Goal: Transaction & Acquisition: Subscribe to service/newsletter

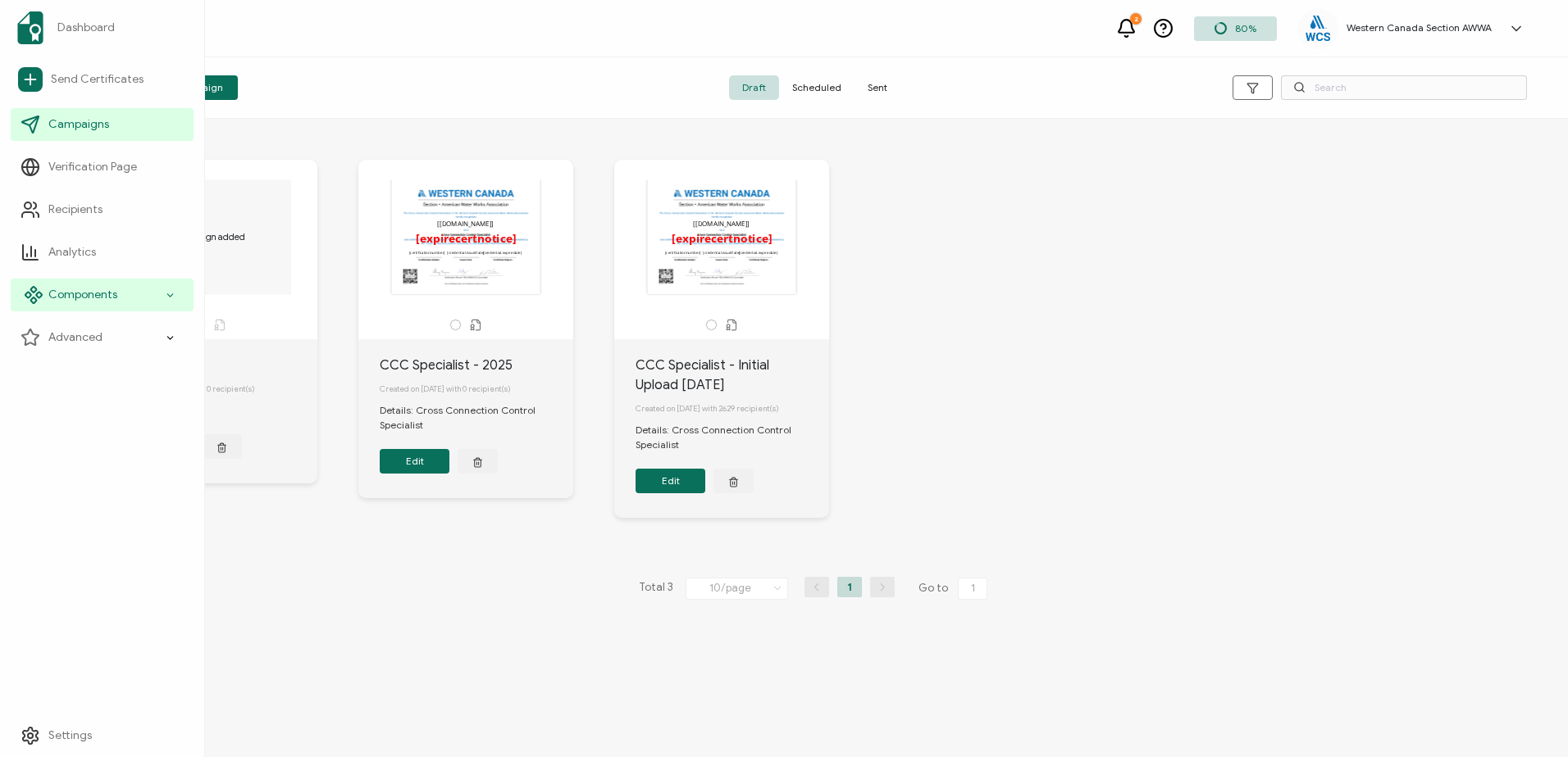
click at [172, 300] on icon at bounding box center [170, 295] width 11 height 19
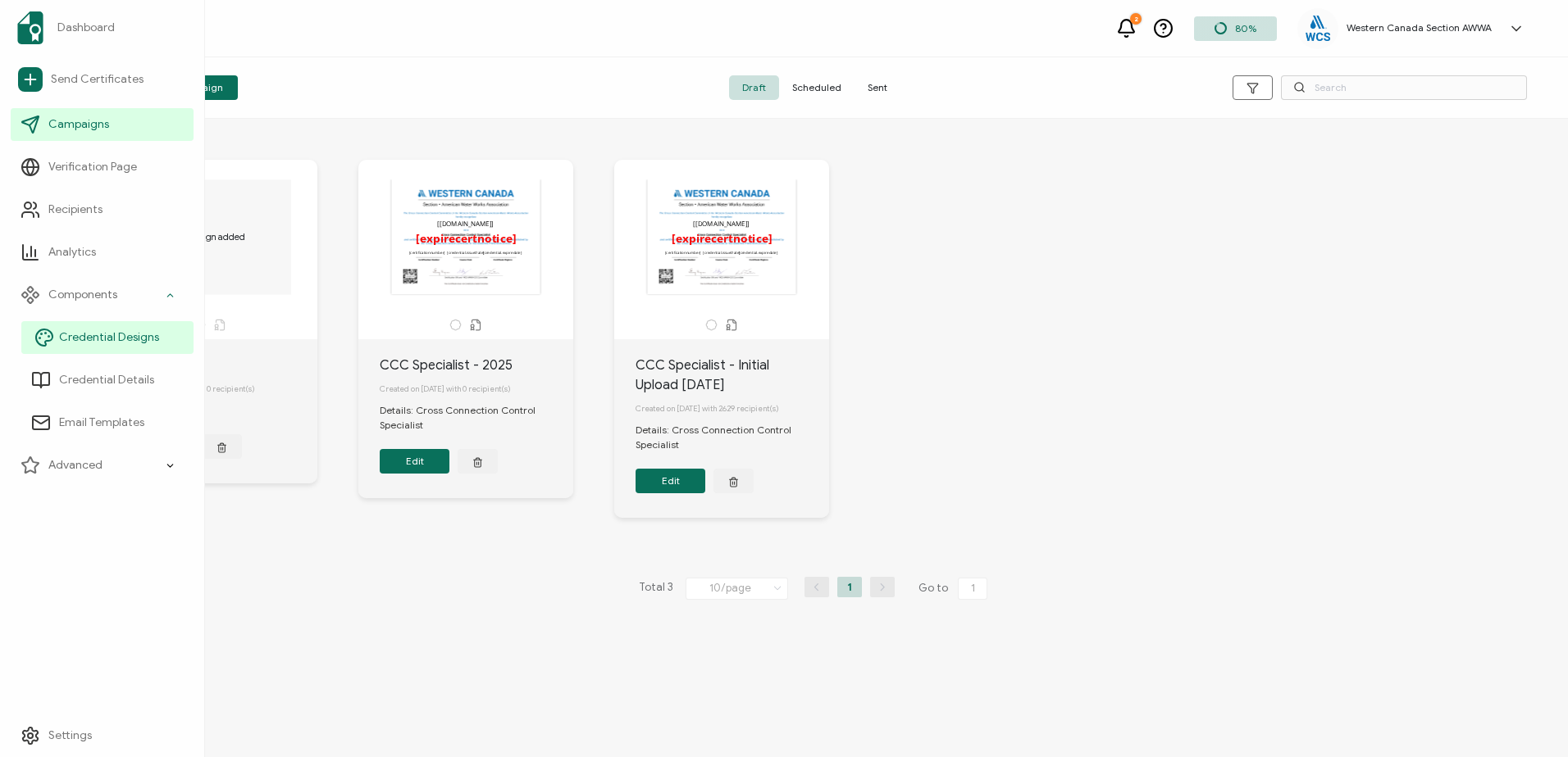
click at [136, 332] on span "Credential Designs" at bounding box center [109, 338] width 100 height 17
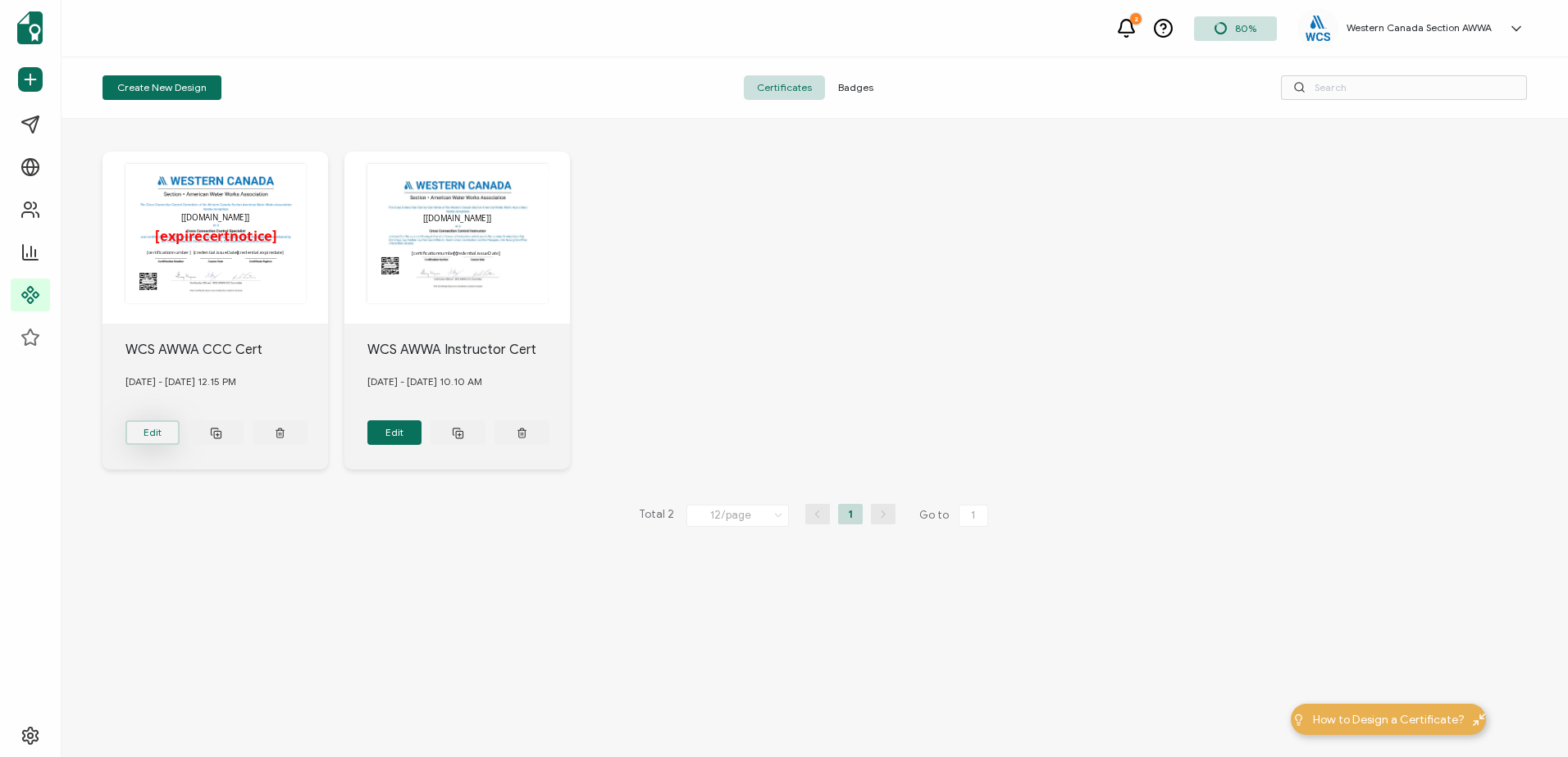
click at [148, 427] on button "Edit" at bounding box center [152, 433] width 55 height 25
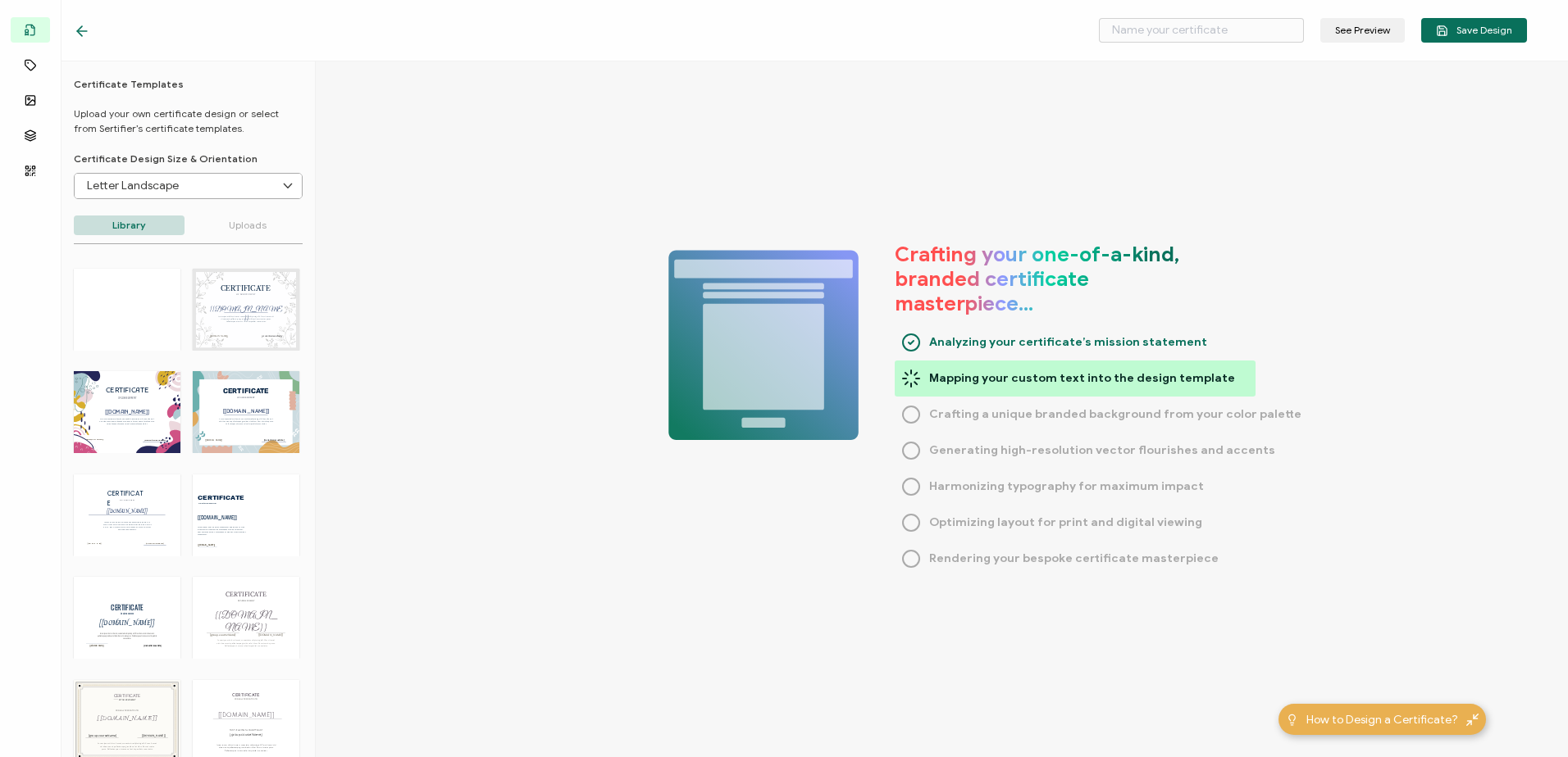
type input "WCS AWWA CCC Cert"
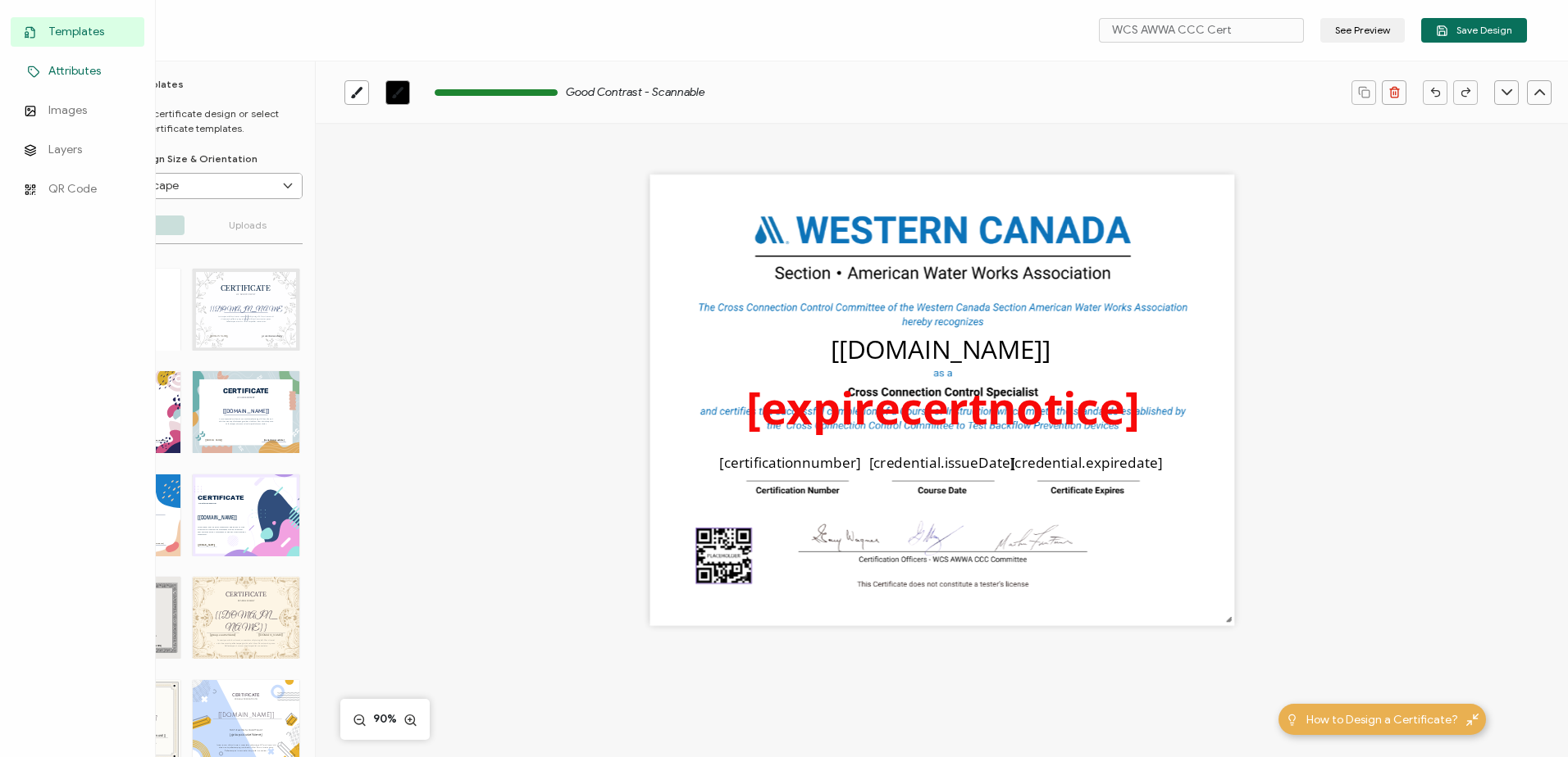
click at [79, 71] on span "Attributes" at bounding box center [74, 71] width 52 height 17
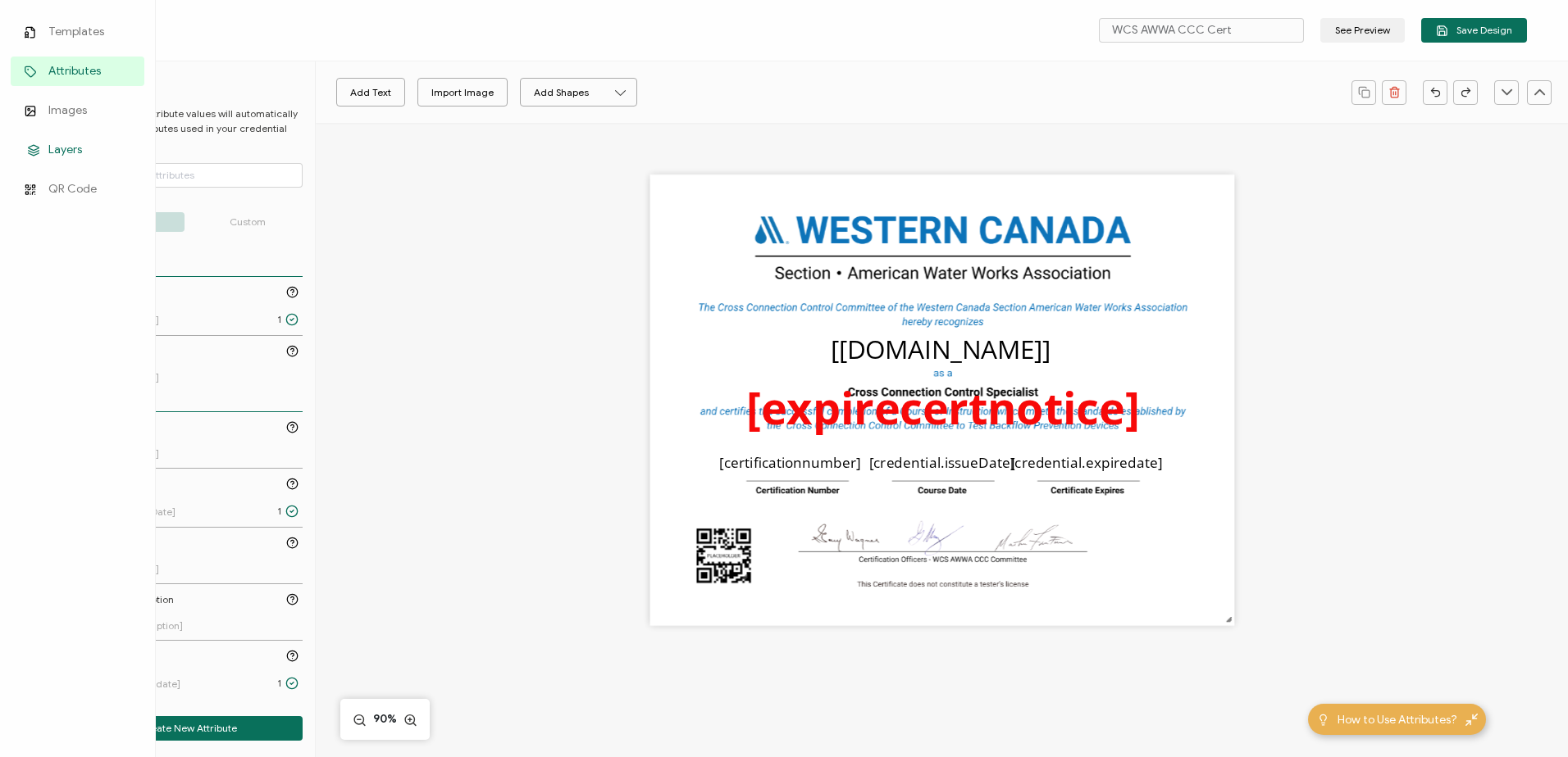
click at [60, 147] on span "Layers" at bounding box center [65, 150] width 34 height 17
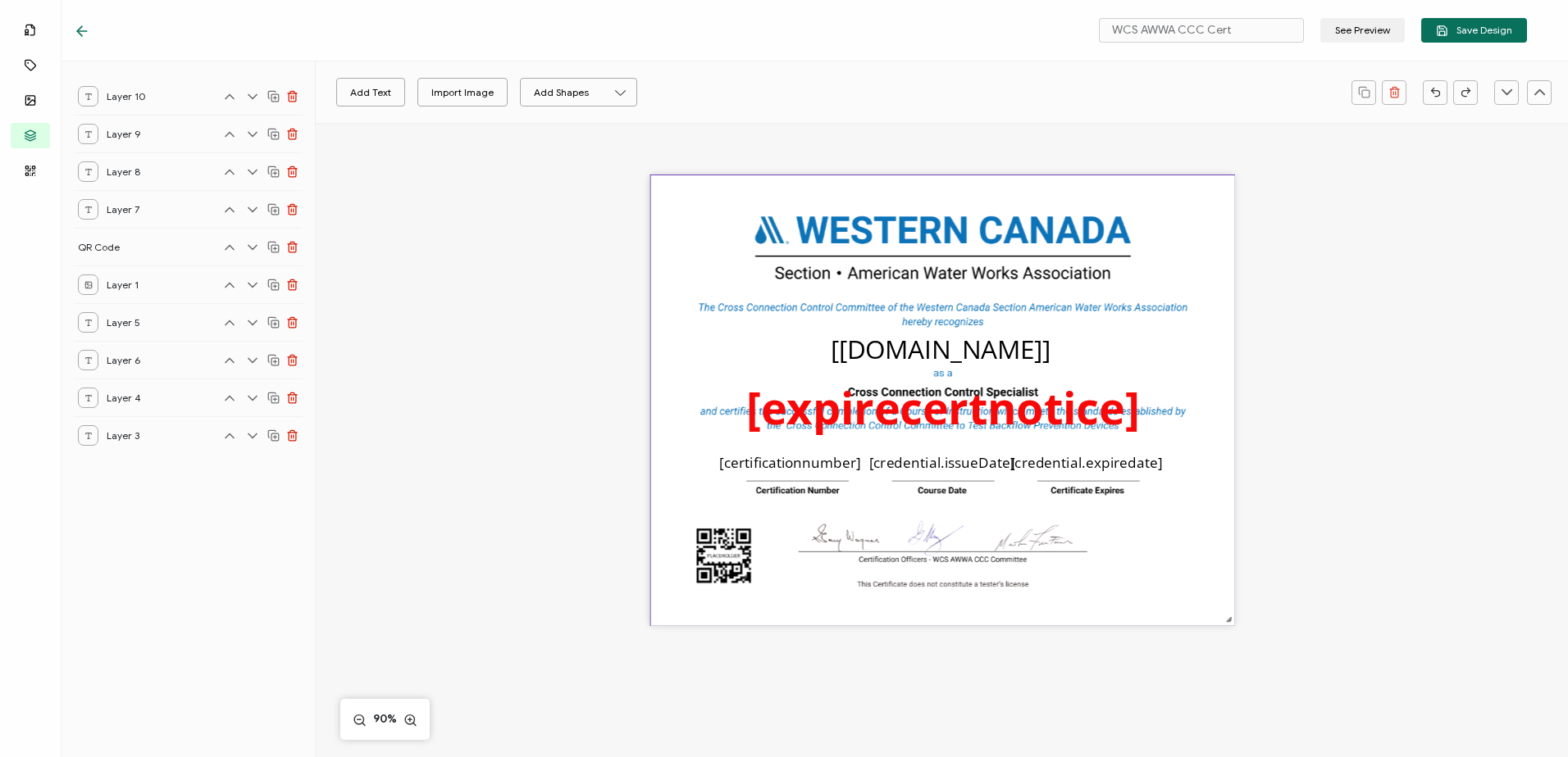
click at [874, 558] on img at bounding box center [942, 401] width 584 height 451
click at [82, 31] on icon at bounding box center [82, 31] width 17 height 17
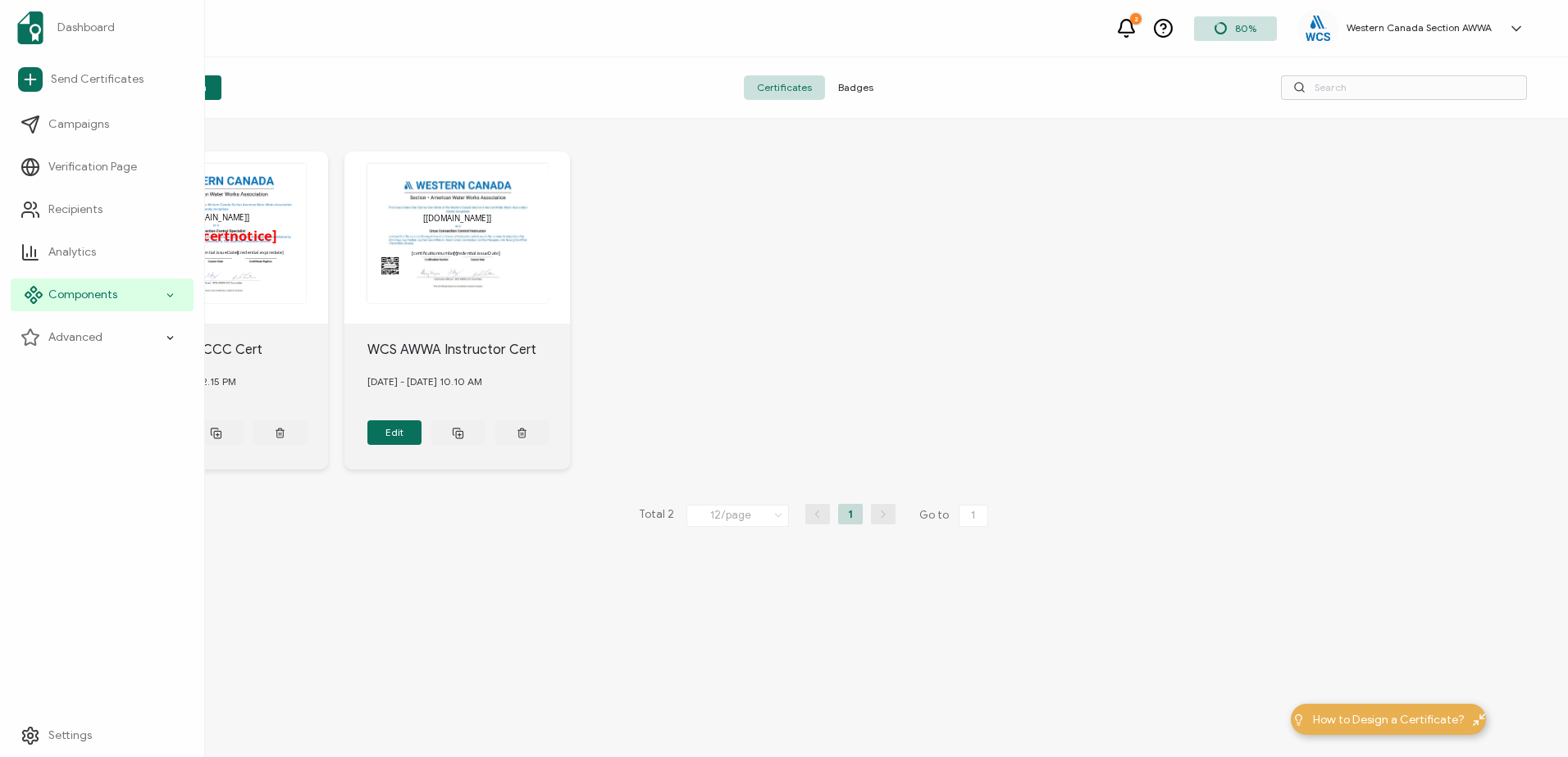
click at [88, 298] on span "Components" at bounding box center [82, 295] width 69 height 17
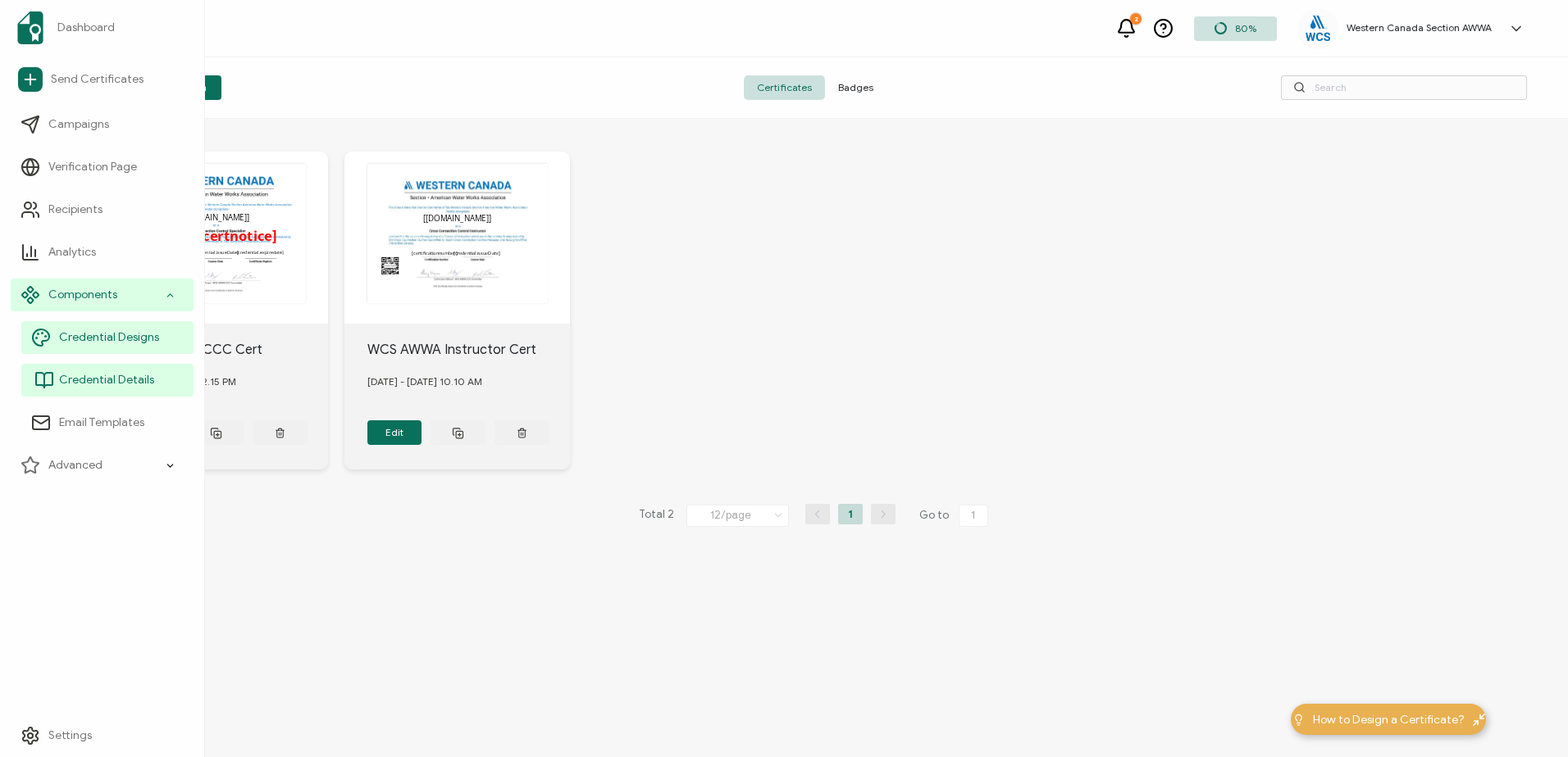
click at [89, 373] on span "Credential Details" at bounding box center [106, 380] width 95 height 17
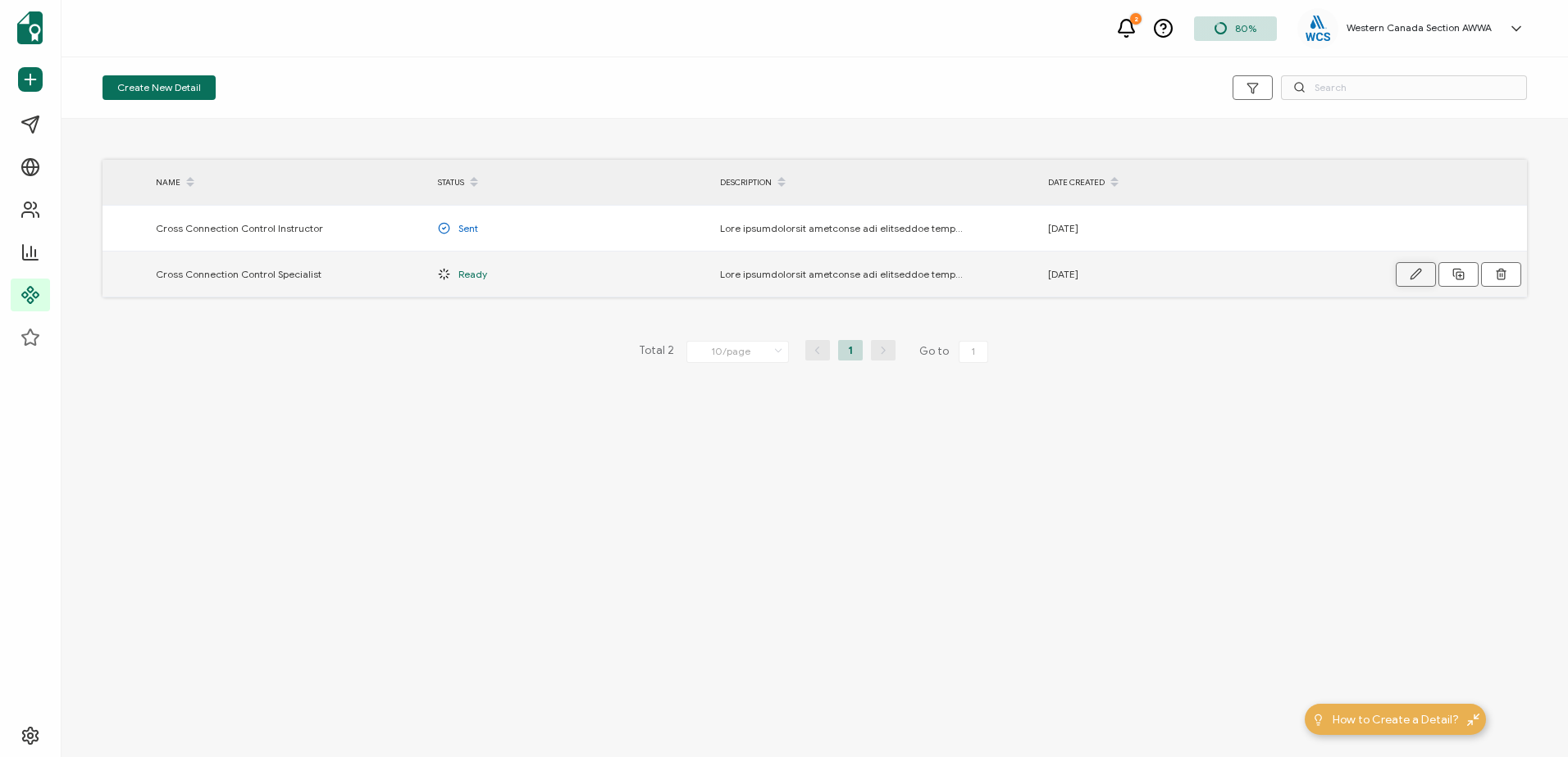
click at [1407, 273] on button "button" at bounding box center [1416, 275] width 40 height 25
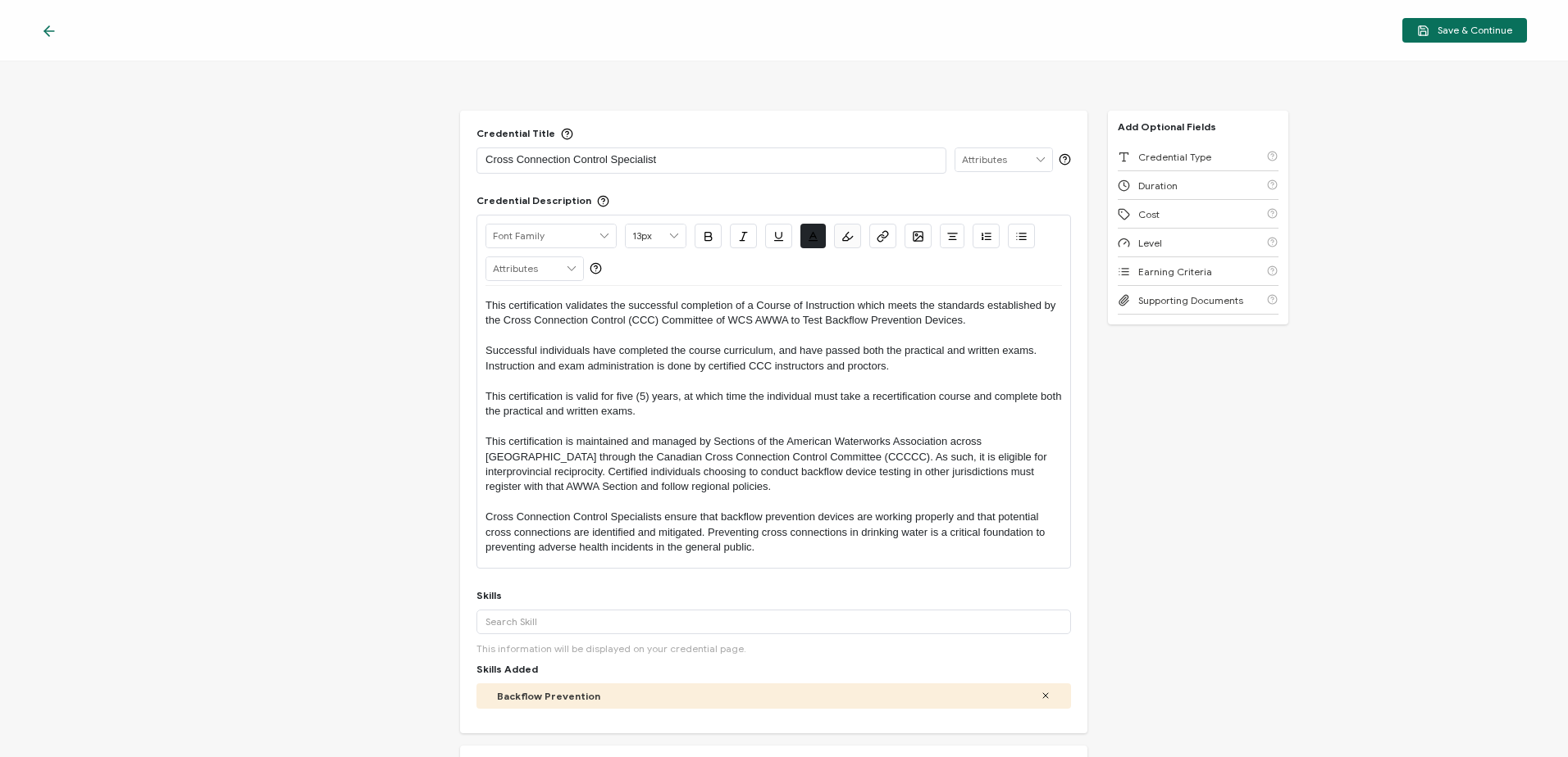
click at [50, 28] on icon at bounding box center [49, 31] width 17 height 17
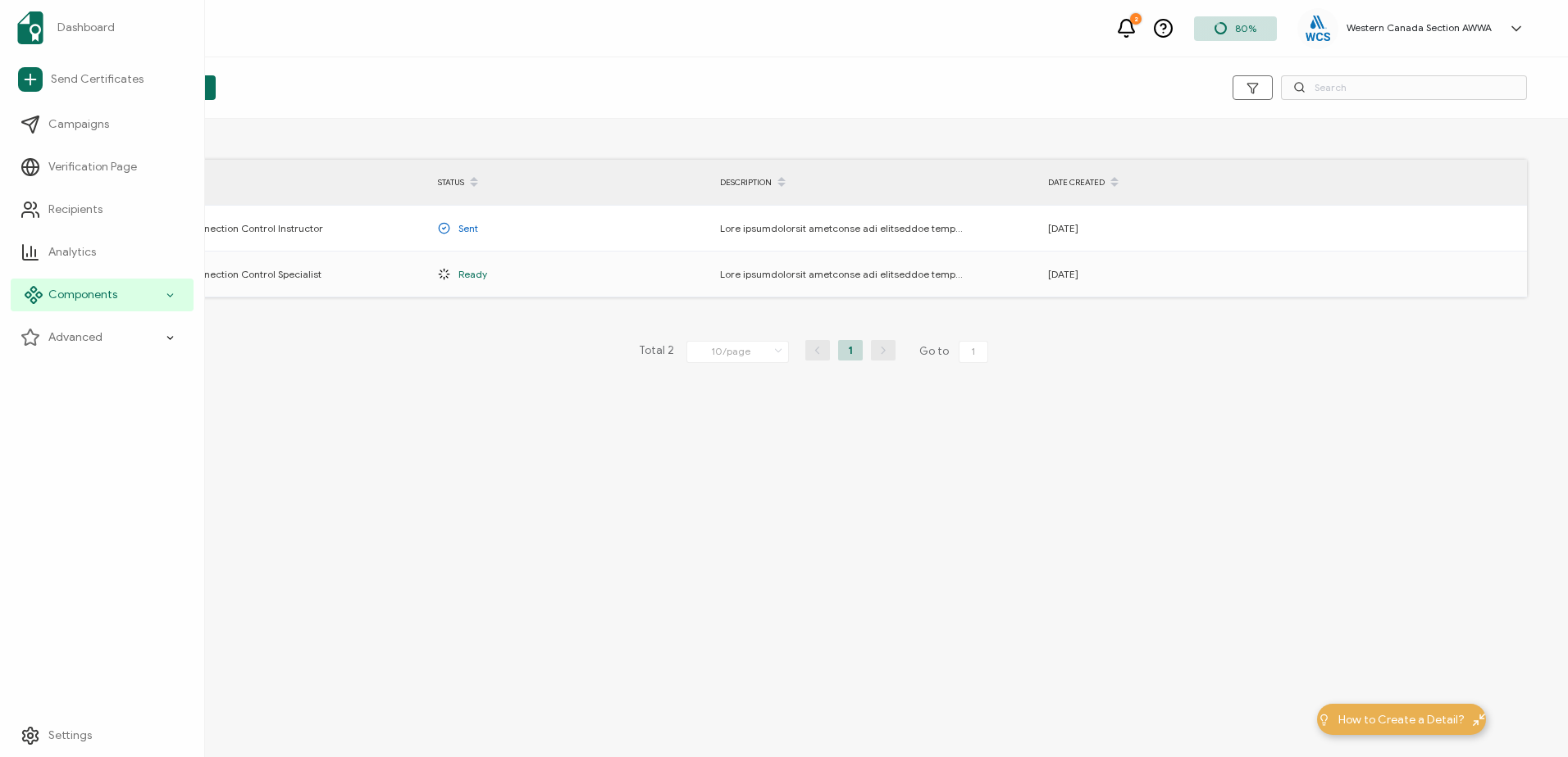
click at [100, 295] on span "Components" at bounding box center [82, 295] width 69 height 17
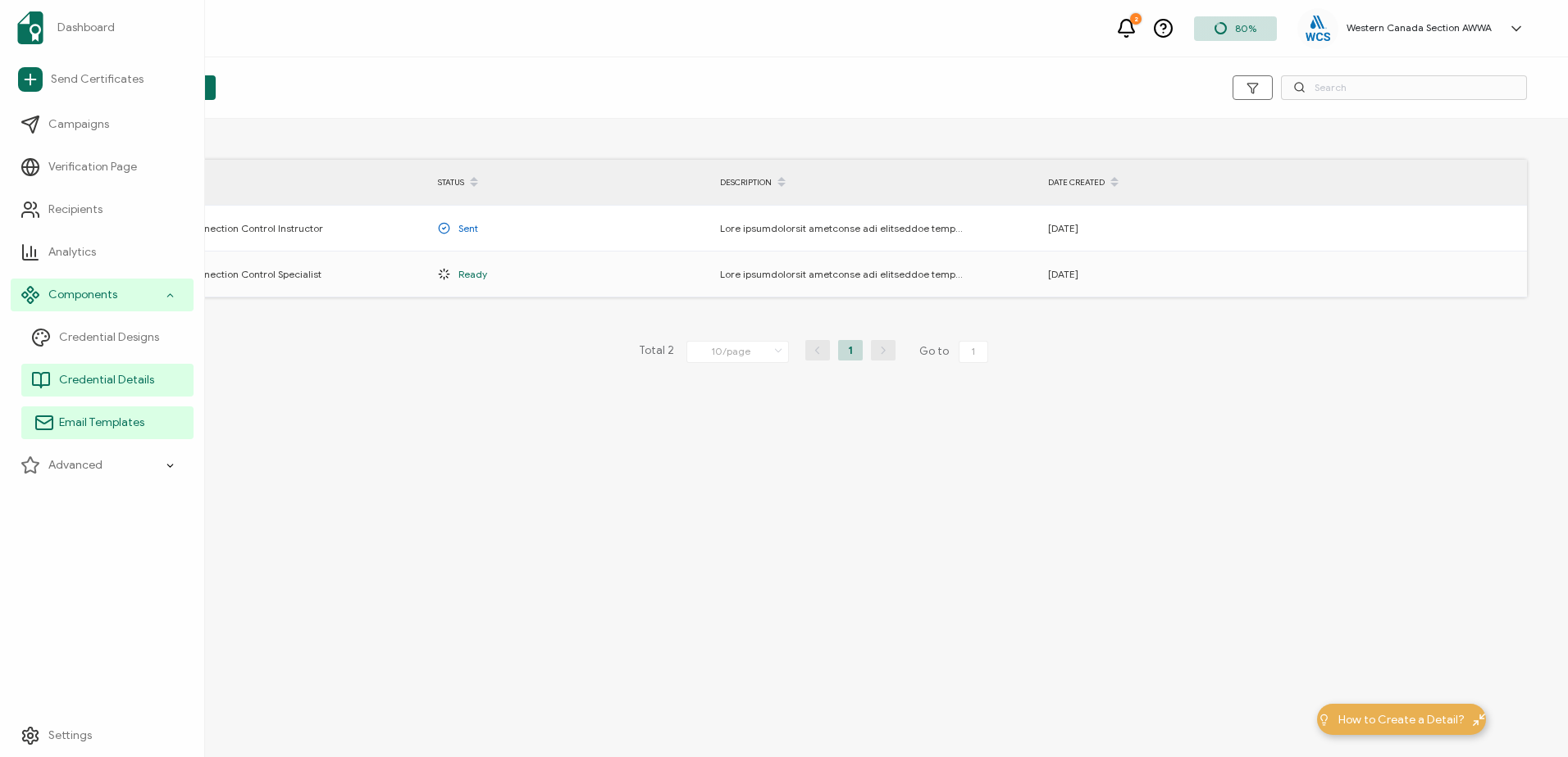
click at [85, 420] on span "Email Templates" at bounding box center [101, 423] width 85 height 17
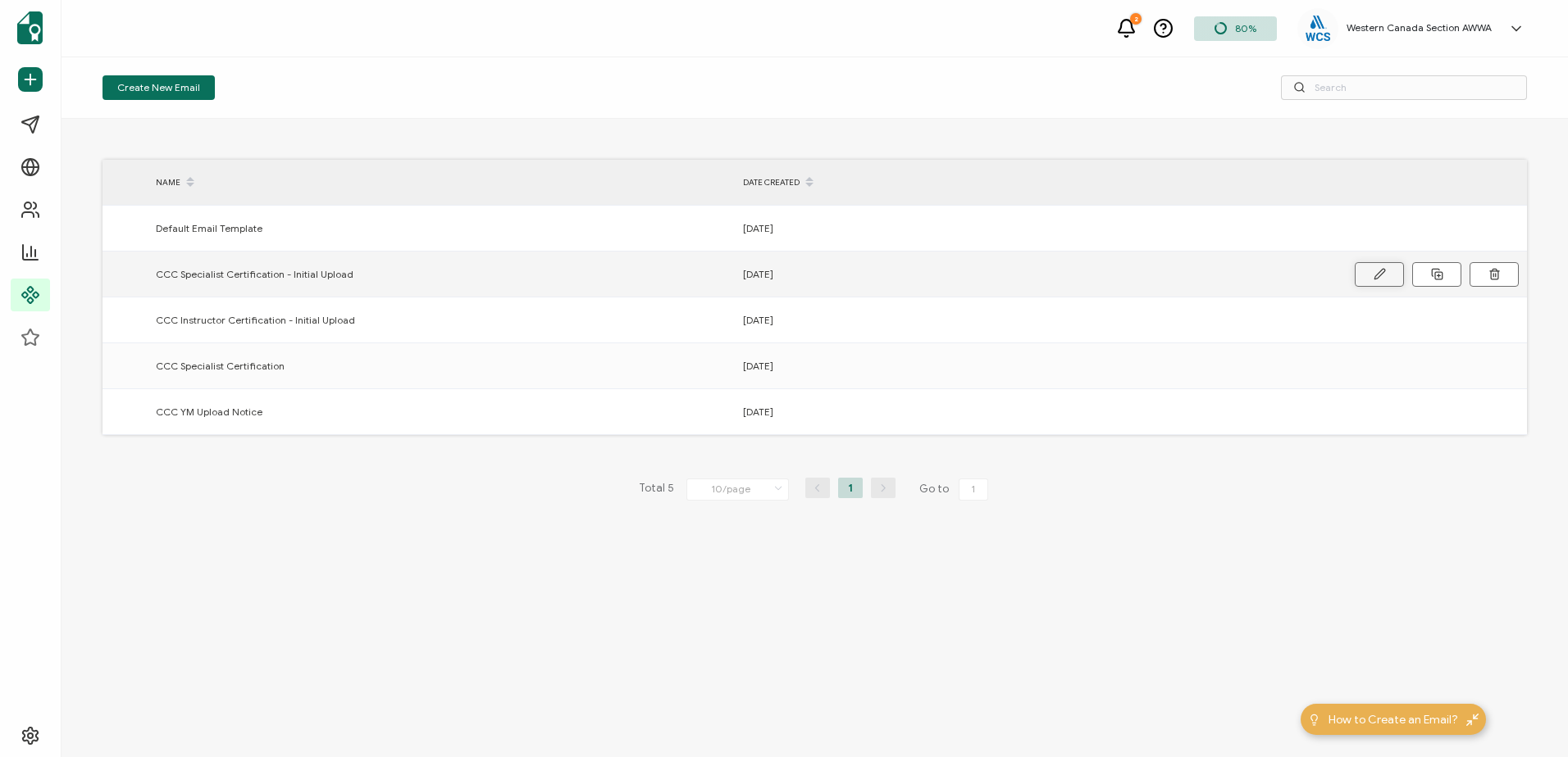
click at [1382, 269] on icon at bounding box center [1379, 273] width 12 height 12
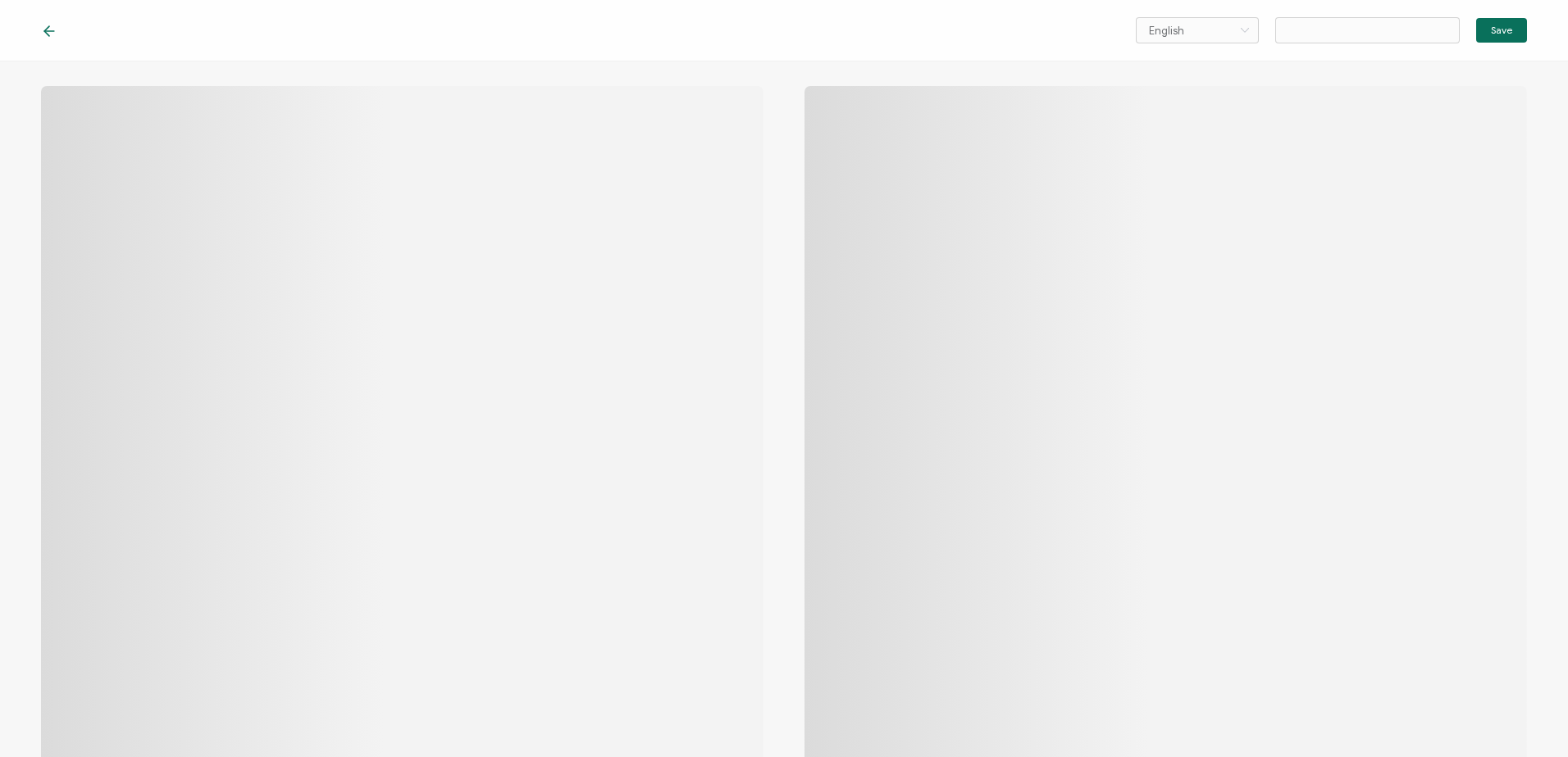
type input "CCC Specialist Certification - Initial Upload"
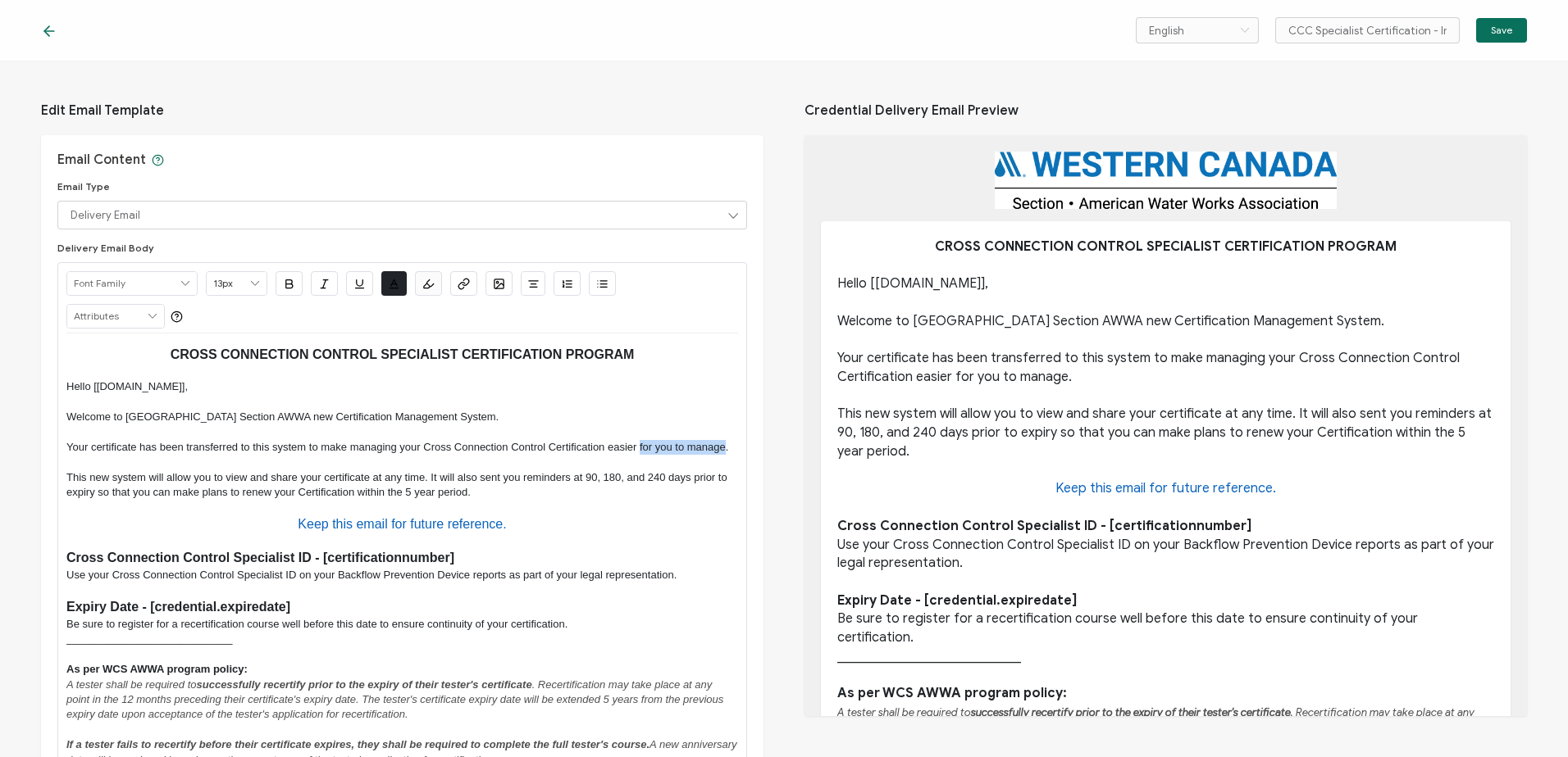
drag, startPoint x: 640, startPoint y: 446, endPoint x: 724, endPoint y: 444, distance: 84.0
click at [724, 444] on p "Your certificate has been transferred to this system to make managing your Cros…" at bounding box center [402, 447] width 671 height 15
click at [652, 476] on p "This new system will allow you to view and share your certificate at any time. …" at bounding box center [402, 485] width 671 height 31
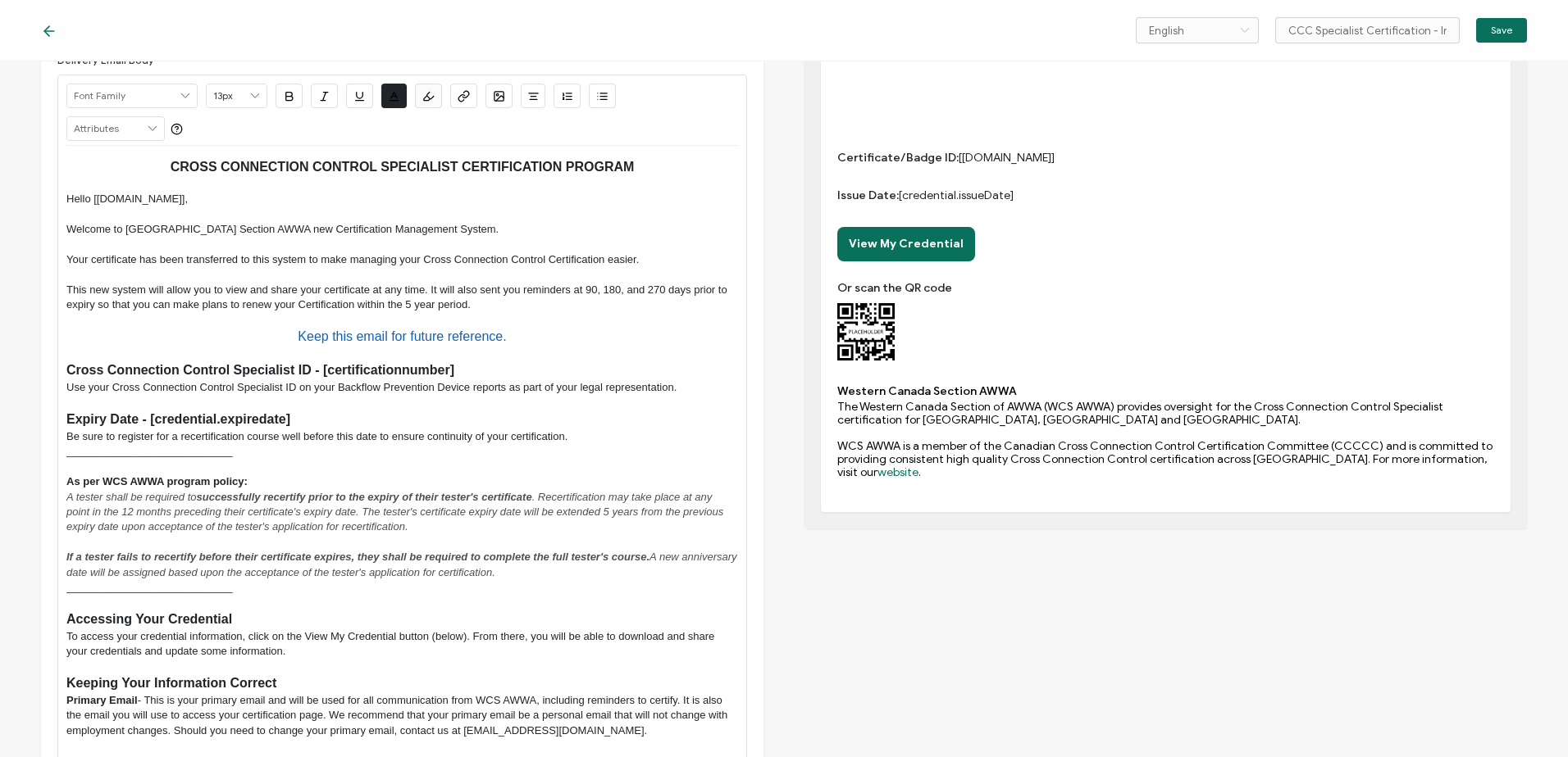
scroll to position [12, 0]
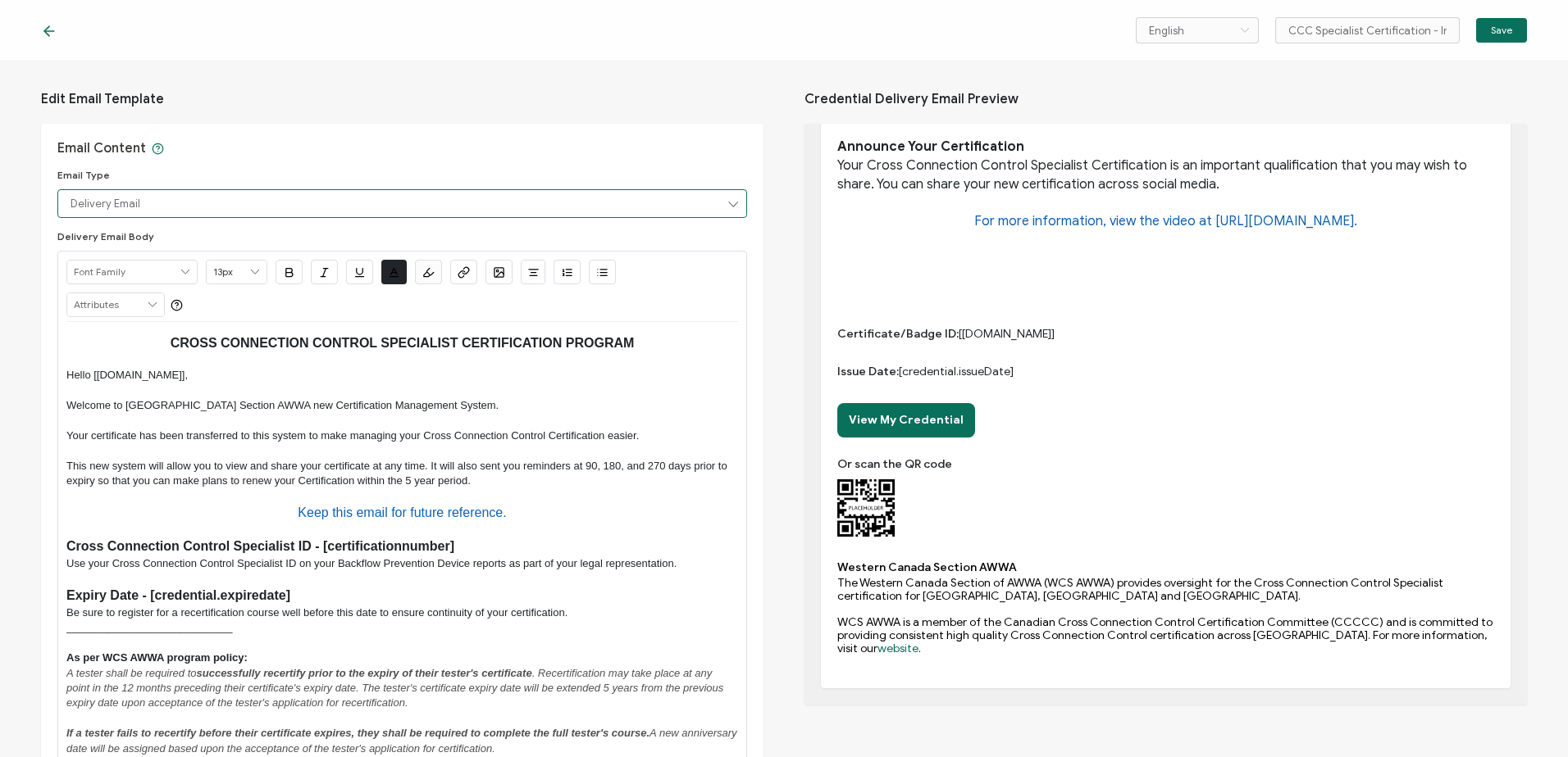
click at [559, 203] on input "Delivery Email" at bounding box center [402, 204] width 690 height 29
click at [140, 273] on span "Expiration Email" at bounding box center [111, 274] width 74 height 12
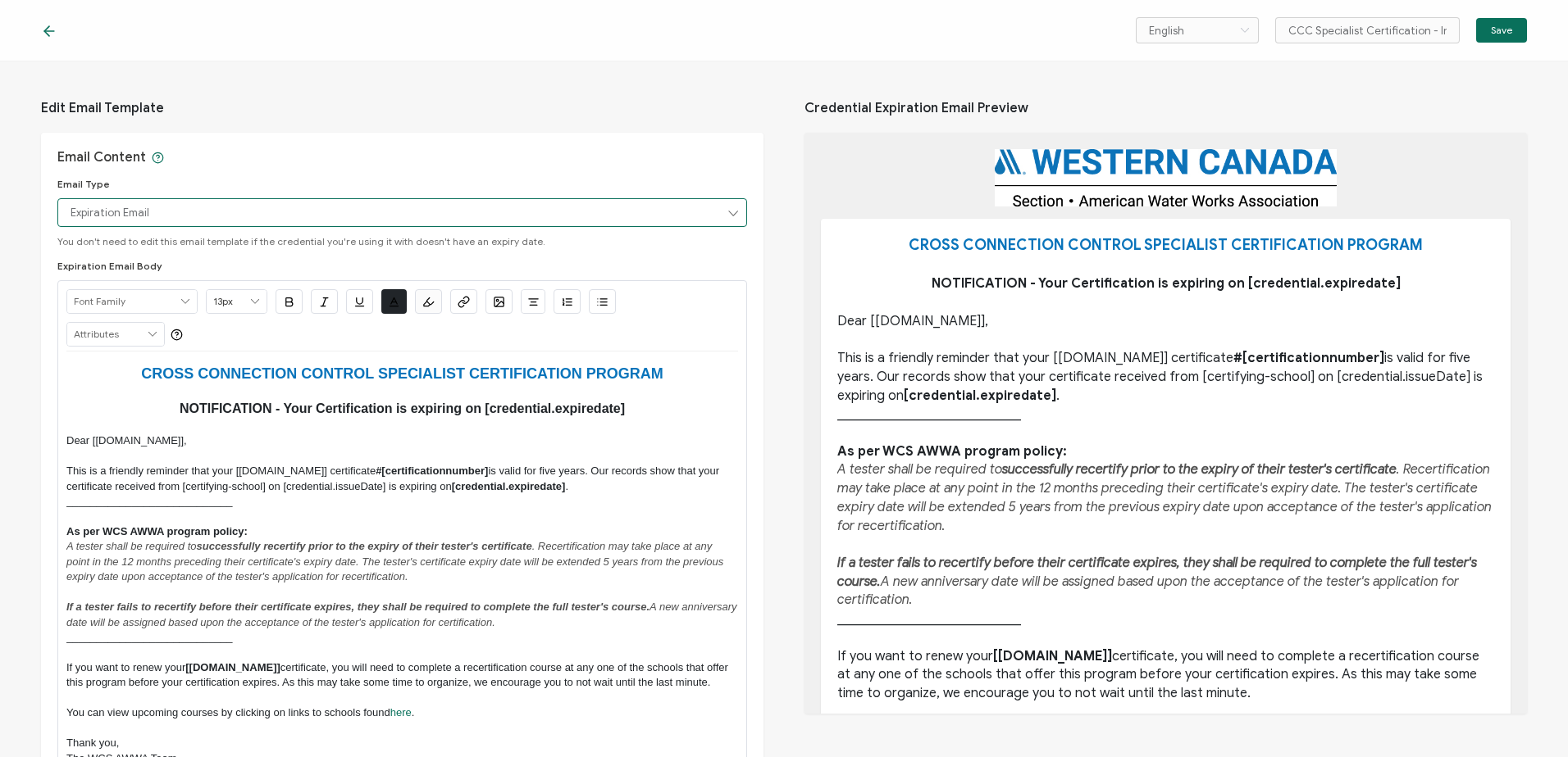
scroll to position [0, 0]
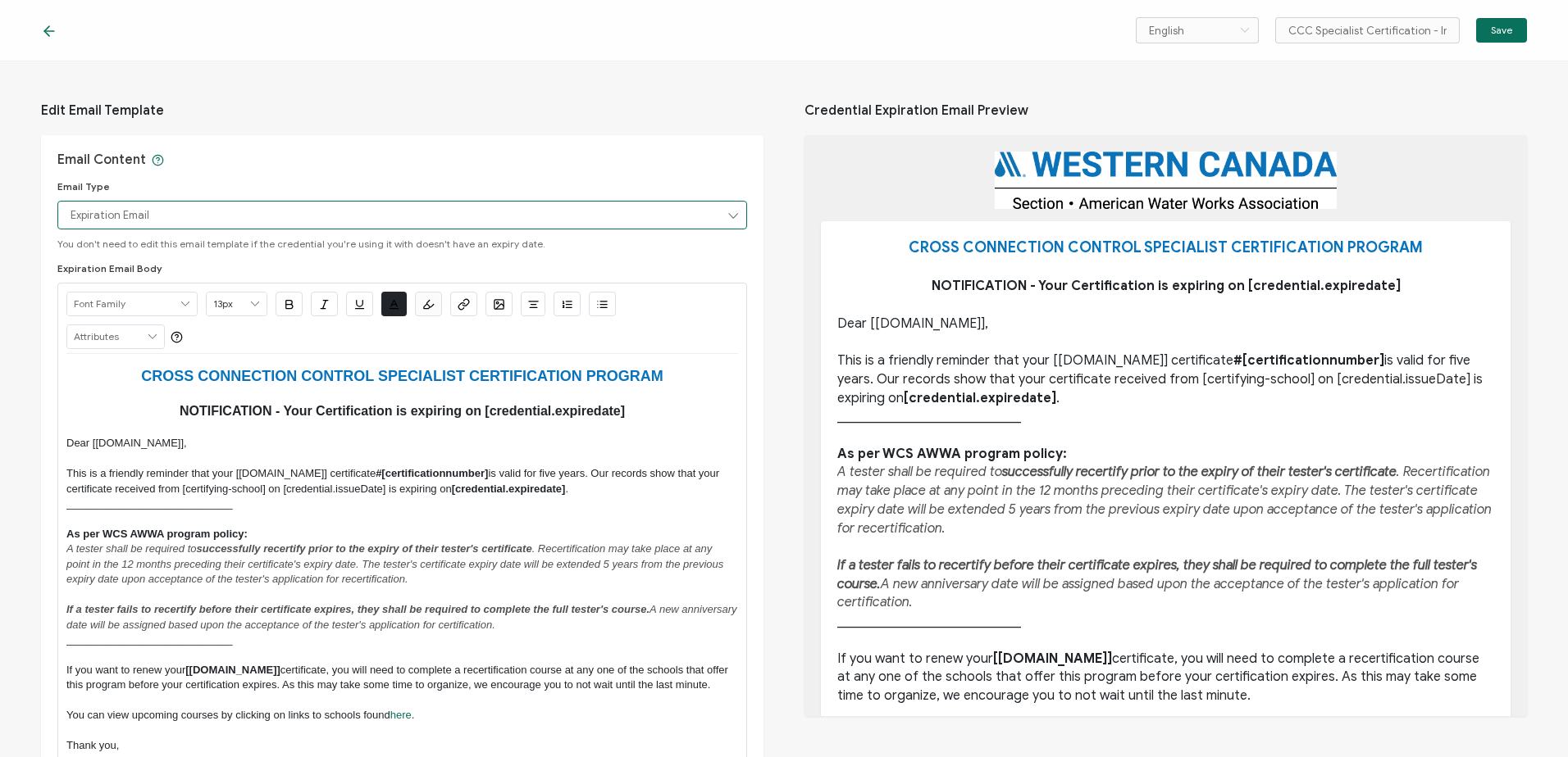
click at [558, 211] on input "Expiration Email" at bounding box center [402, 215] width 690 height 29
click at [122, 311] on span "Update Email" at bounding box center [105, 314] width 61 height 12
type input "Update Email"
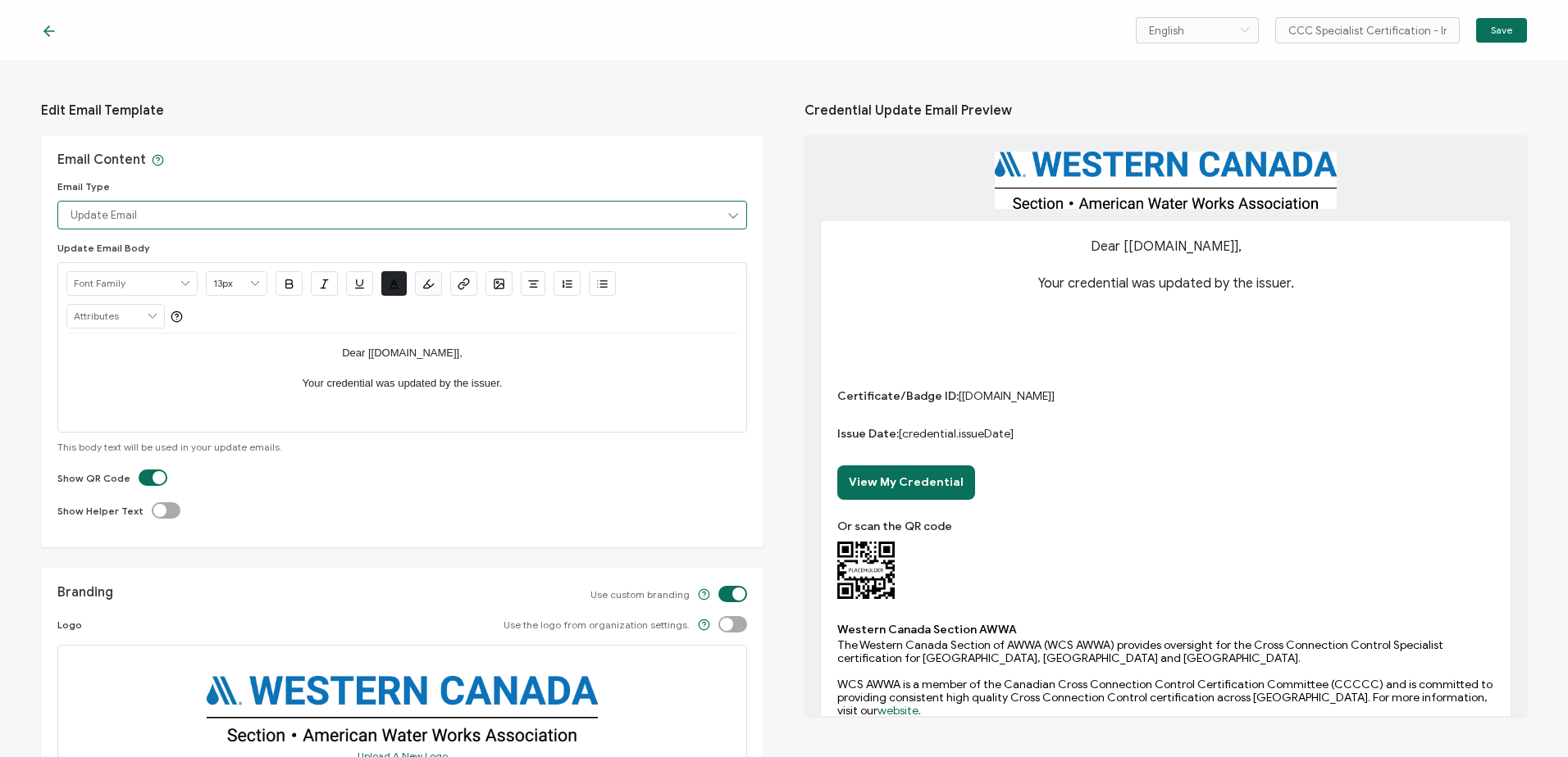
click at [685, 215] on input "Update Email" at bounding box center [402, 215] width 690 height 29
click at [54, 29] on icon at bounding box center [49, 31] width 17 height 17
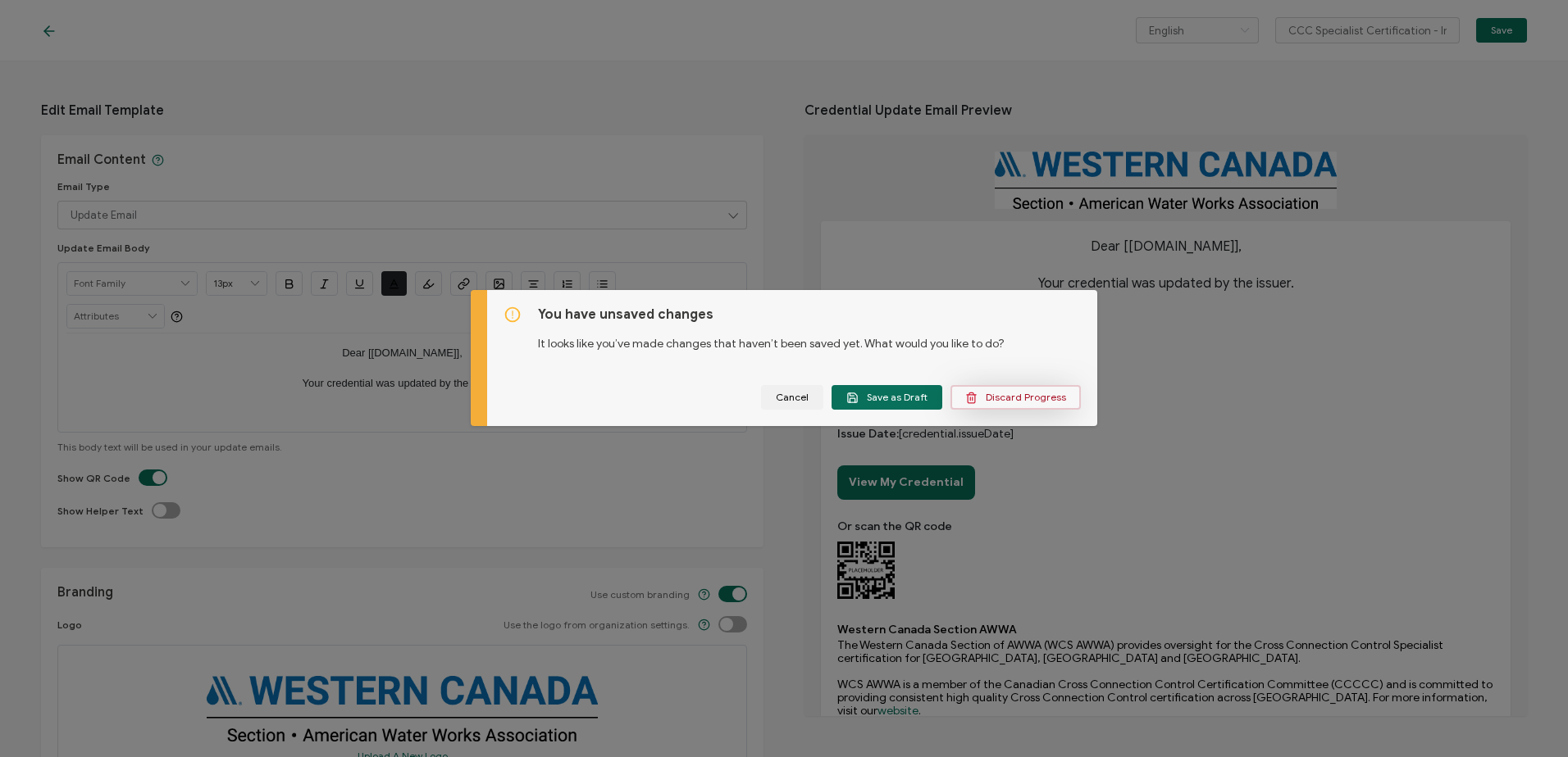
click at [1037, 399] on span "Discard Progress" at bounding box center [1015, 398] width 101 height 12
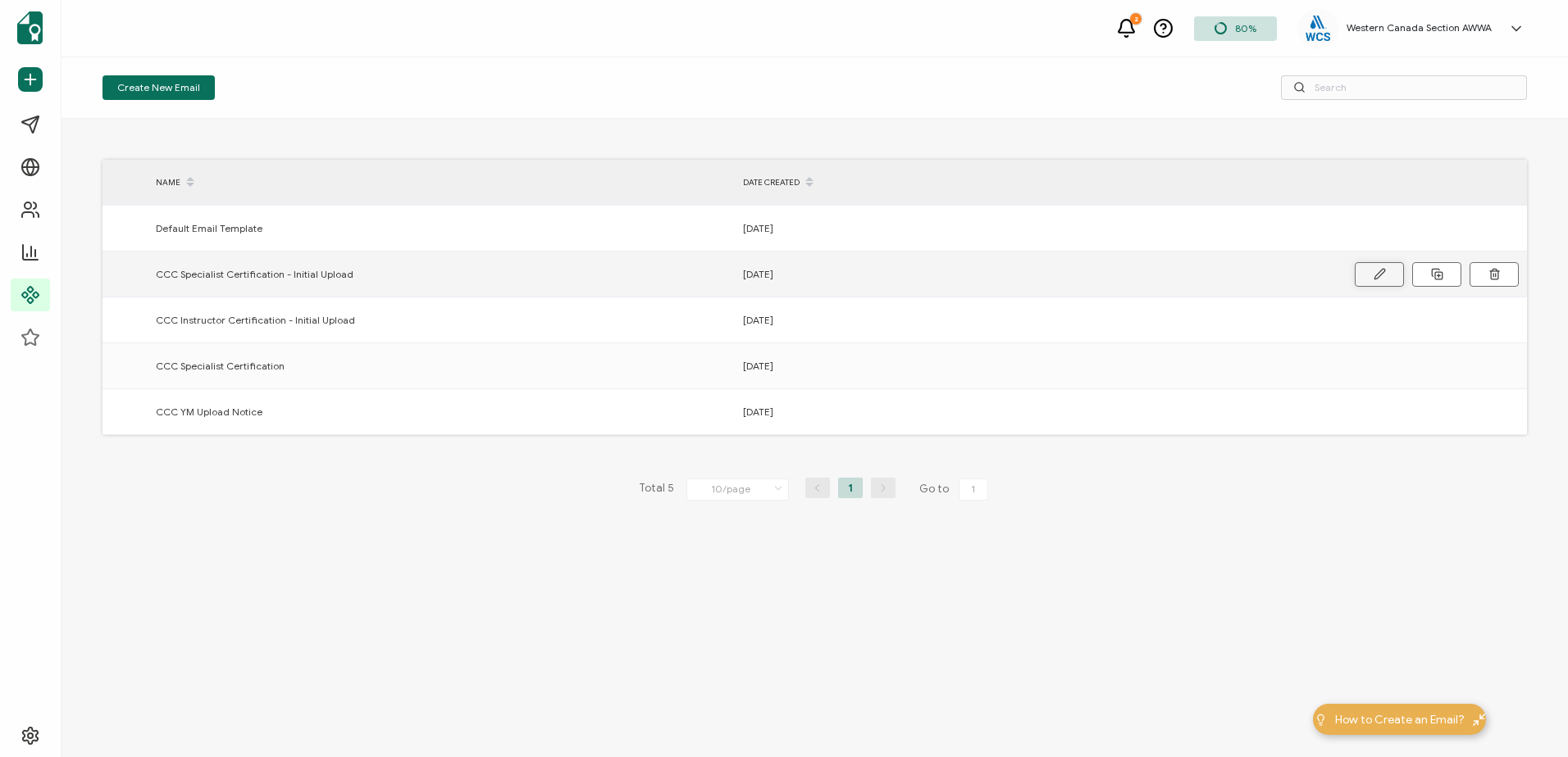
click at [1377, 275] on icon at bounding box center [1379, 273] width 12 height 12
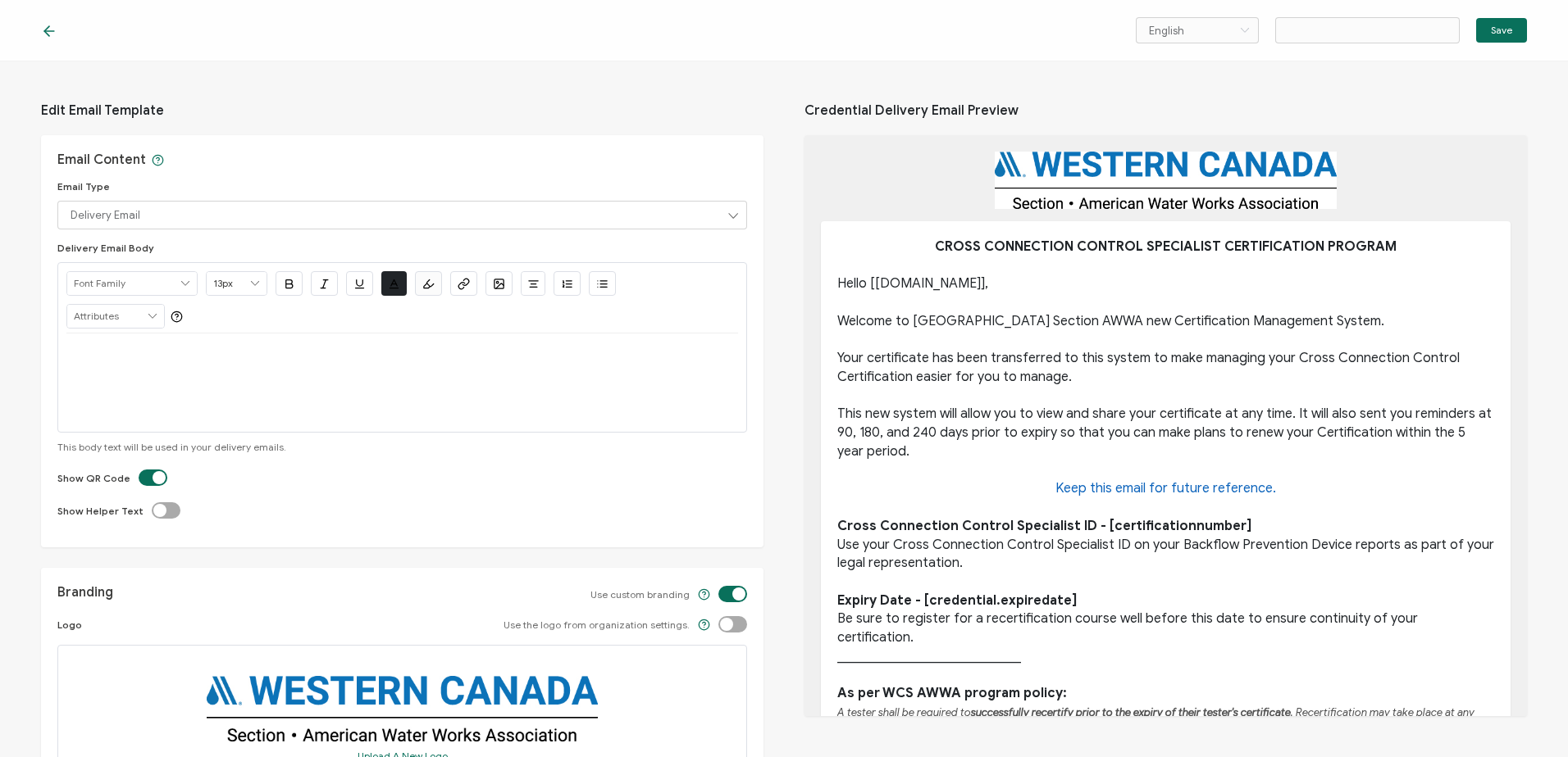
type input "CCC Specialist Certification - Initial Upload"
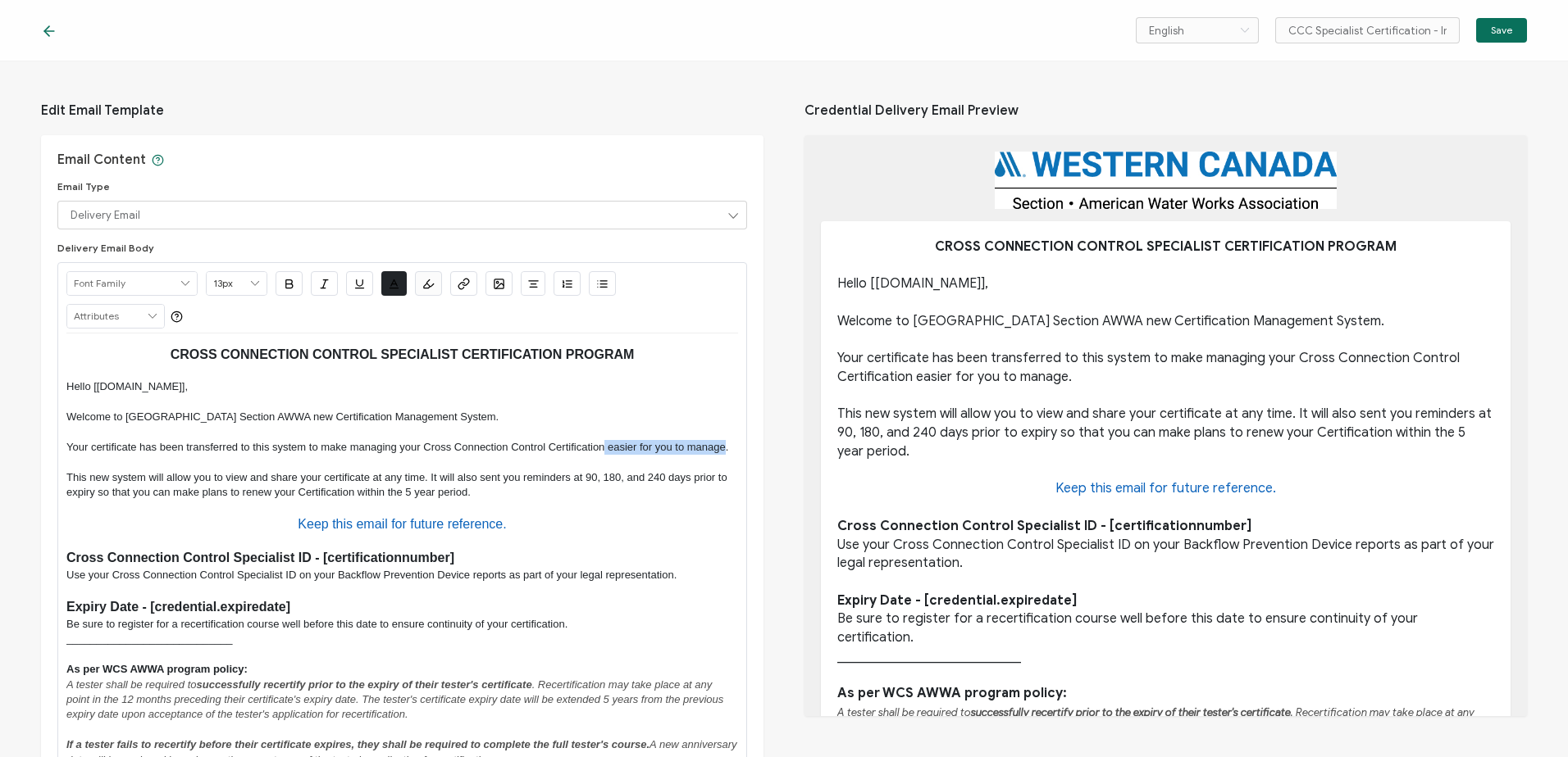
drag, startPoint x: 604, startPoint y: 450, endPoint x: 724, endPoint y: 448, distance: 120.0
click at [724, 448] on p "Your certificate has been transferred to this system to make managing your Cros…" at bounding box center [402, 447] width 671 height 15
click at [1503, 22] on button "Save" at bounding box center [1501, 31] width 51 height 25
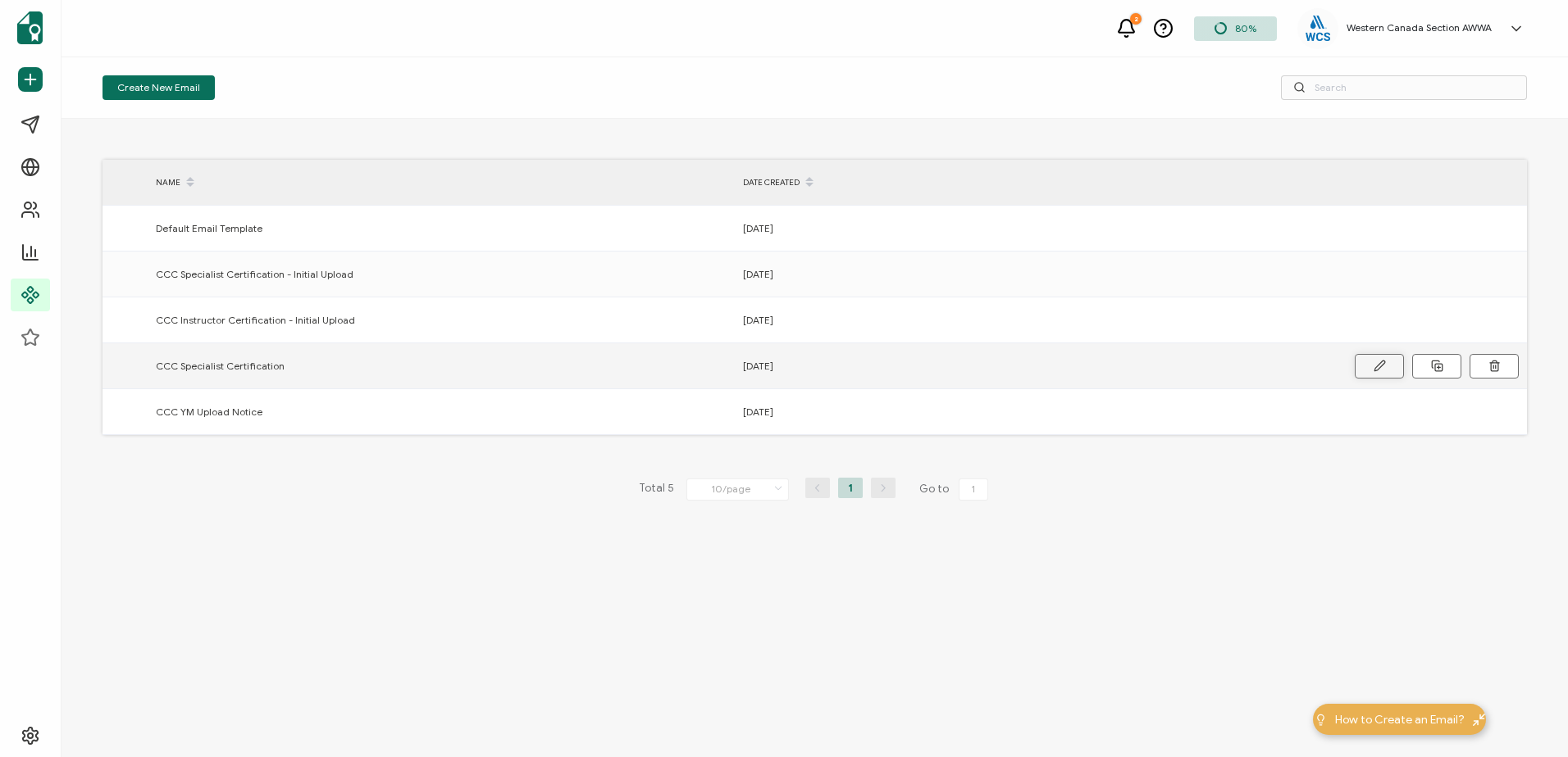
click at [0, 0] on icon at bounding box center [0, 0] width 0 height 0
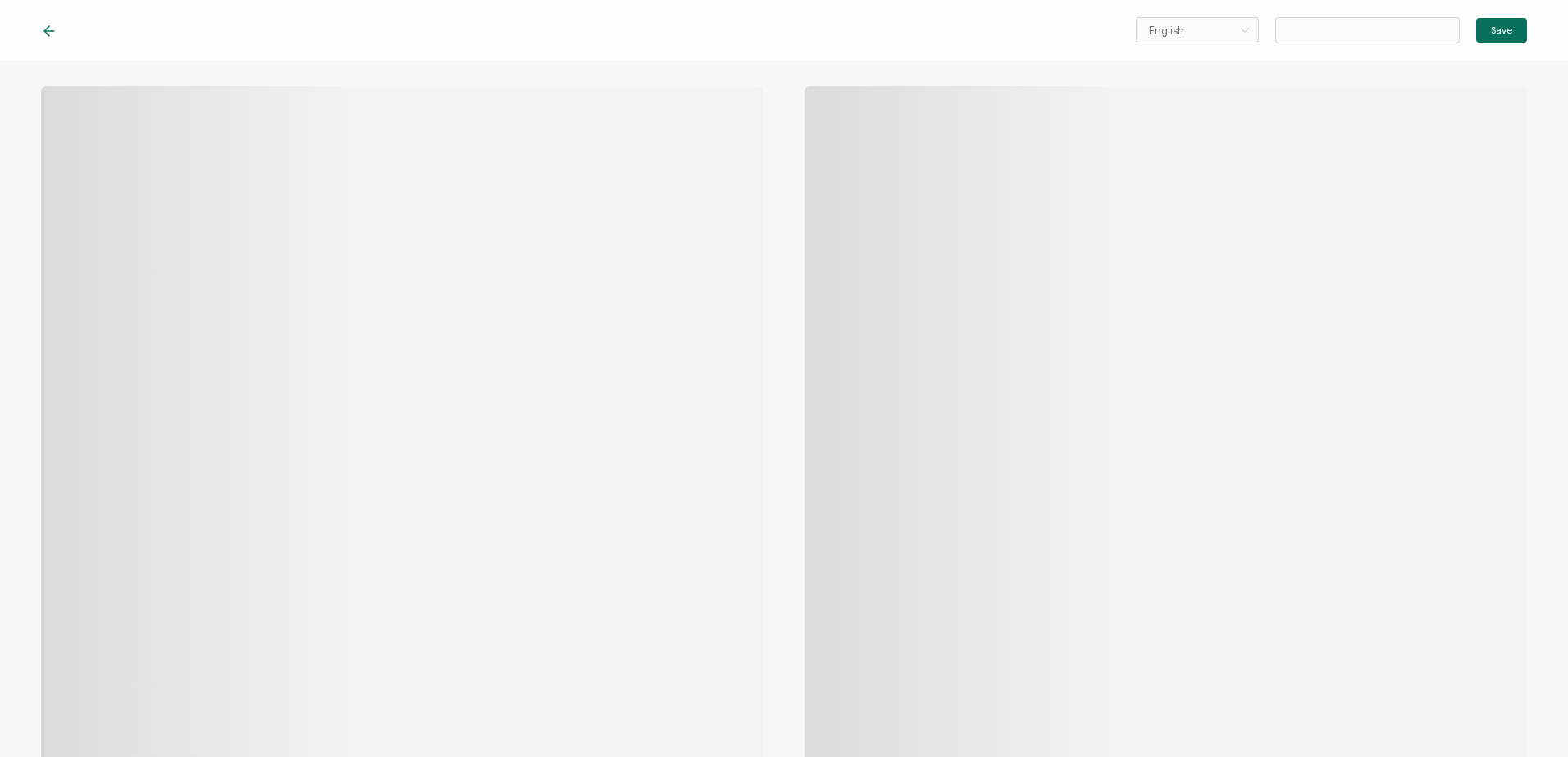
type input "CCC Specialist Certification"
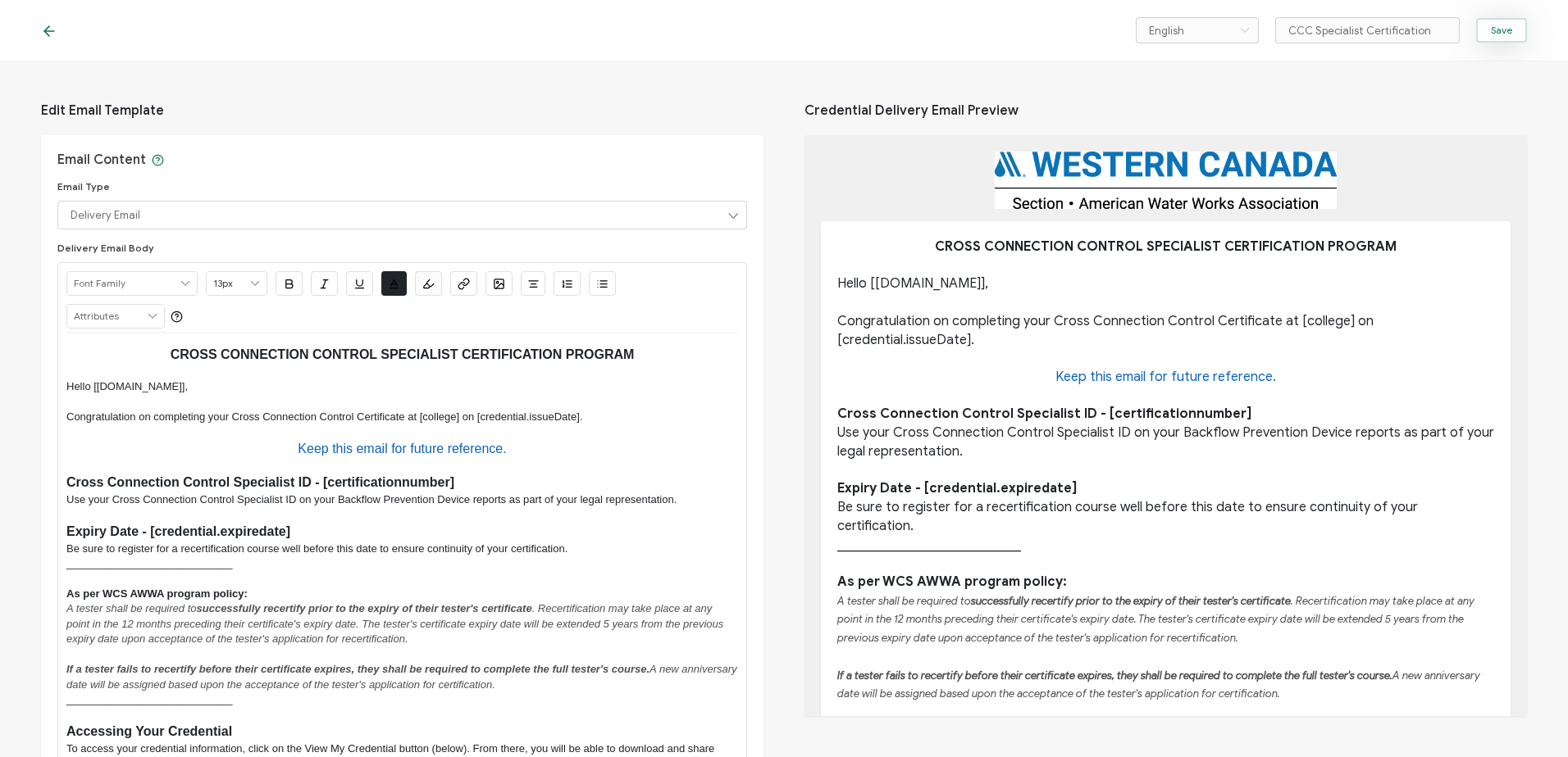
click at [1497, 28] on span "Save" at bounding box center [1502, 31] width 22 height 10
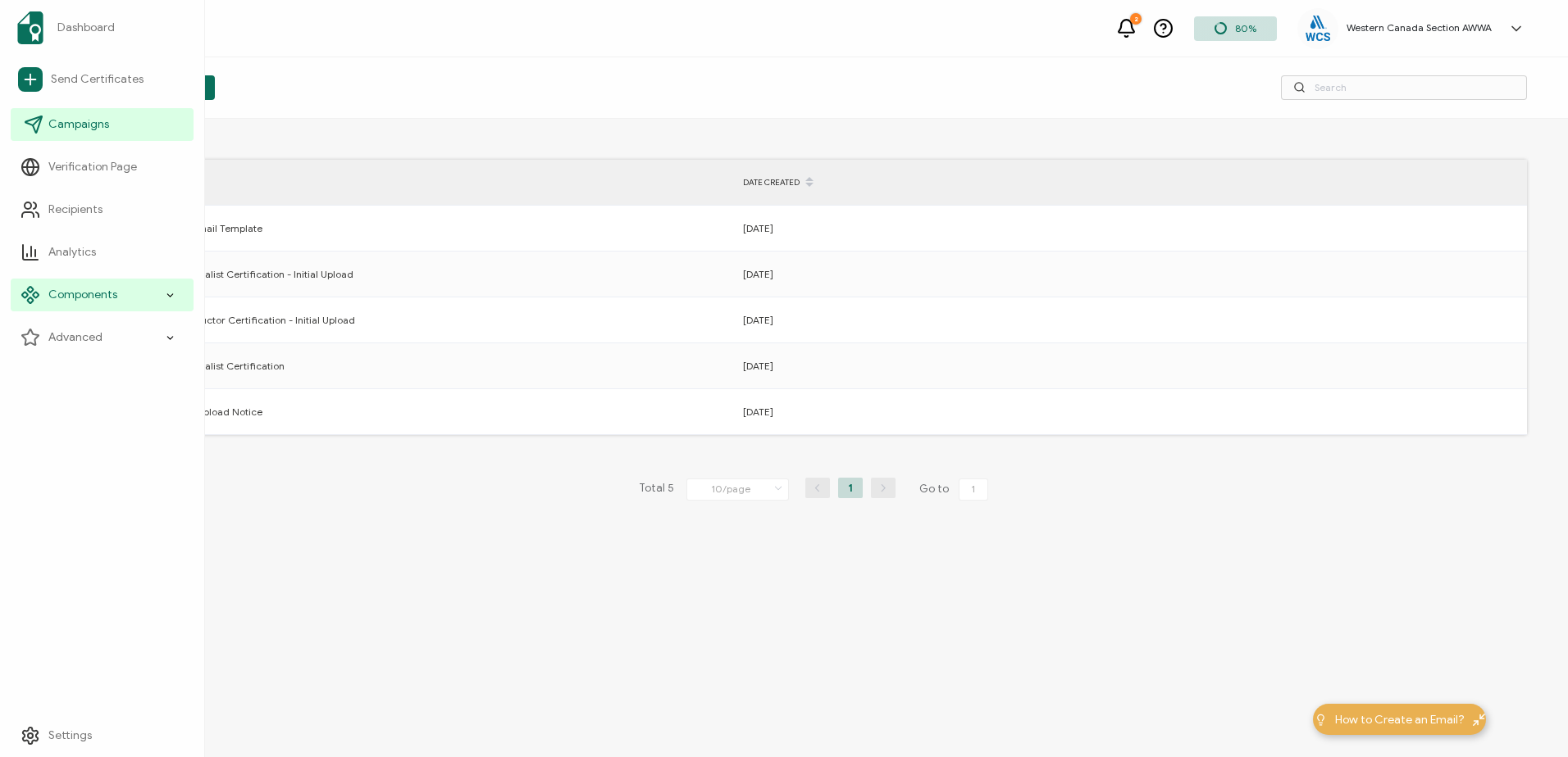
click at [80, 120] on span "Campaigns" at bounding box center [78, 124] width 60 height 17
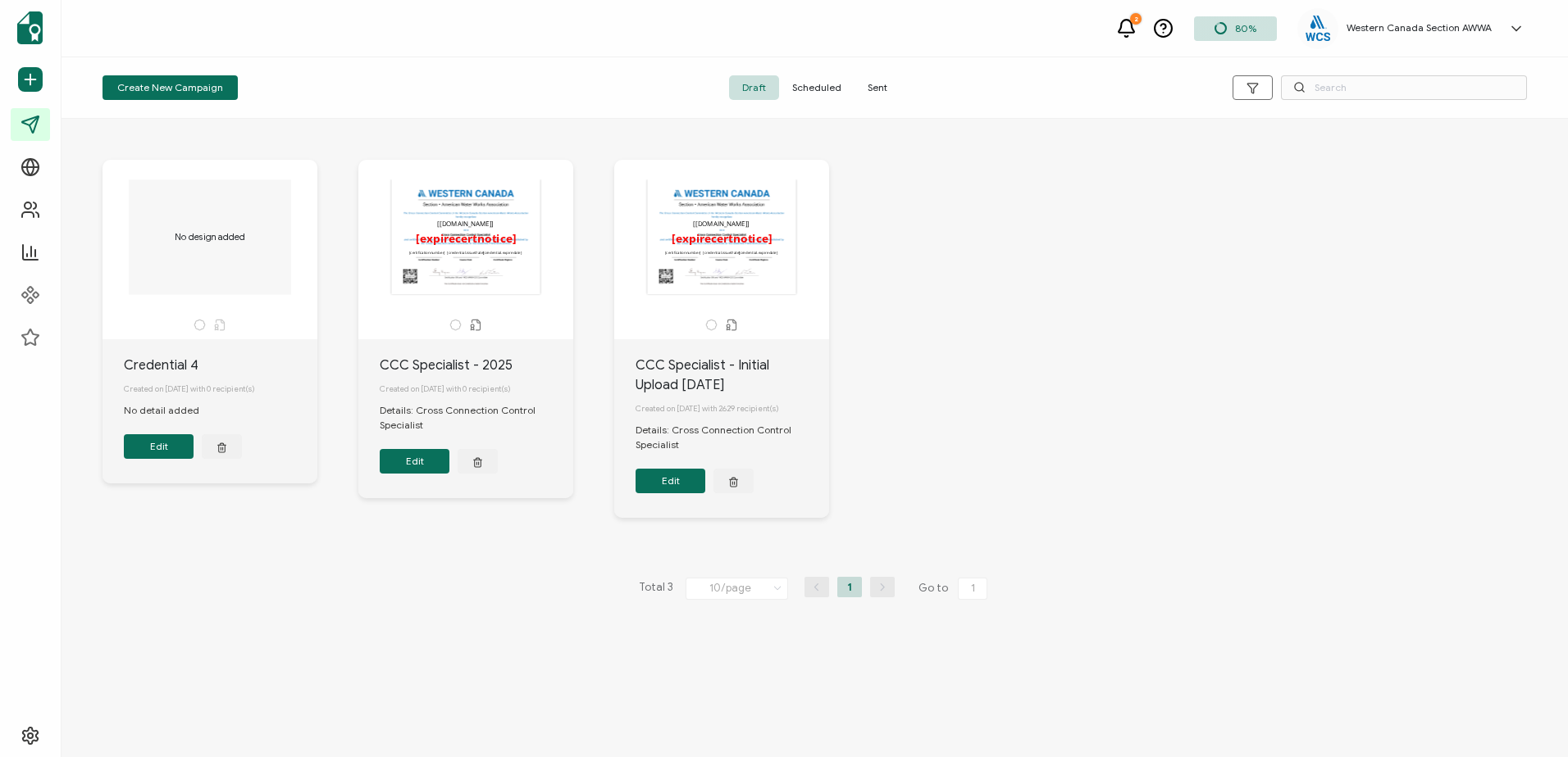
click at [159, 446] on button "Edit" at bounding box center [158, 446] width 70 height 25
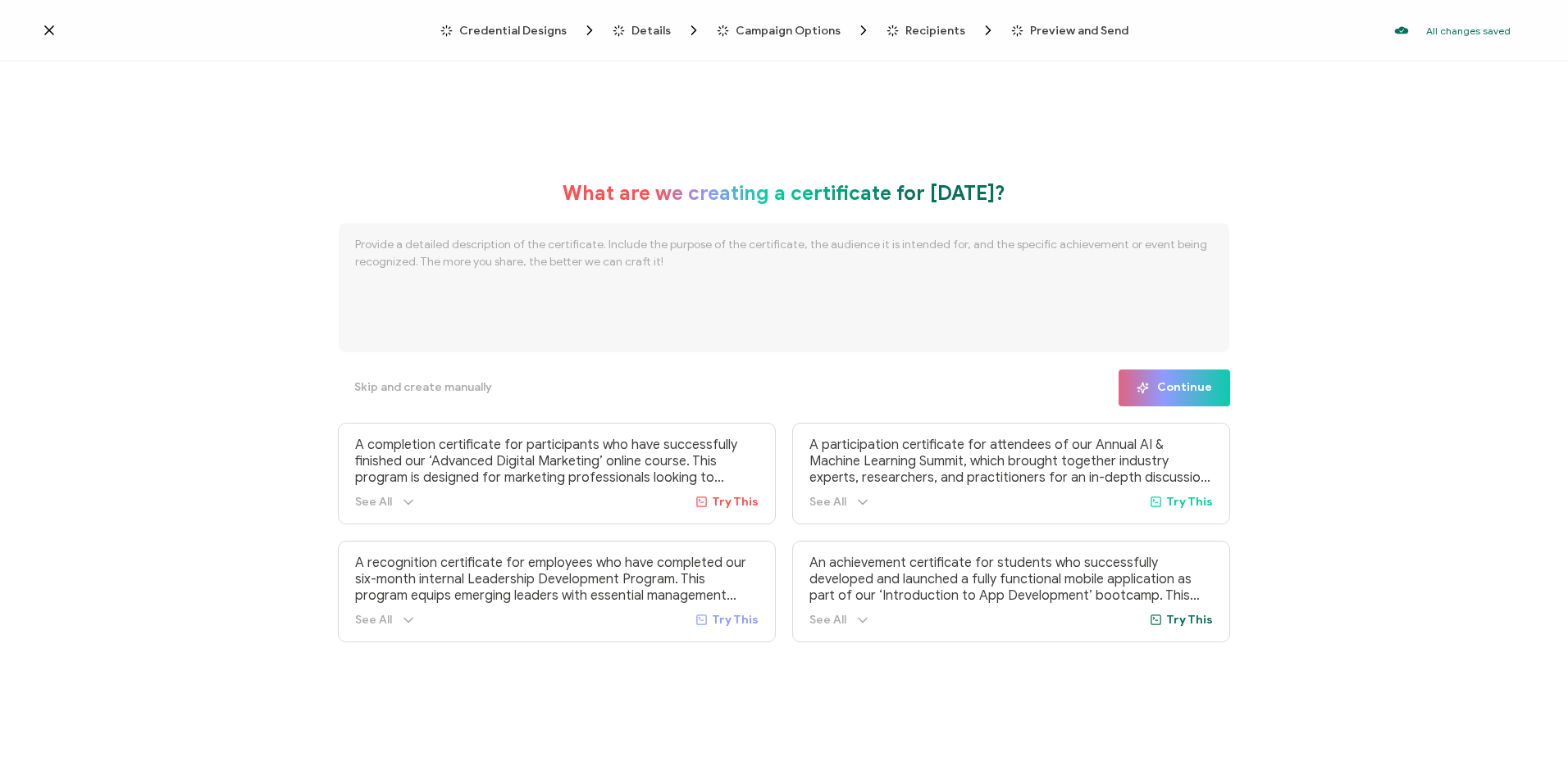
click at [649, 27] on span "Details" at bounding box center [651, 31] width 39 height 12
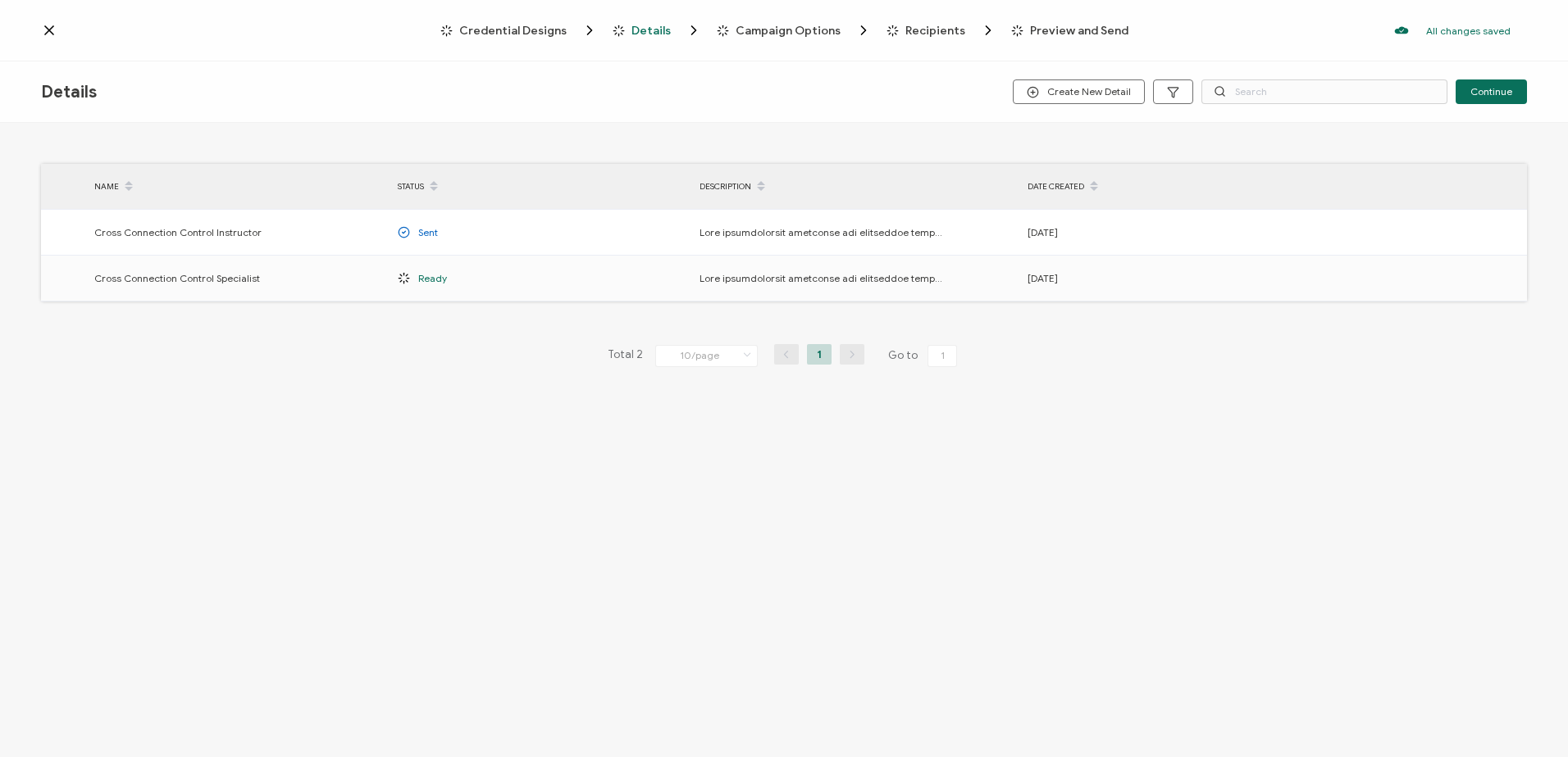
click at [524, 30] on span "Credential Designs" at bounding box center [513, 31] width 108 height 12
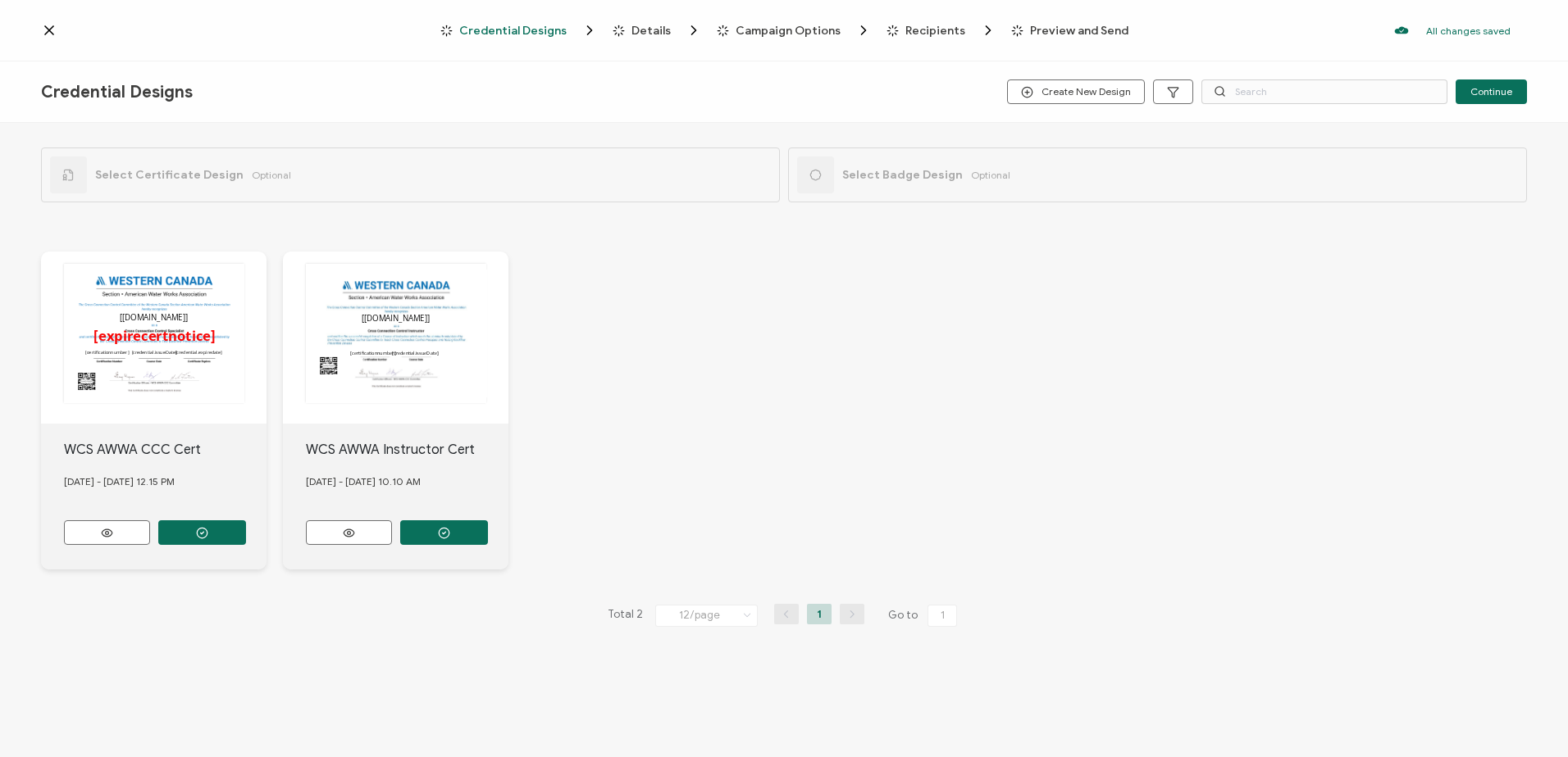
click at [48, 31] on icon at bounding box center [49, 31] width 8 height 8
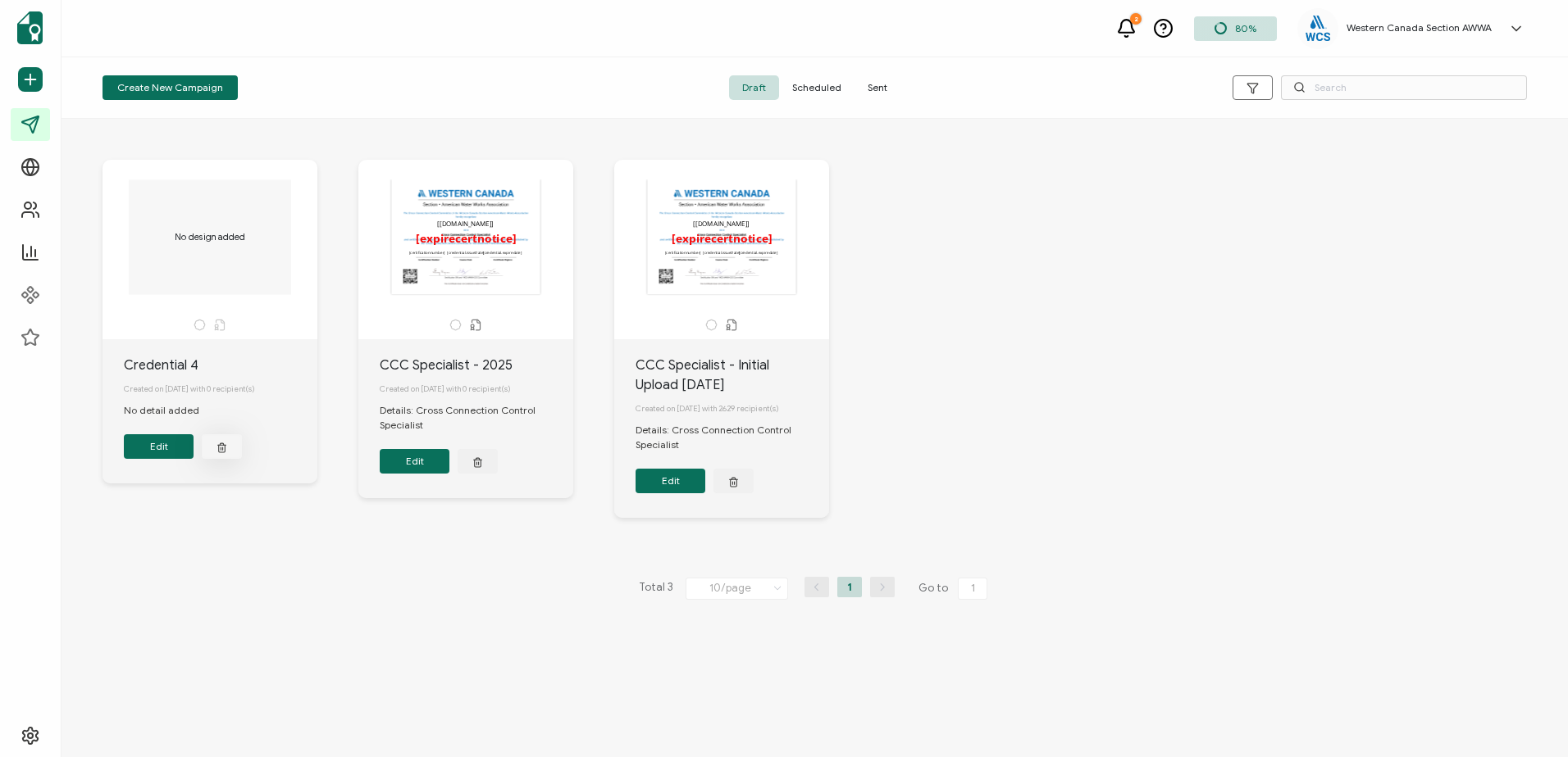
click at [222, 451] on icon "button" at bounding box center [221, 446] width 11 height 12
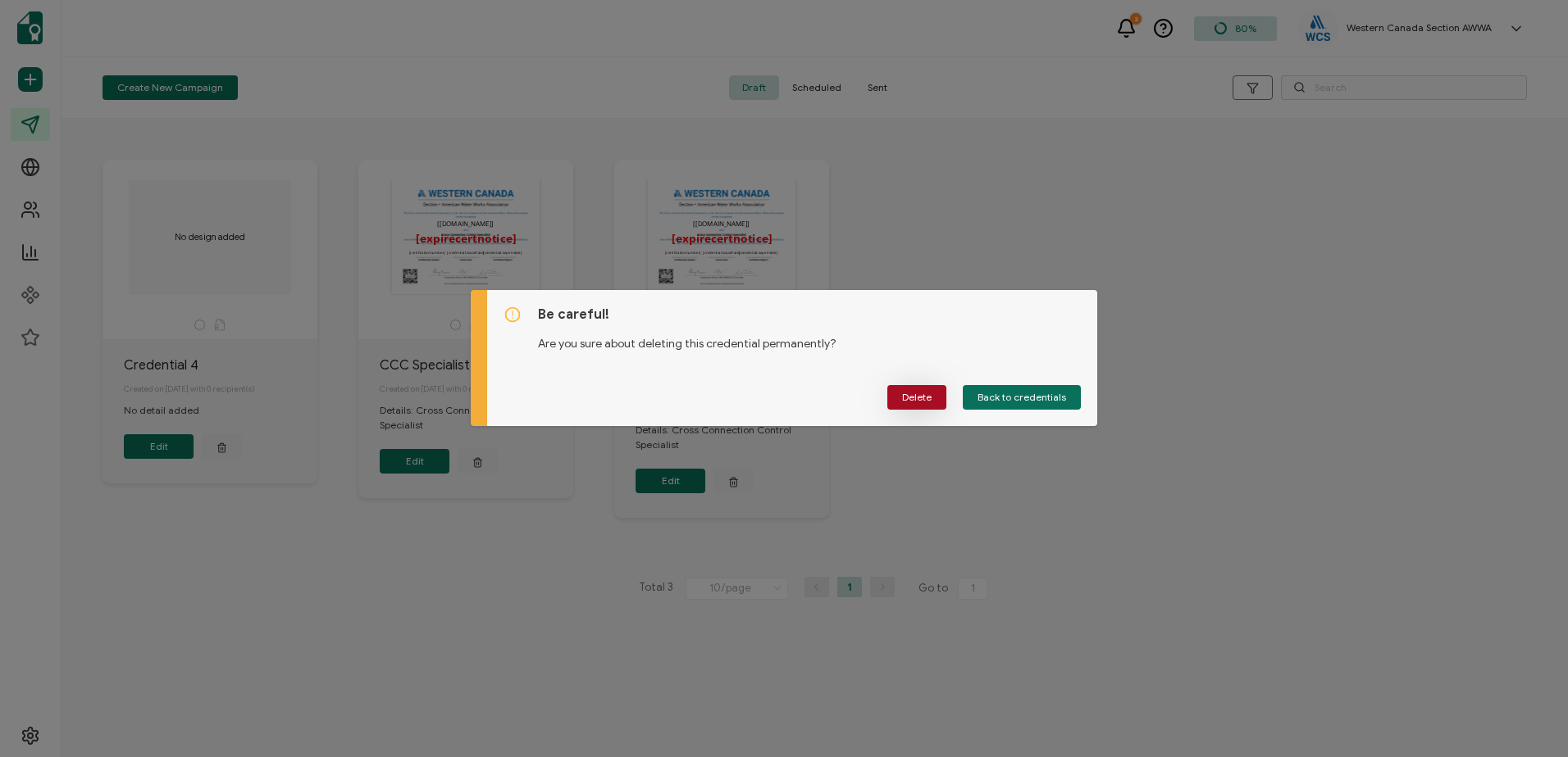
click at [920, 397] on span "Delete" at bounding box center [917, 398] width 30 height 10
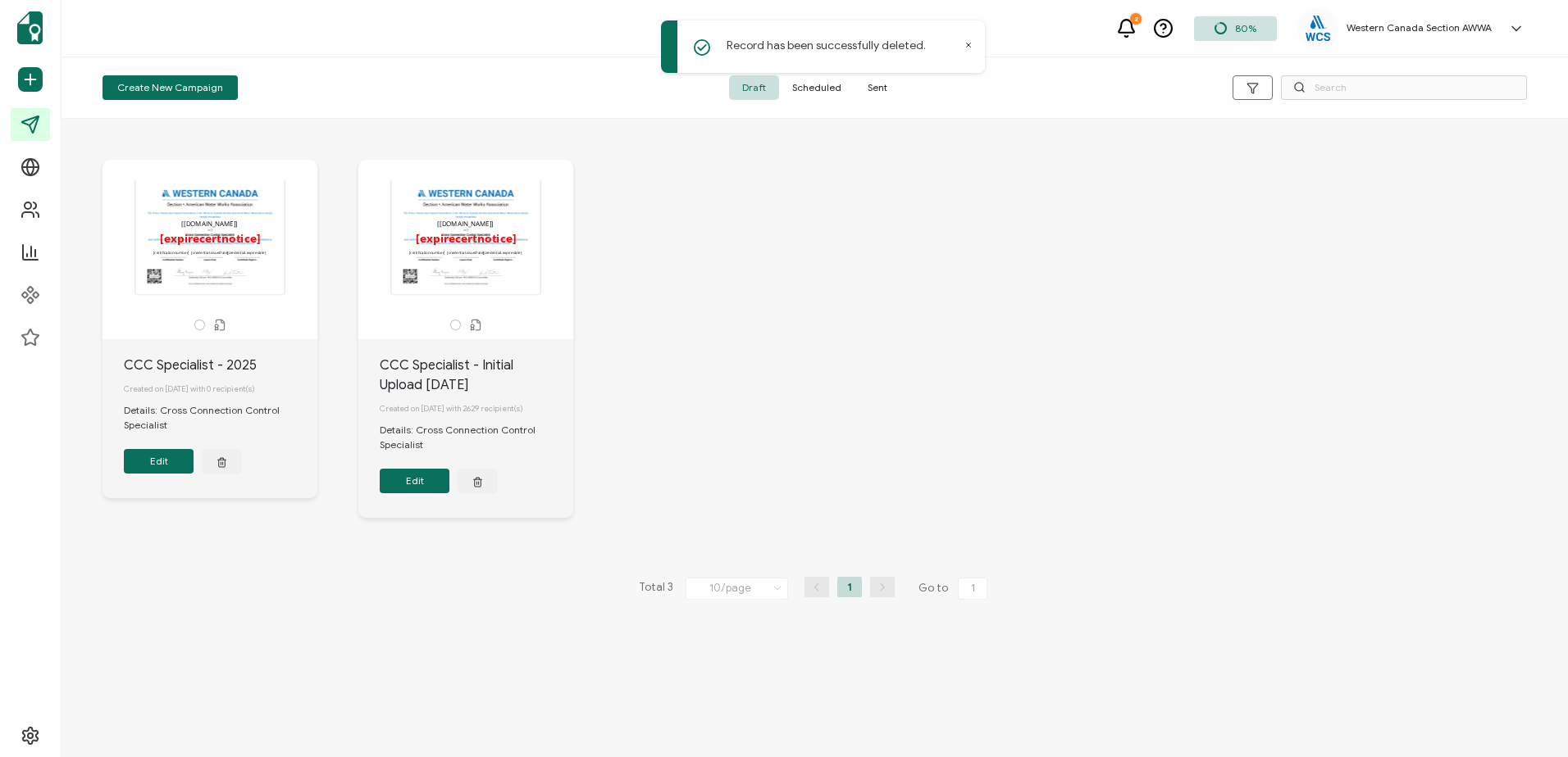
click at [883, 89] on span "Sent" at bounding box center [877, 88] width 46 height 25
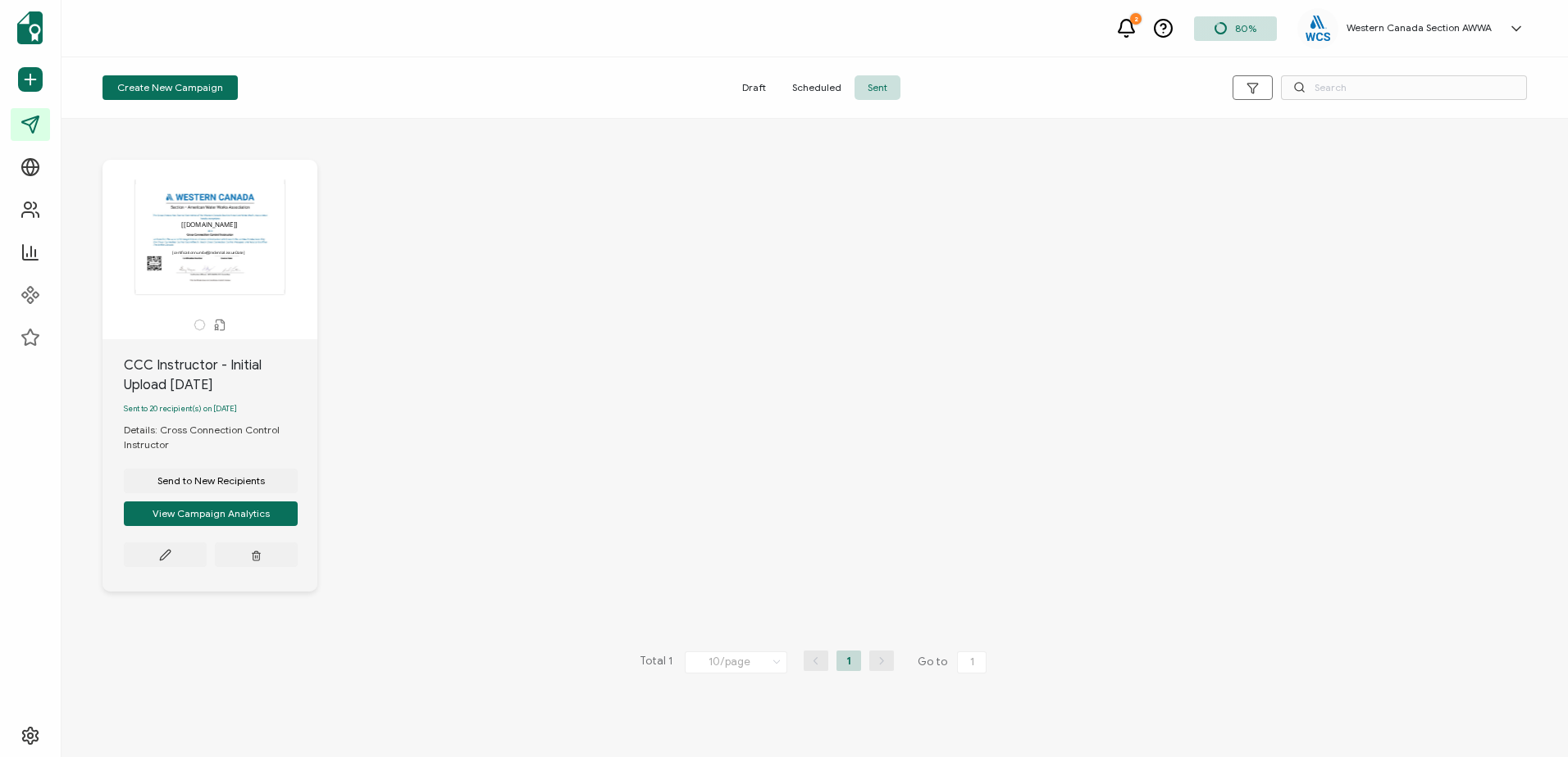
click at [747, 87] on span "Draft" at bounding box center [753, 88] width 50 height 25
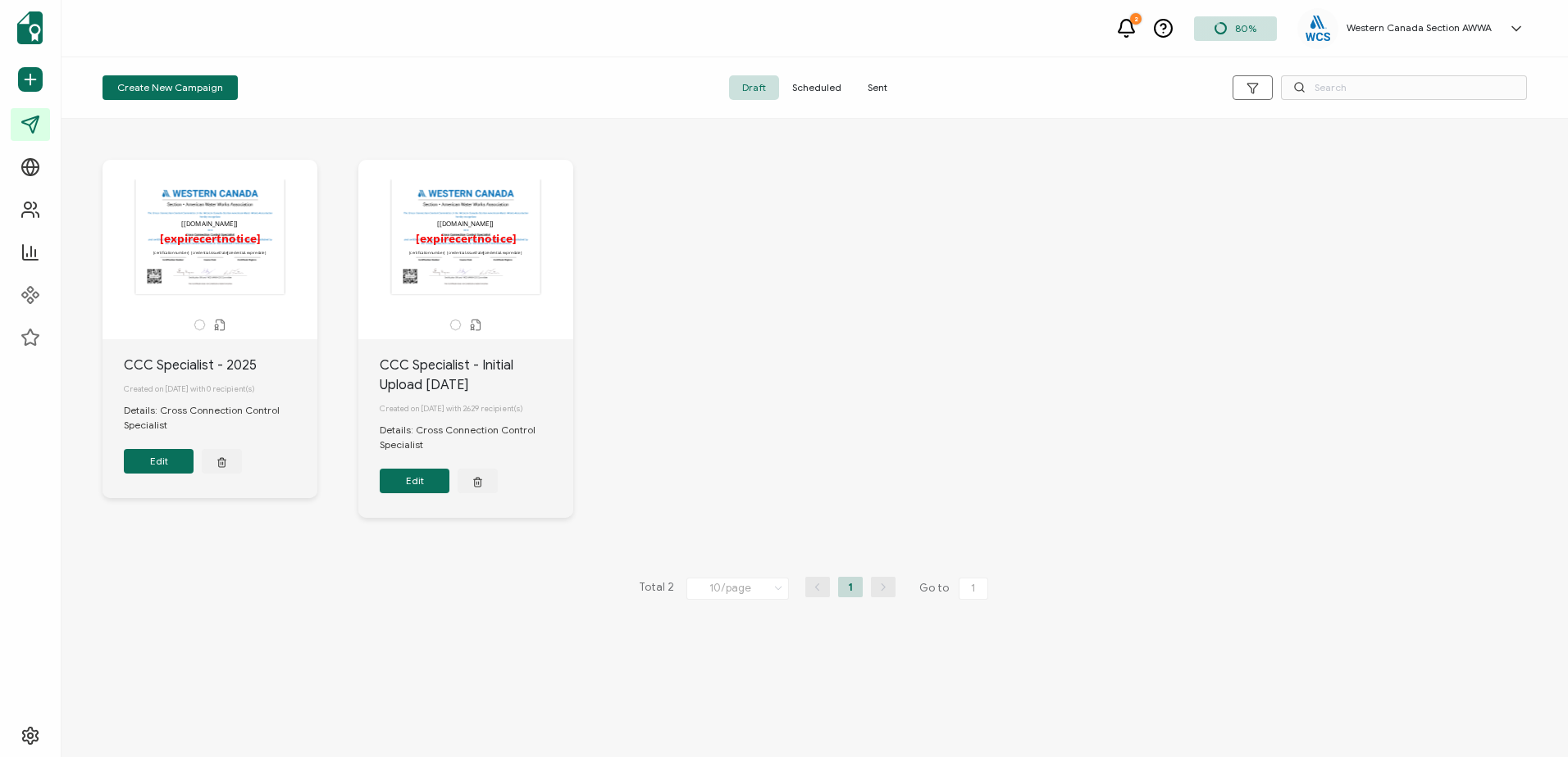
click at [414, 482] on button "Edit" at bounding box center [414, 481] width 70 height 25
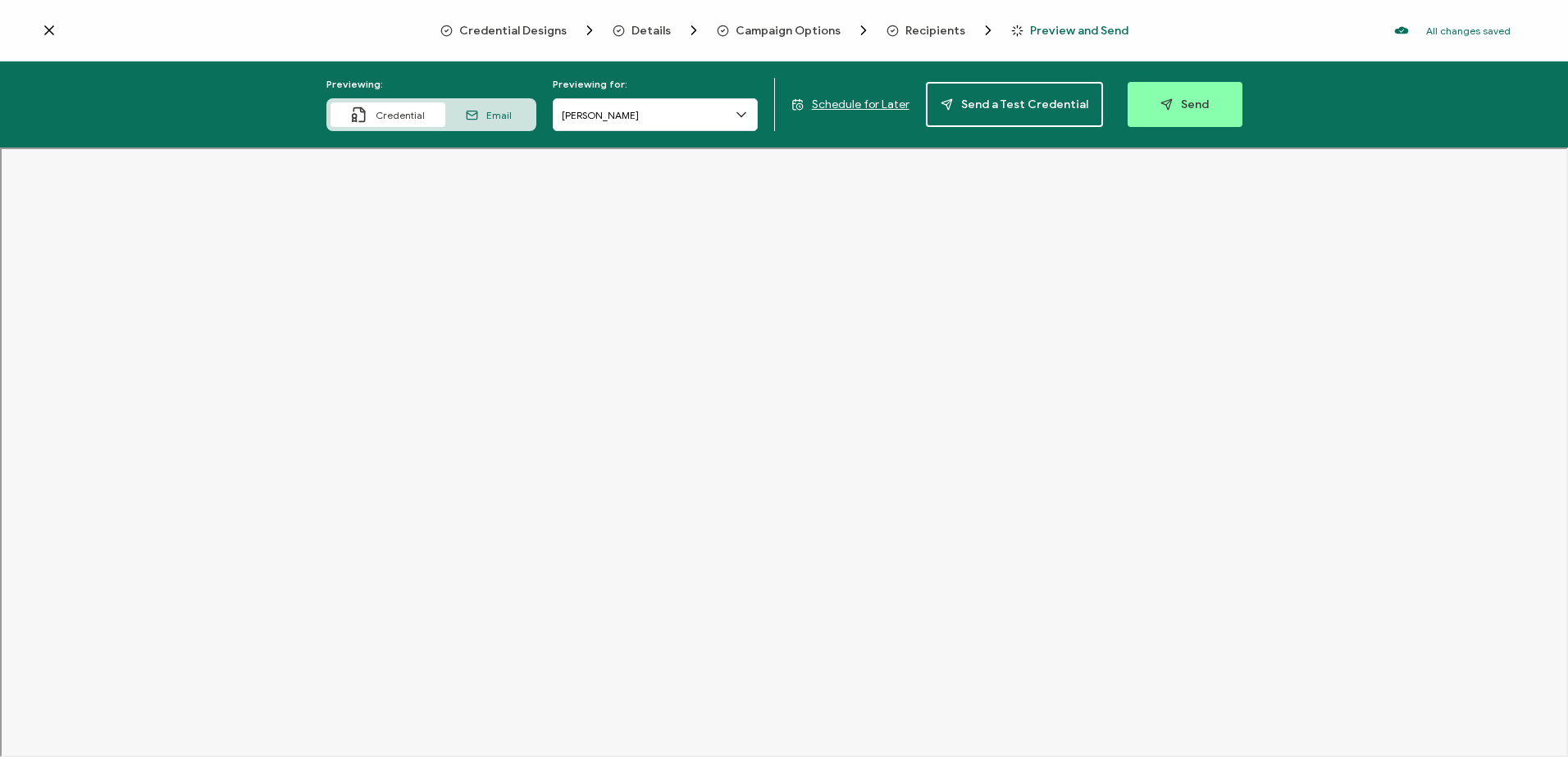
click at [508, 32] on span "Credential Designs" at bounding box center [513, 31] width 108 height 12
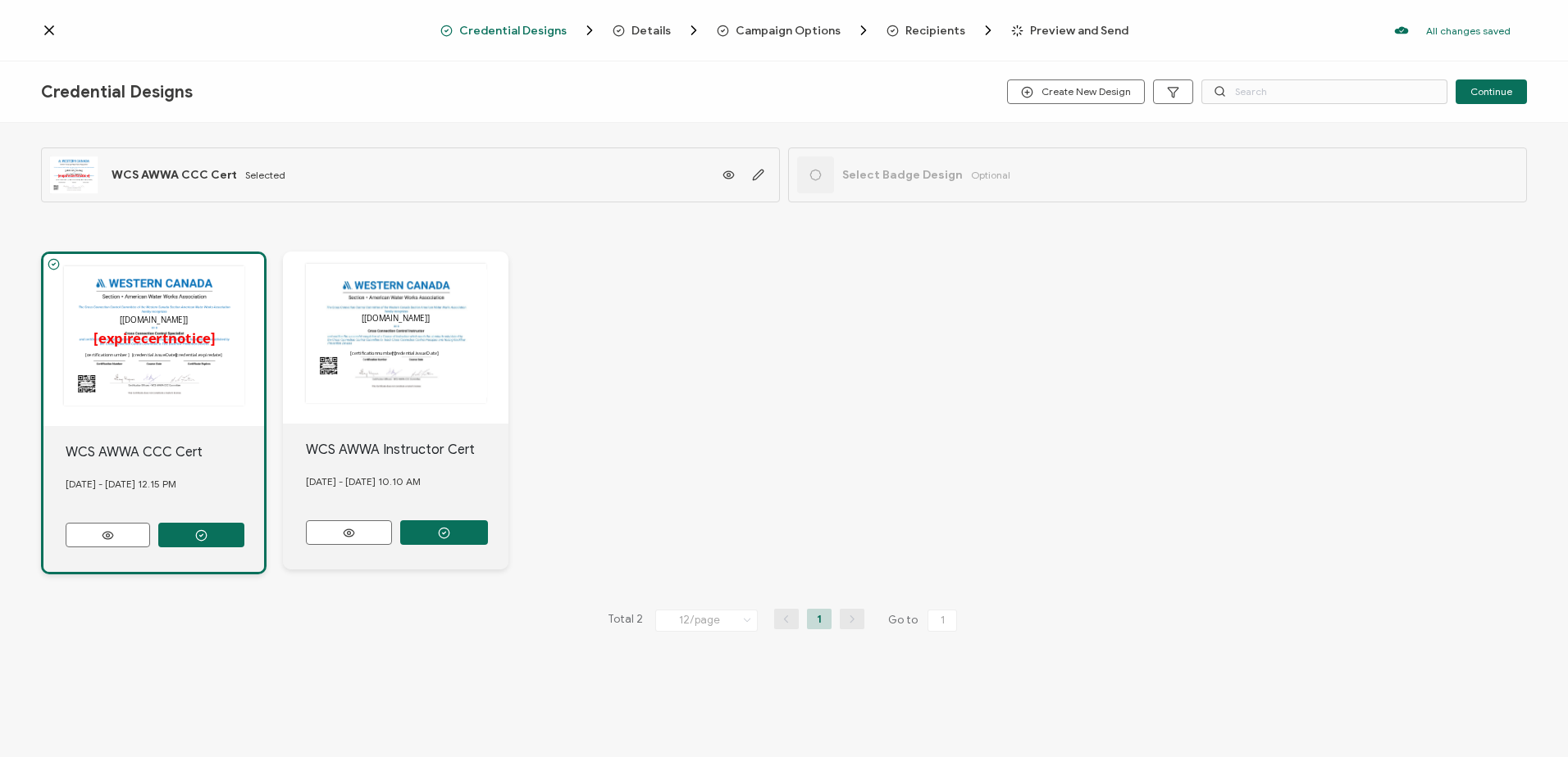
click at [638, 30] on span "Details" at bounding box center [651, 31] width 39 height 12
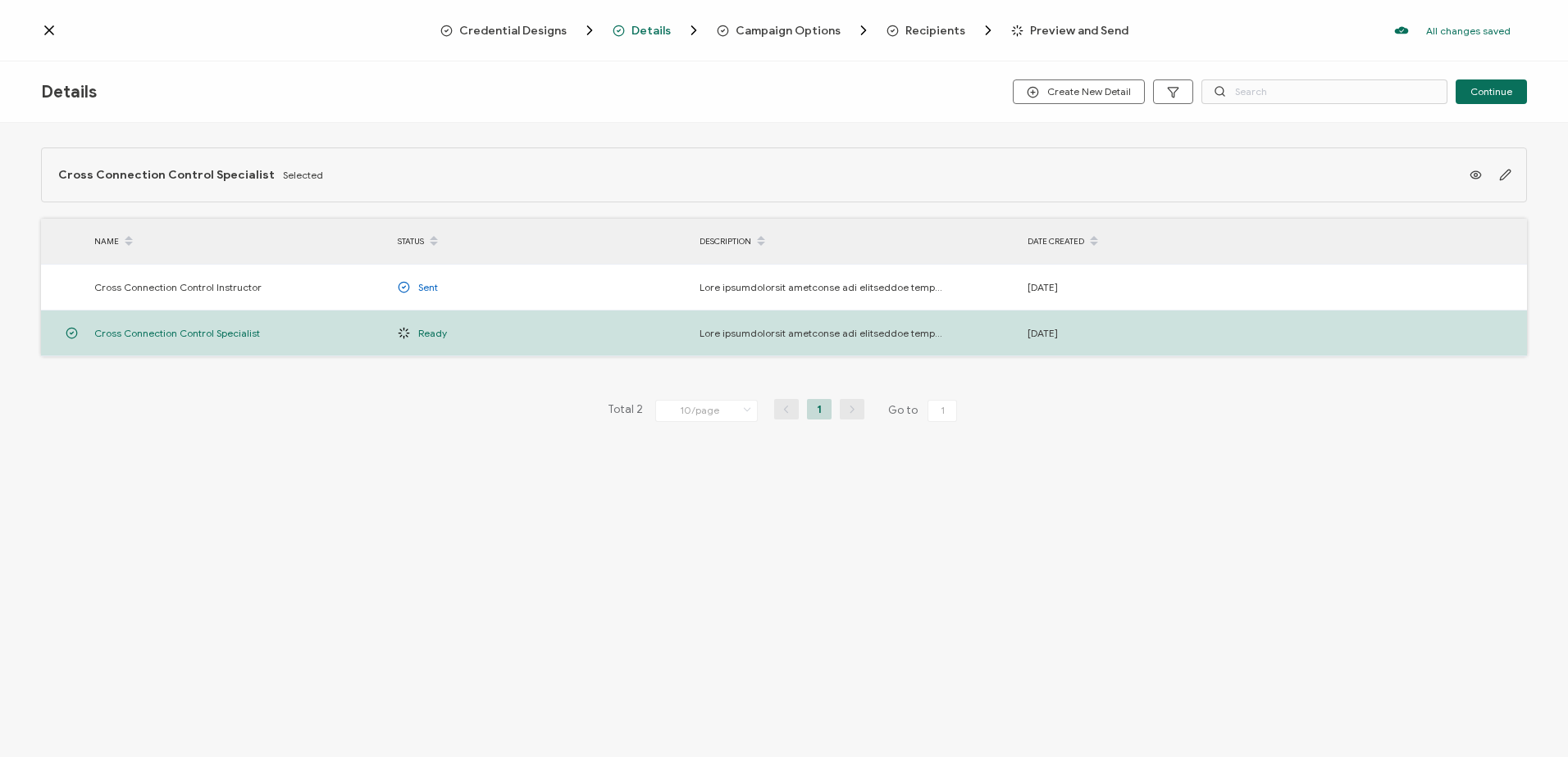
click at [779, 27] on span "Campaign Options" at bounding box center [787, 31] width 105 height 12
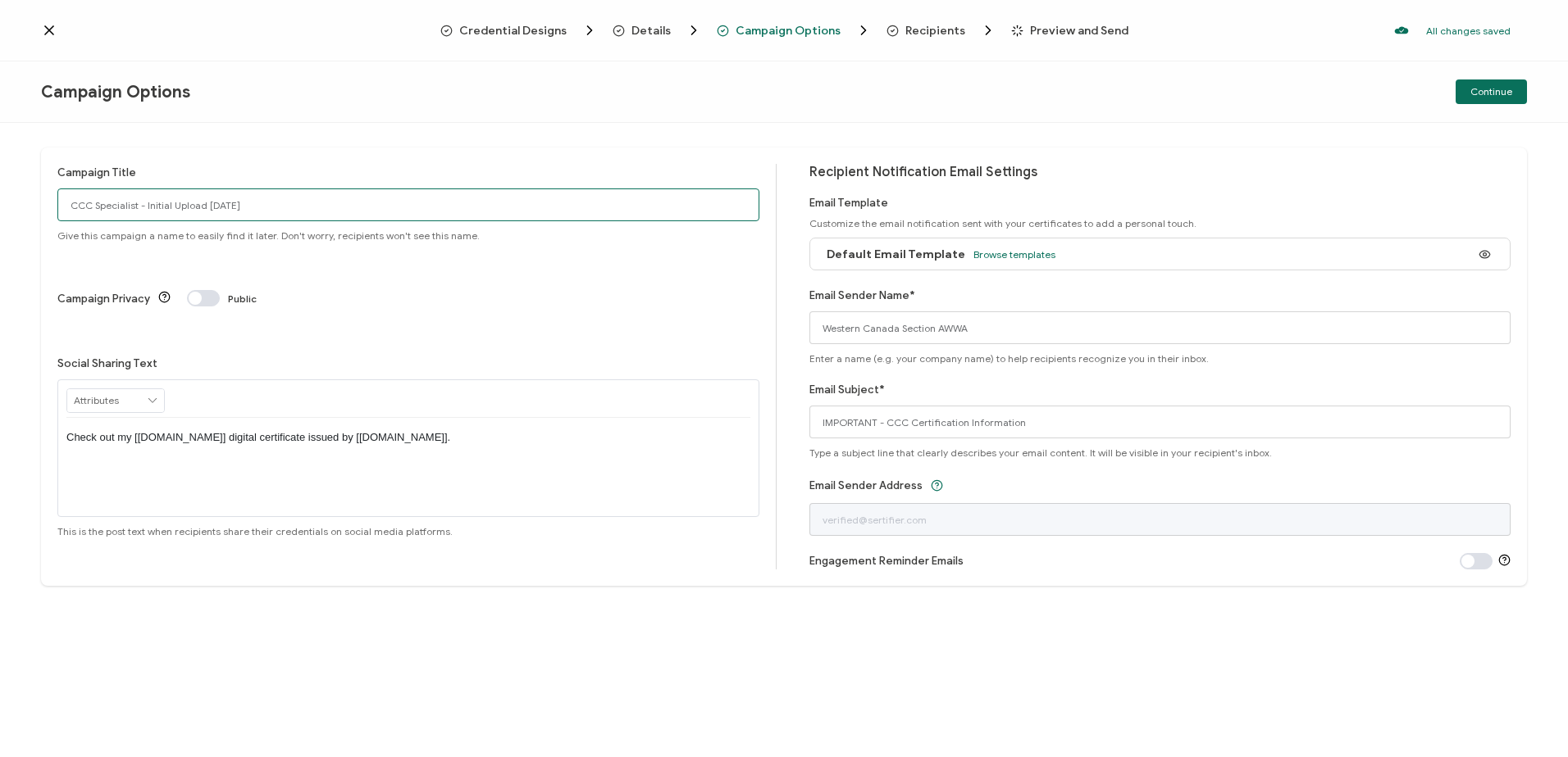
click at [271, 205] on input "CCC Specialist - Initial Upload [DATE]" at bounding box center [408, 205] width 702 height 33
click at [211, 205] on input "CCC Specialist - Initial Upload [DATE]" at bounding box center [408, 205] width 702 height 33
type input "CCC Specialist - Initial Upload [DATE]"
click at [318, 286] on div "Campaign Title CCC Specialist - Initial Upload [DATE] Give this campaign a name…" at bounding box center [417, 367] width 719 height 406
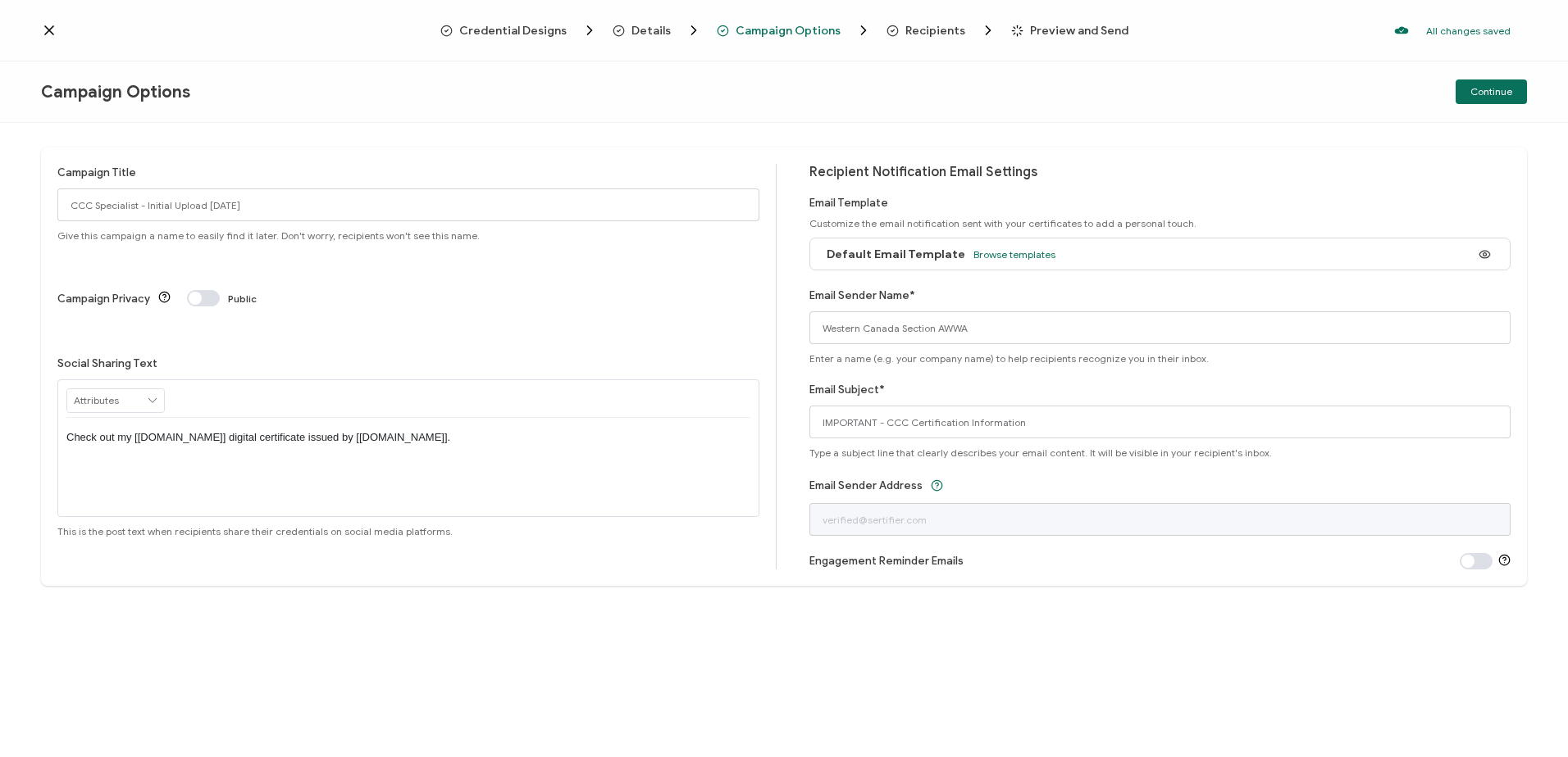
click at [468, 430] on p "Check out my [[DOMAIN_NAME]] digital certificate issued by [[DOMAIN_NAME]]." at bounding box center [408, 437] width 684 height 15
click at [978, 258] on span "Browse templates" at bounding box center [1014, 254] width 82 height 12
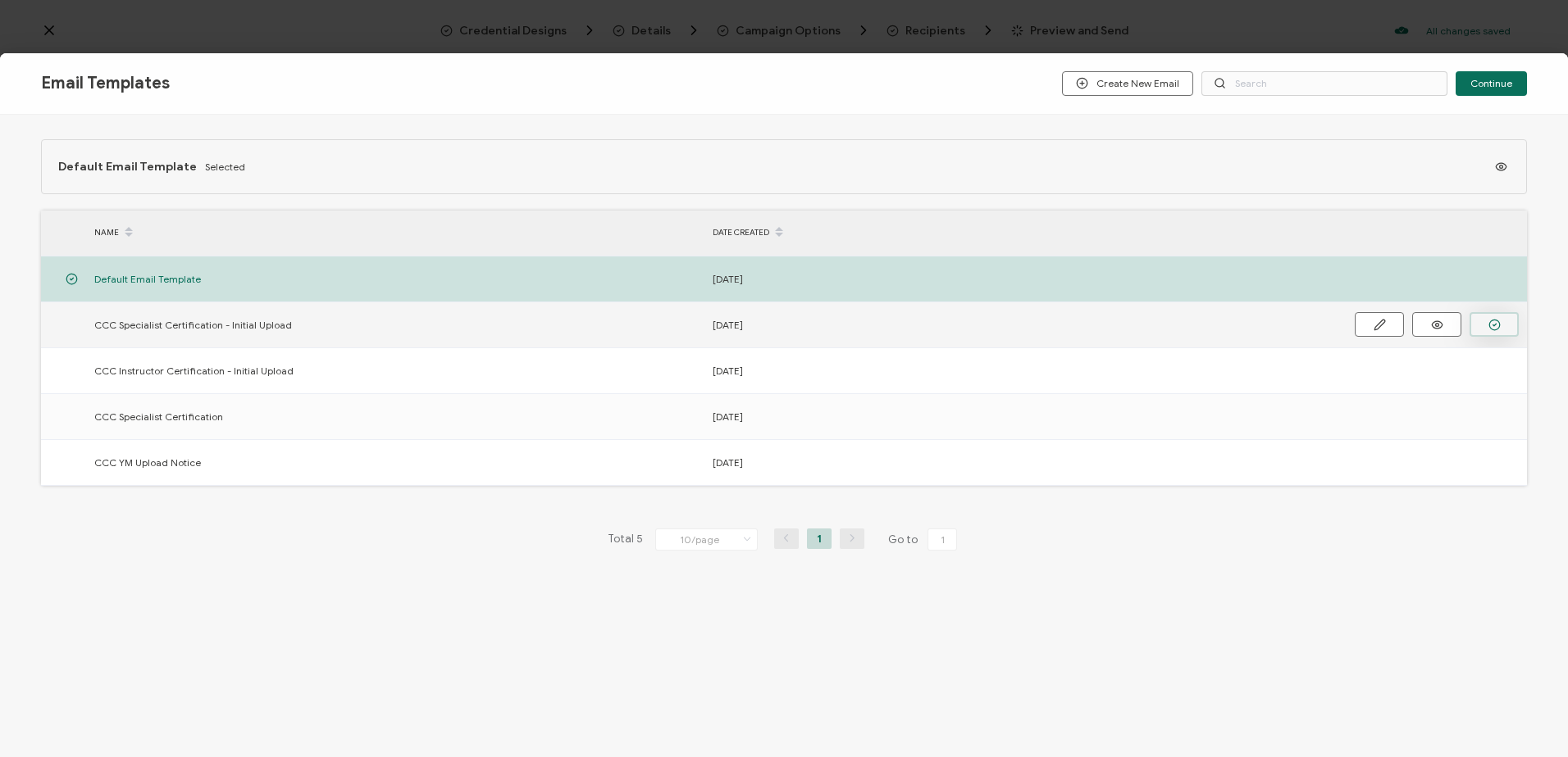
click at [1493, 326] on icon "button" at bounding box center [1494, 325] width 12 height 12
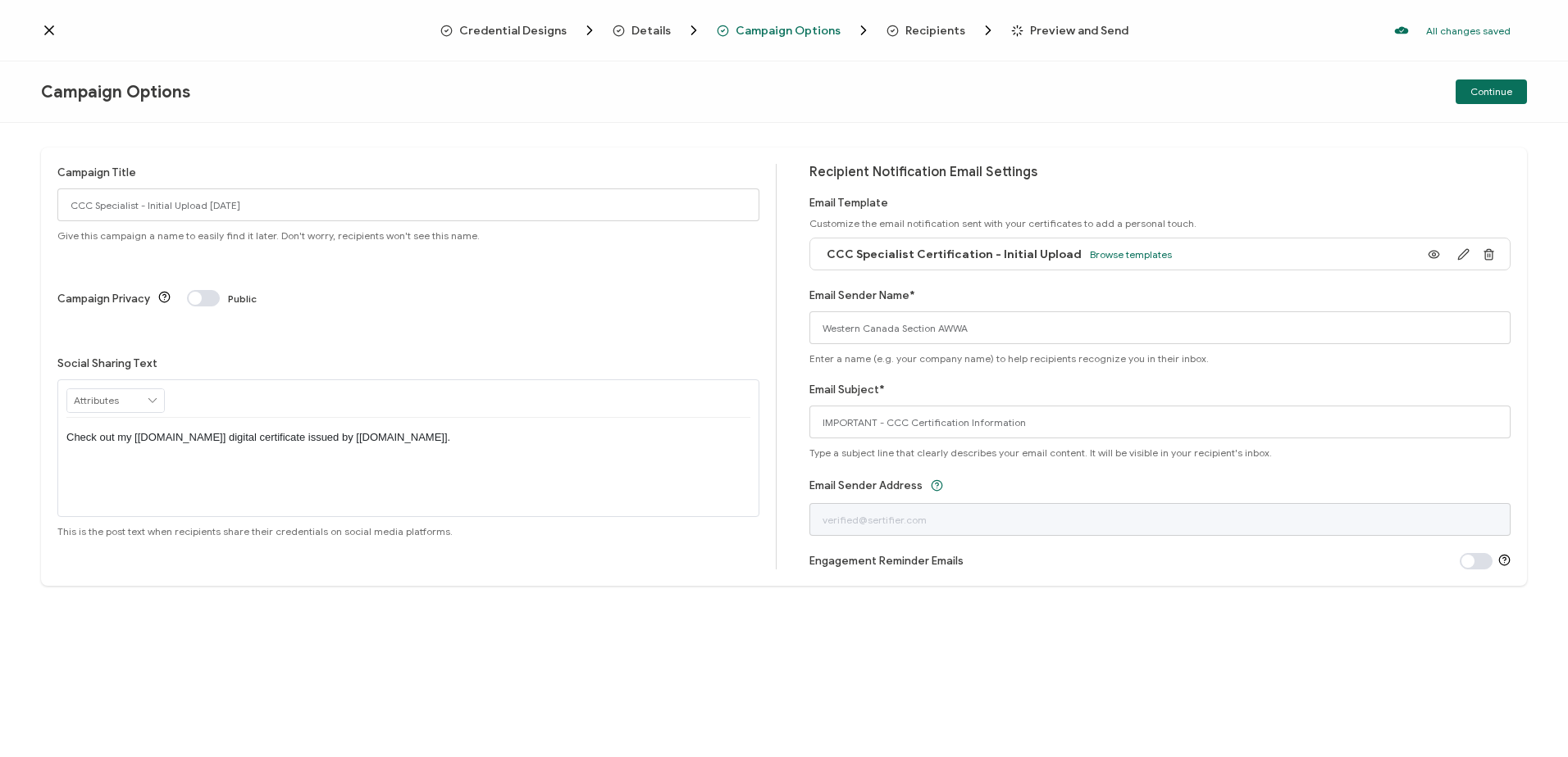
click at [1471, 562] on span at bounding box center [1476, 562] width 33 height 17
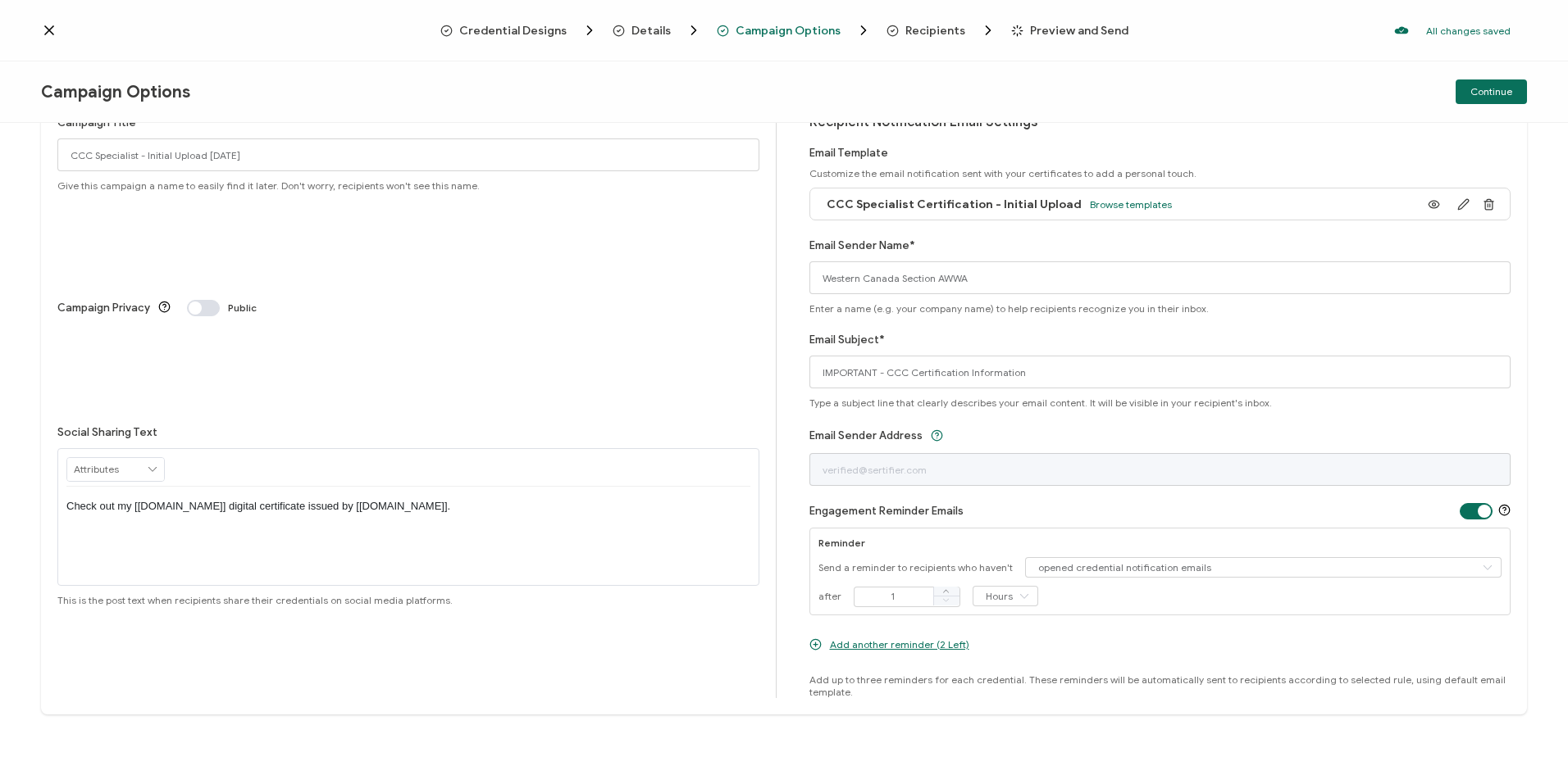
scroll to position [65, 0]
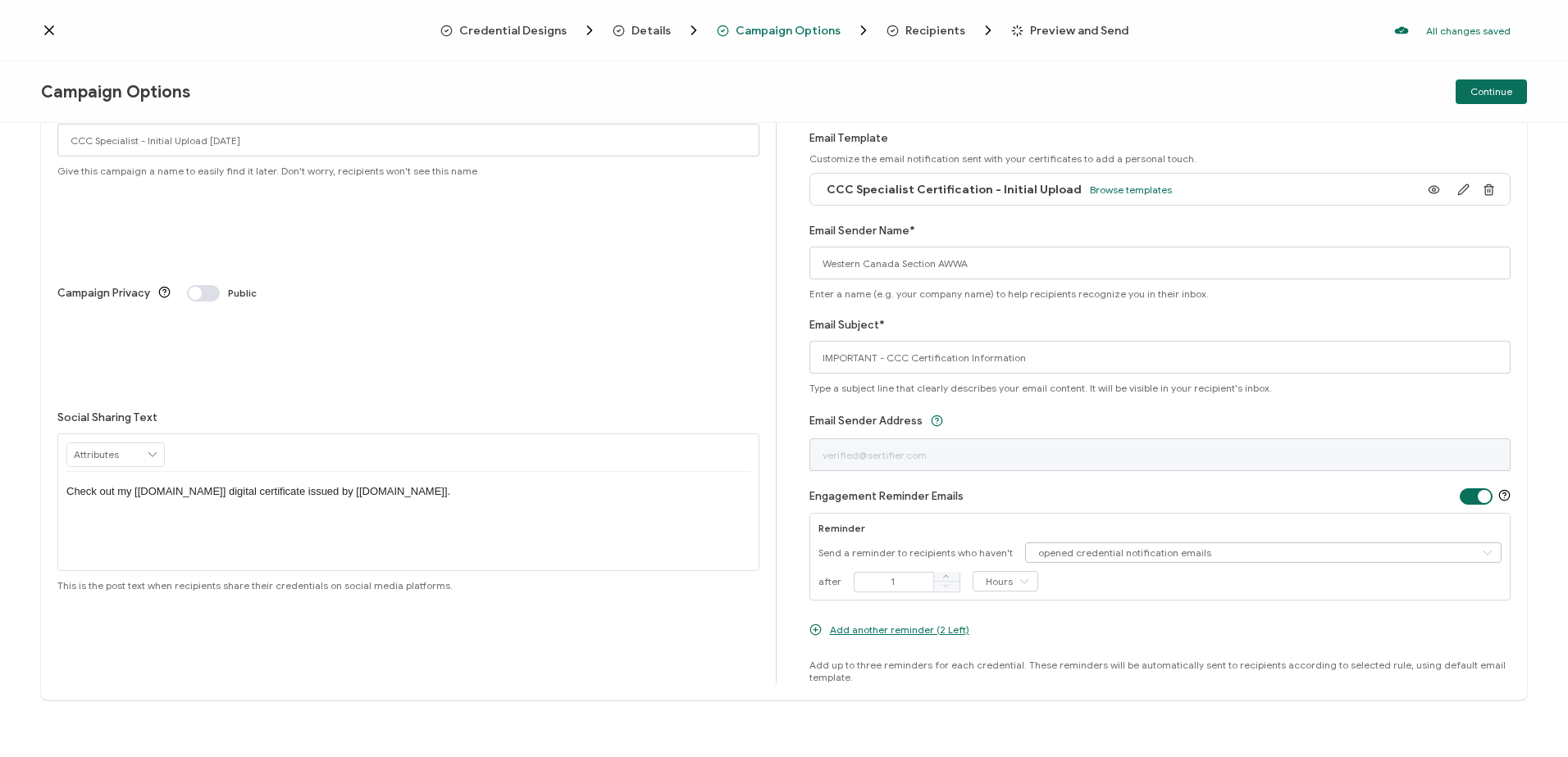
click at [1479, 554] on icon at bounding box center [1487, 552] width 21 height 21
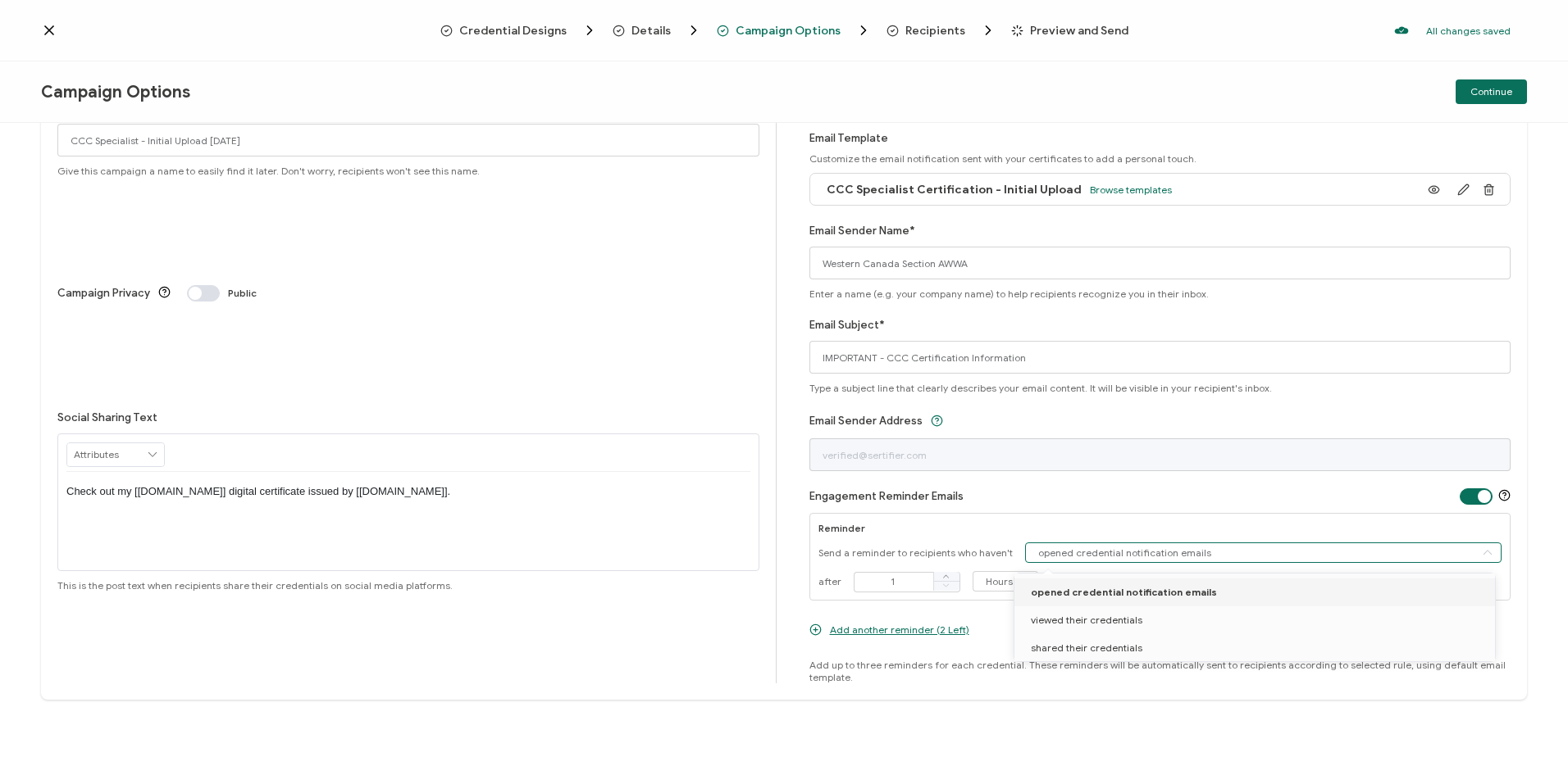
click at [1476, 494] on span at bounding box center [1476, 497] width 33 height 17
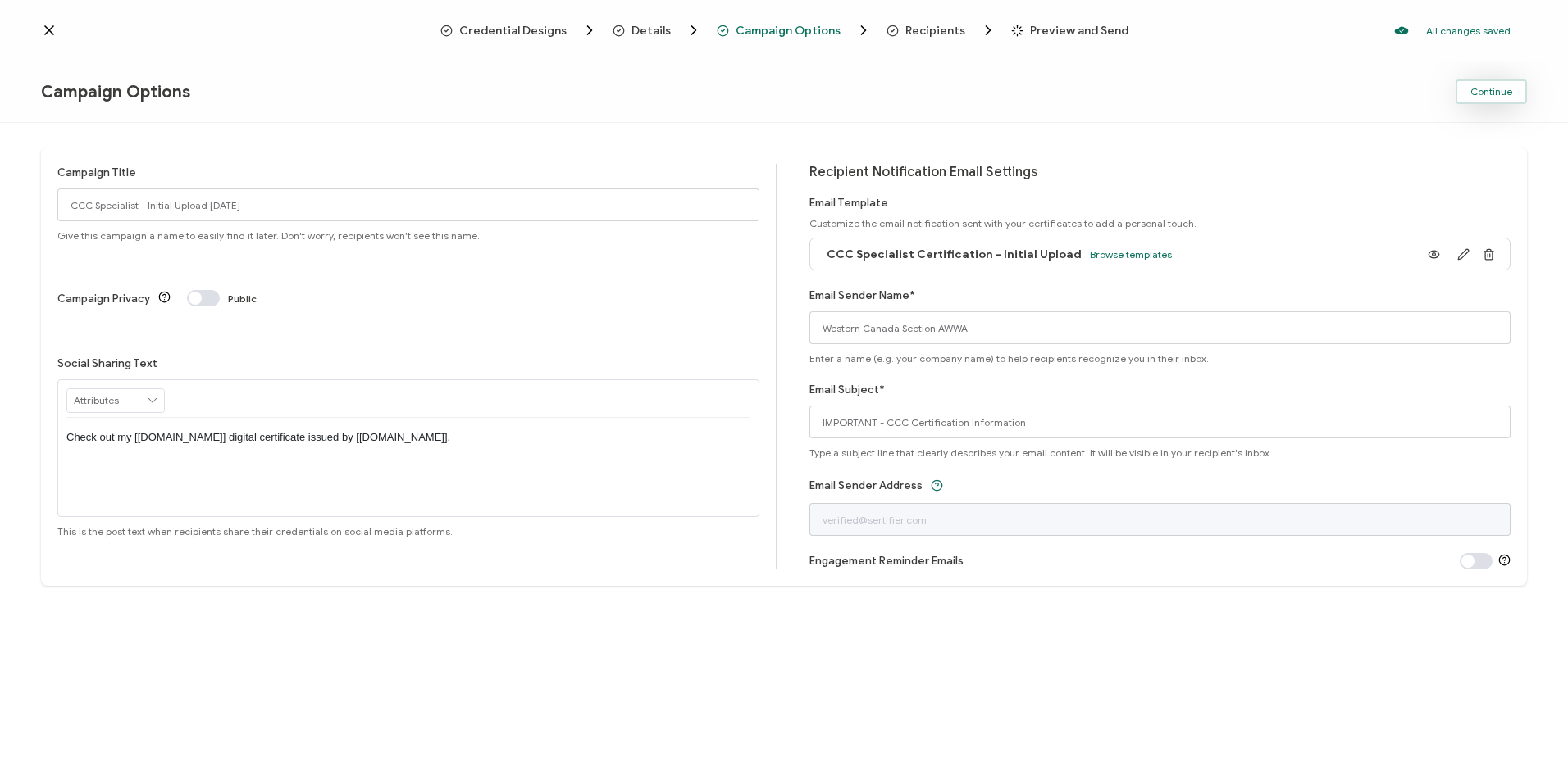
click at [1504, 90] on span "Continue" at bounding box center [1491, 92] width 41 height 10
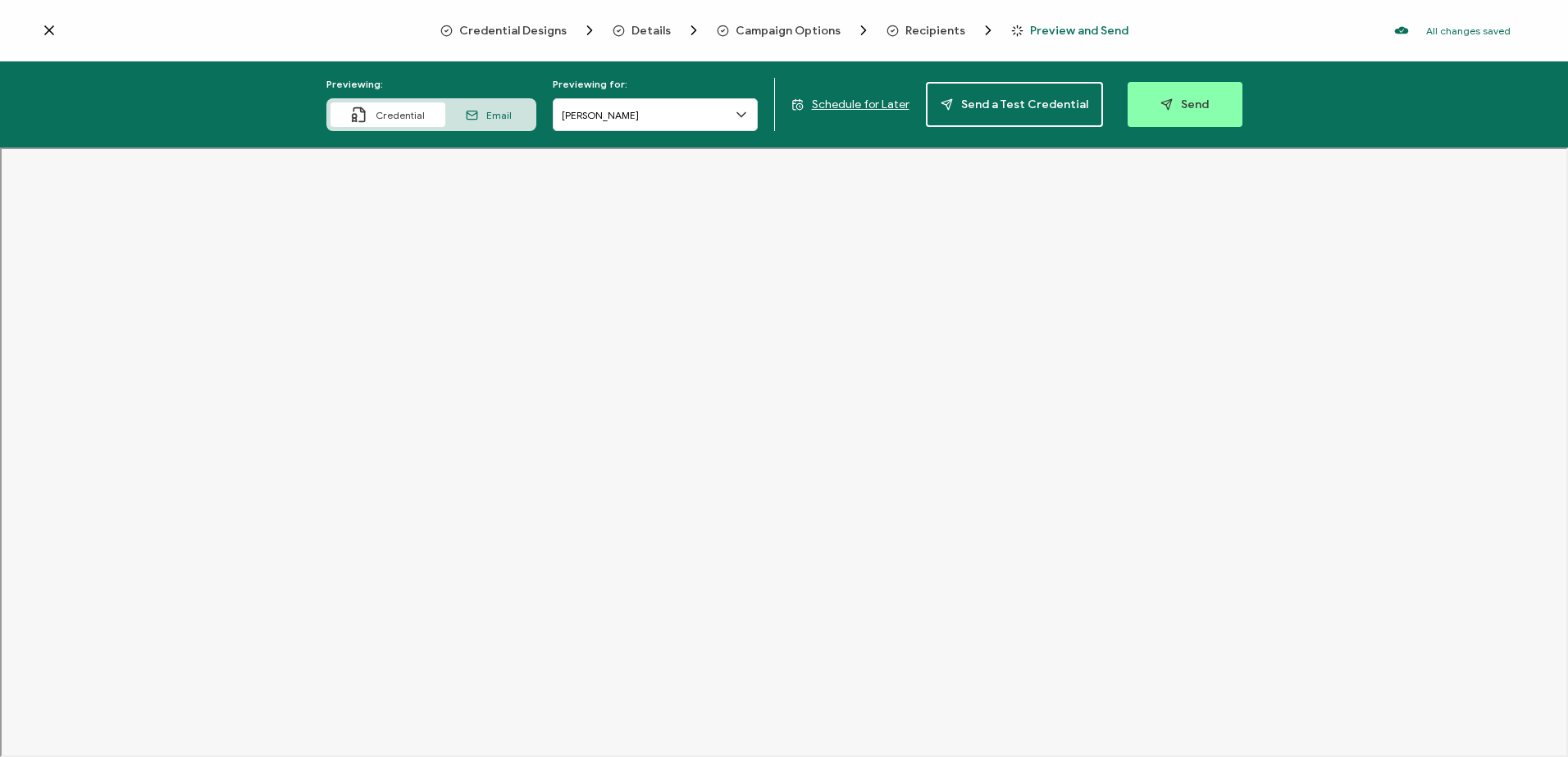
click at [922, 29] on span "Recipients" at bounding box center [935, 31] width 60 height 12
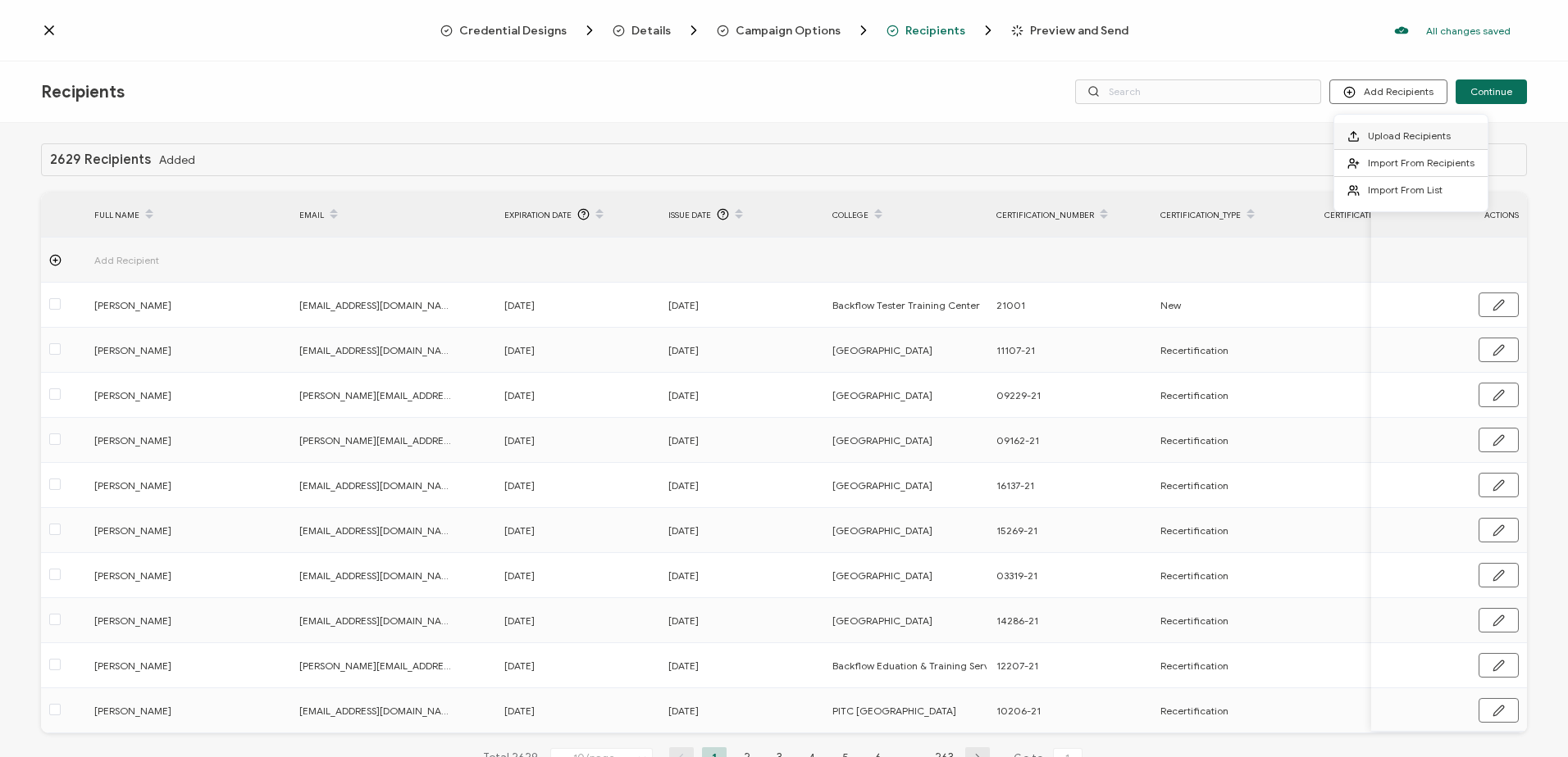
click at [1399, 132] on span "Upload Recipients" at bounding box center [1409, 135] width 83 height 12
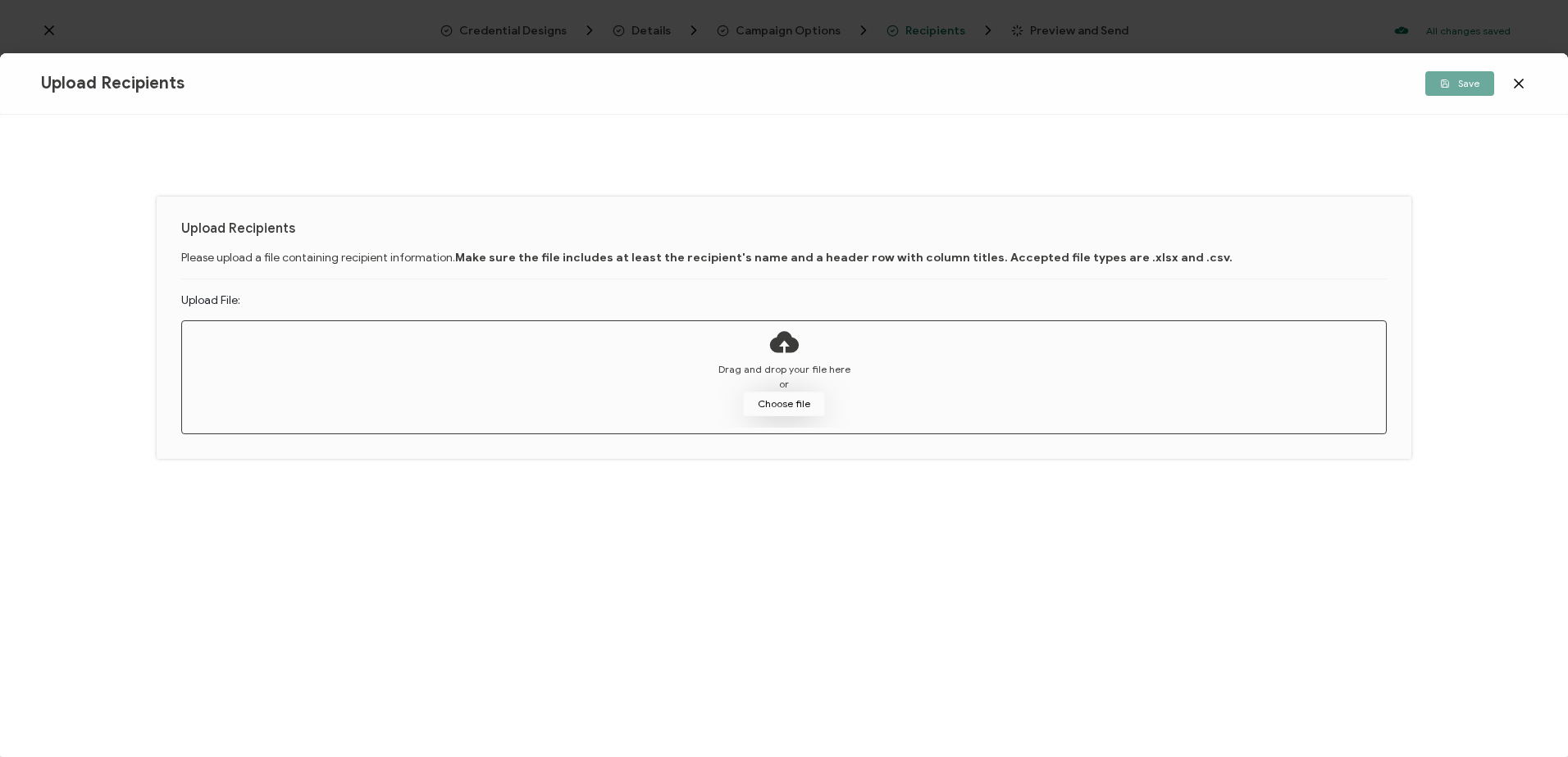
click at [786, 406] on button "Choose file" at bounding box center [783, 404] width 82 height 25
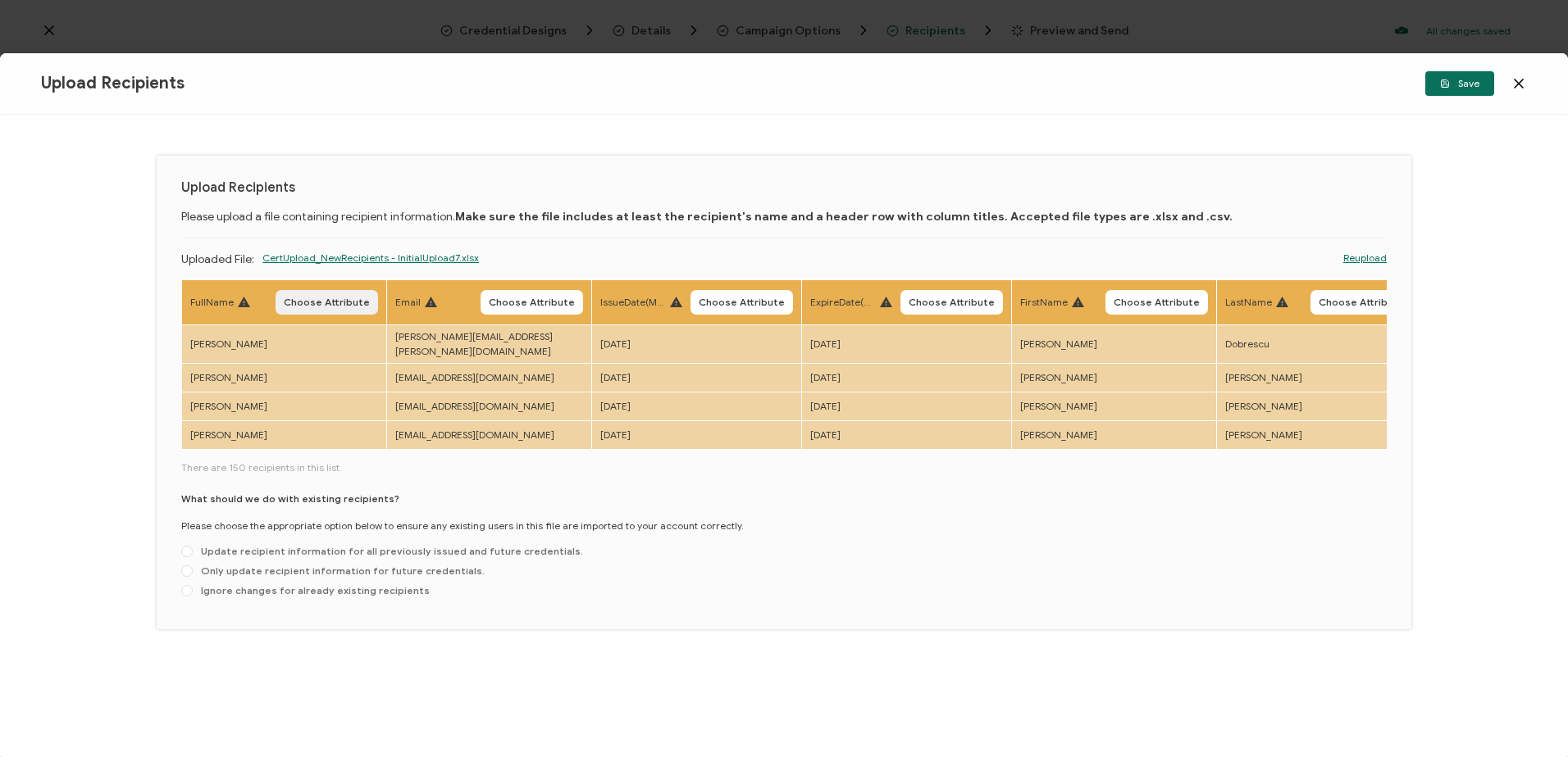
click at [336, 301] on span "Choose Attribute" at bounding box center [327, 302] width 86 height 10
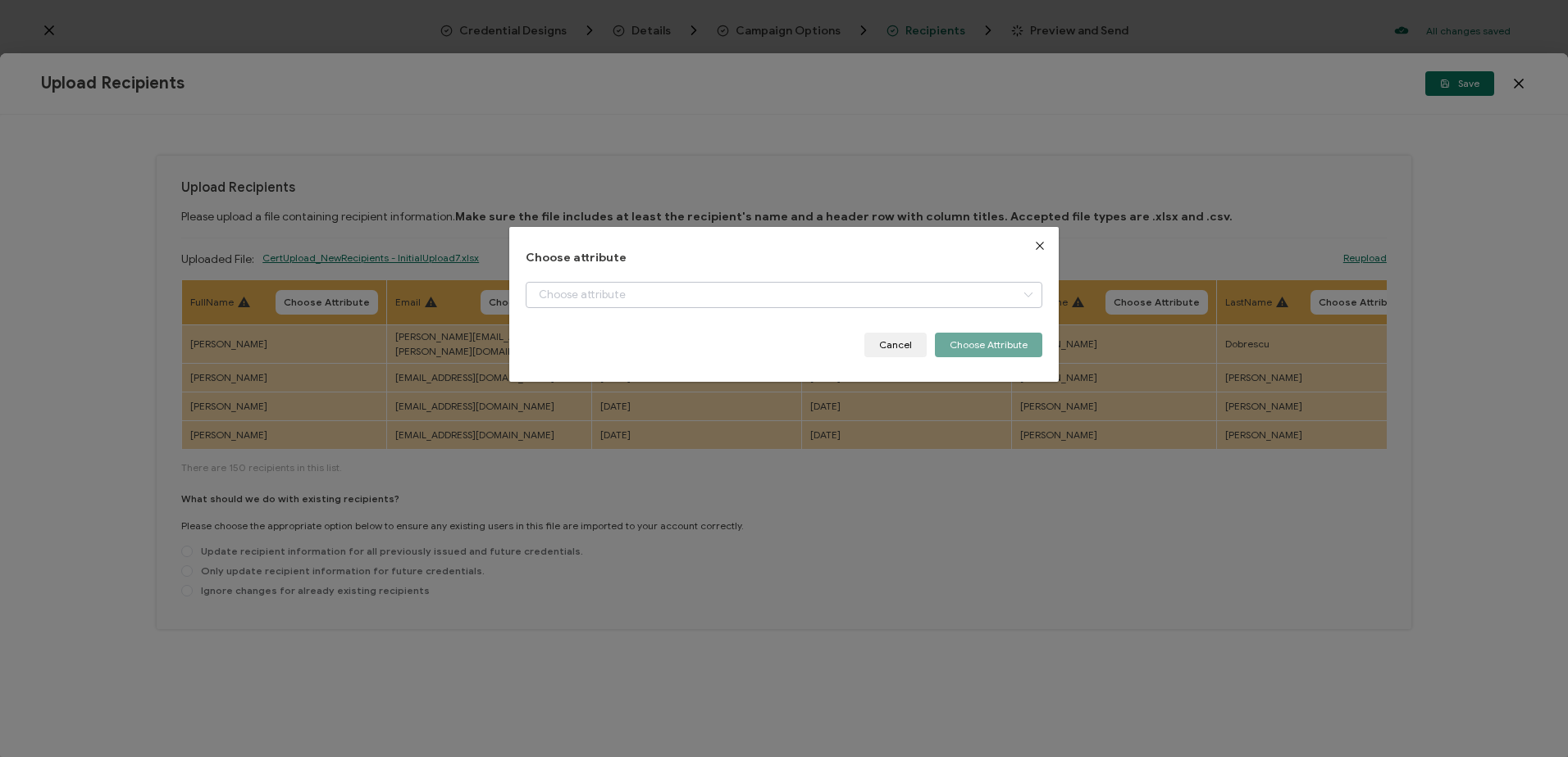
click at [1025, 297] on icon "dialog" at bounding box center [1028, 295] width 21 height 27
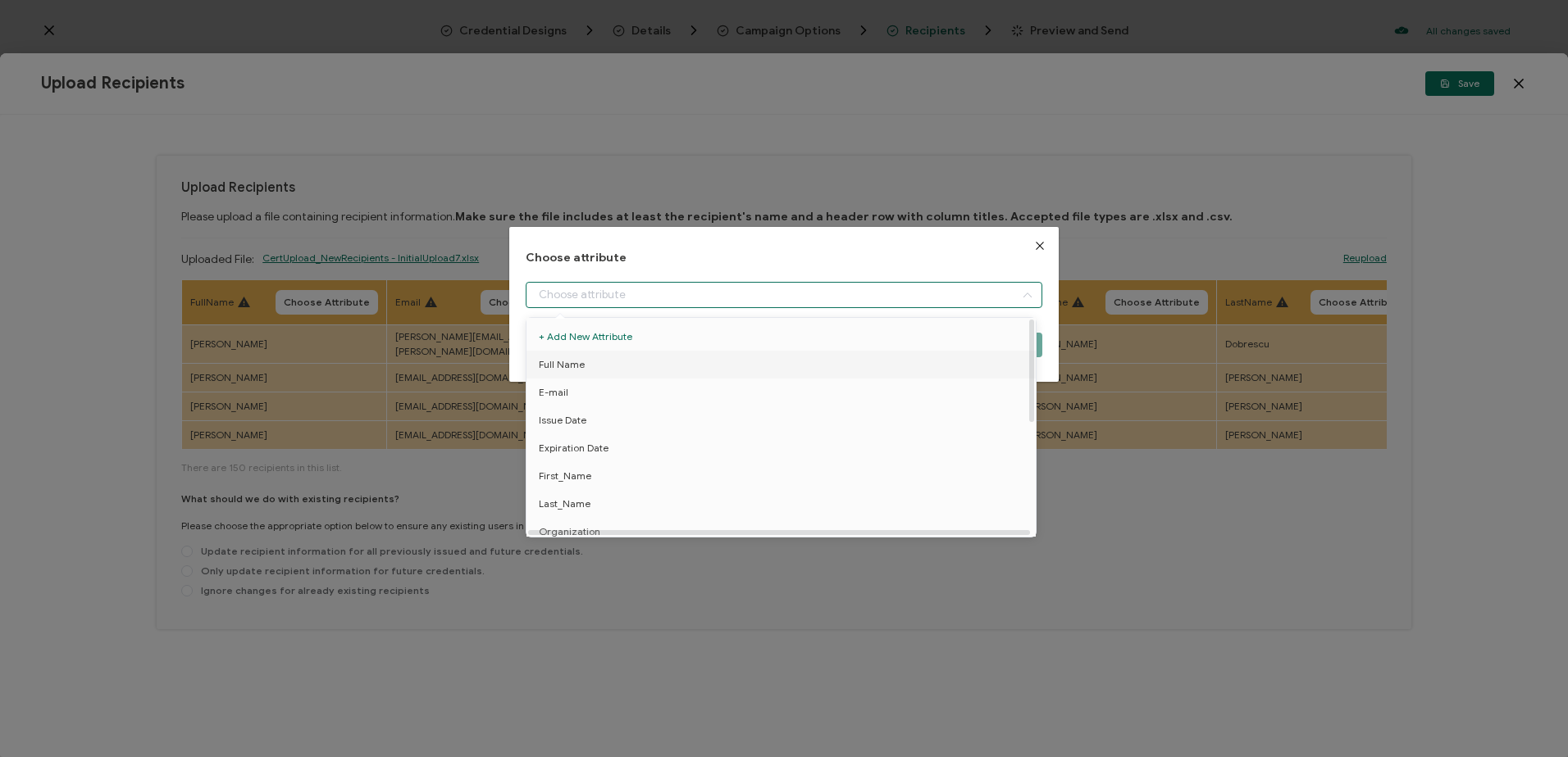
click at [684, 369] on li "Full Name" at bounding box center [783, 364] width 523 height 28
type input "Full Name"
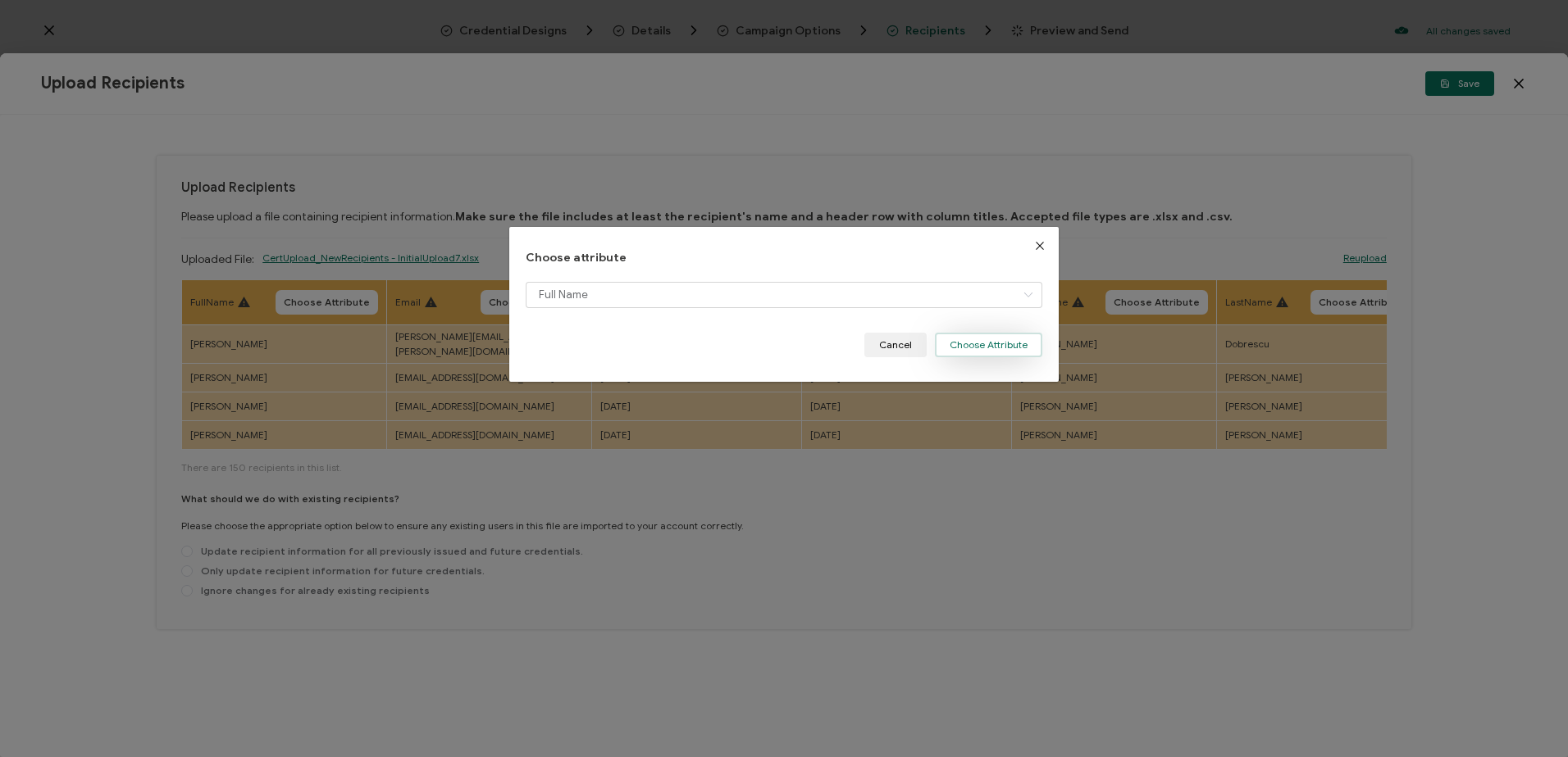
click at [969, 345] on button "Choose Attribute" at bounding box center [989, 345] width 108 height 25
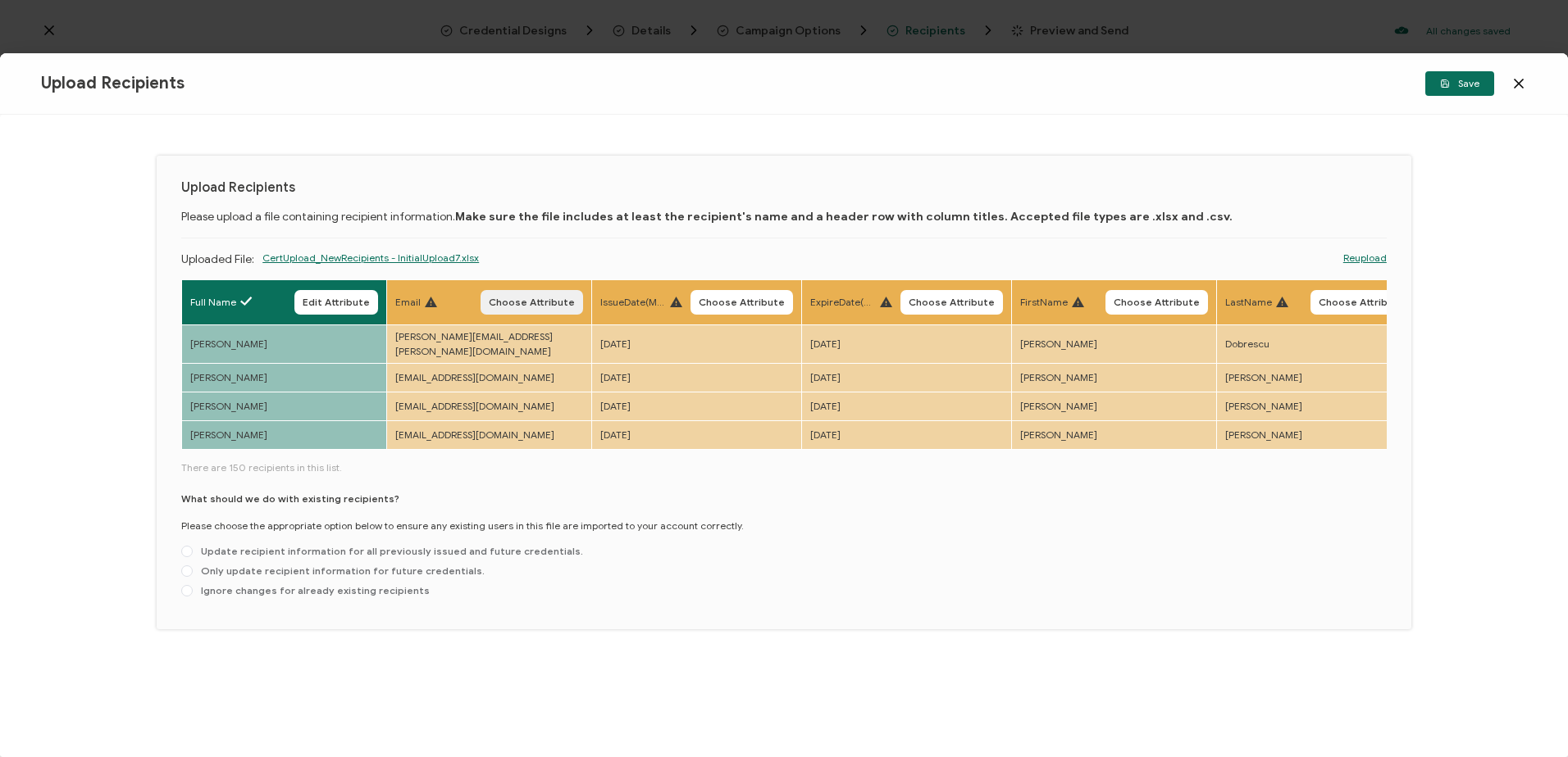
click at [554, 301] on span "Choose Attribute" at bounding box center [532, 302] width 86 height 10
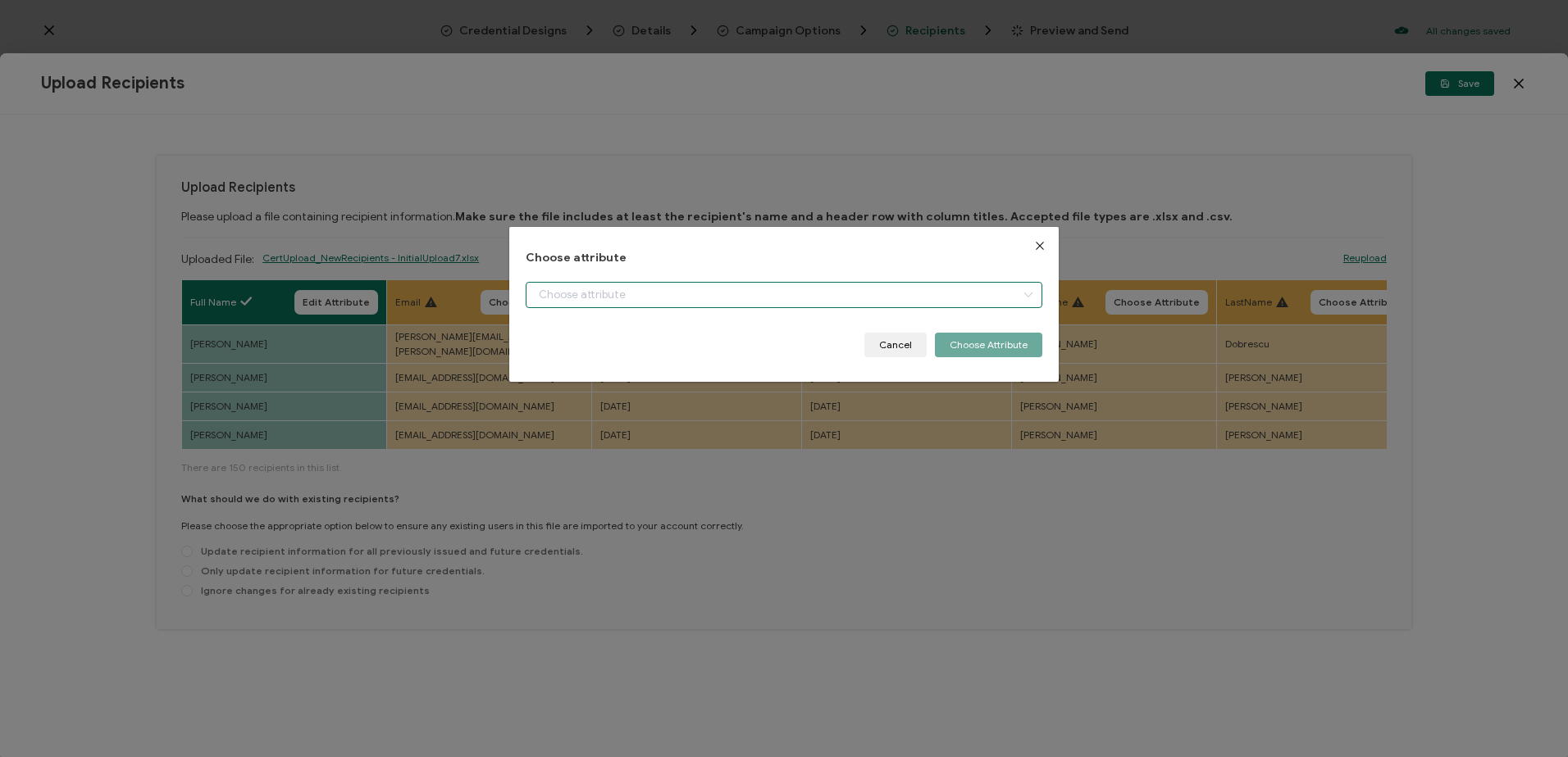
click at [618, 296] on input "dialog" at bounding box center [783, 295] width 515 height 27
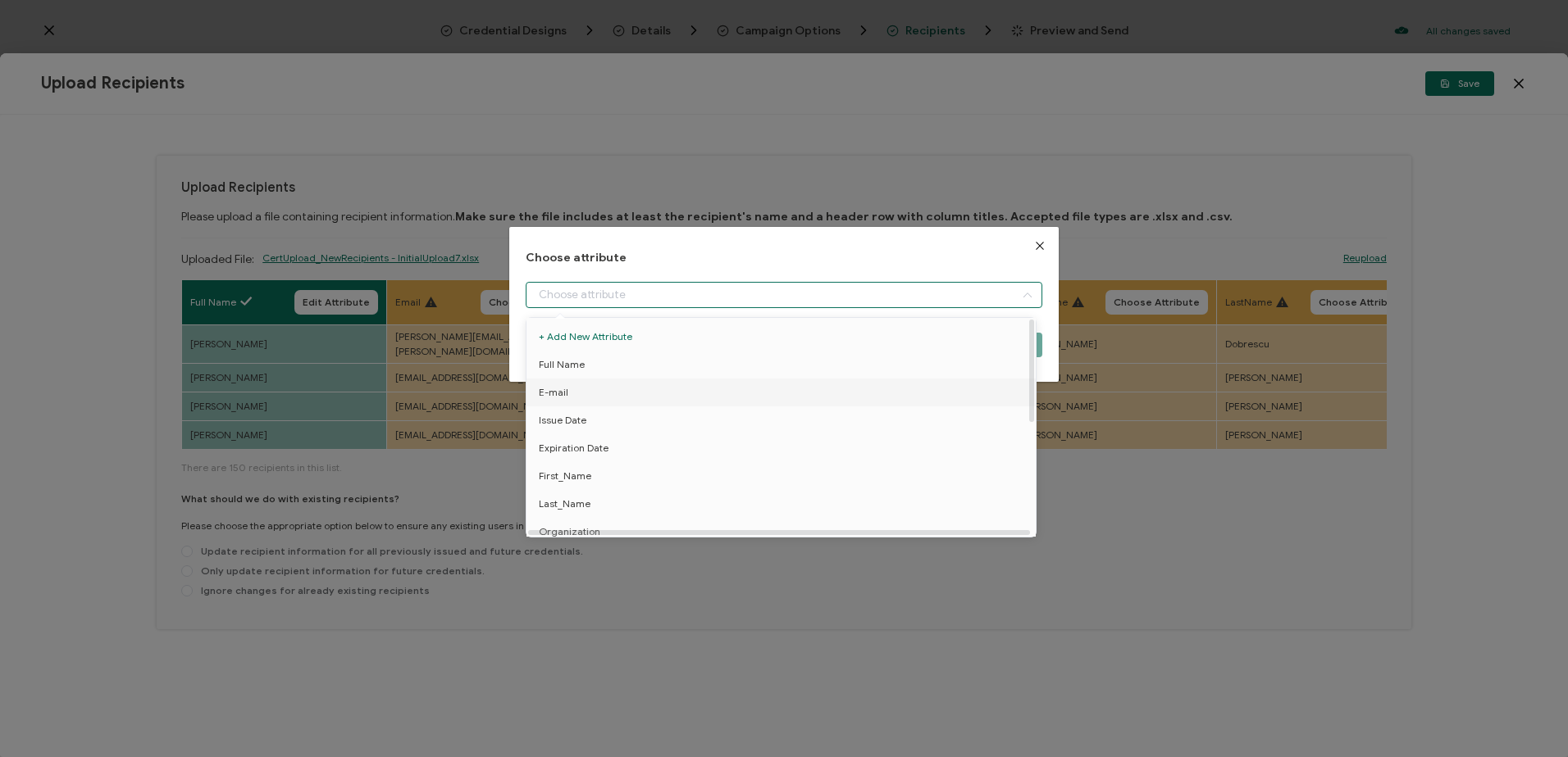
click at [555, 401] on span "E-mail" at bounding box center [554, 393] width 30 height 28
type input "E-mail"
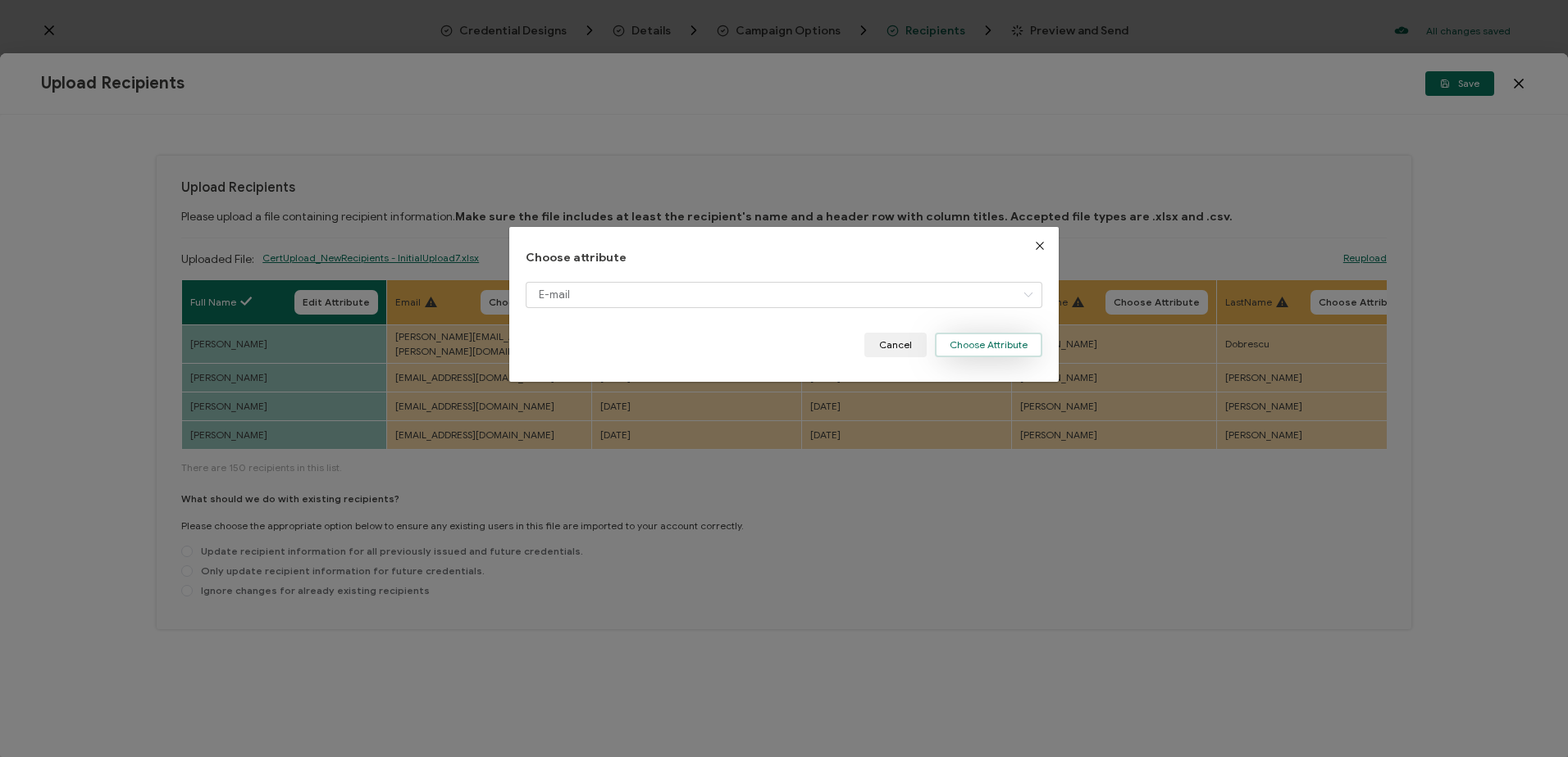
click at [964, 348] on button "Choose Attribute" at bounding box center [989, 345] width 108 height 25
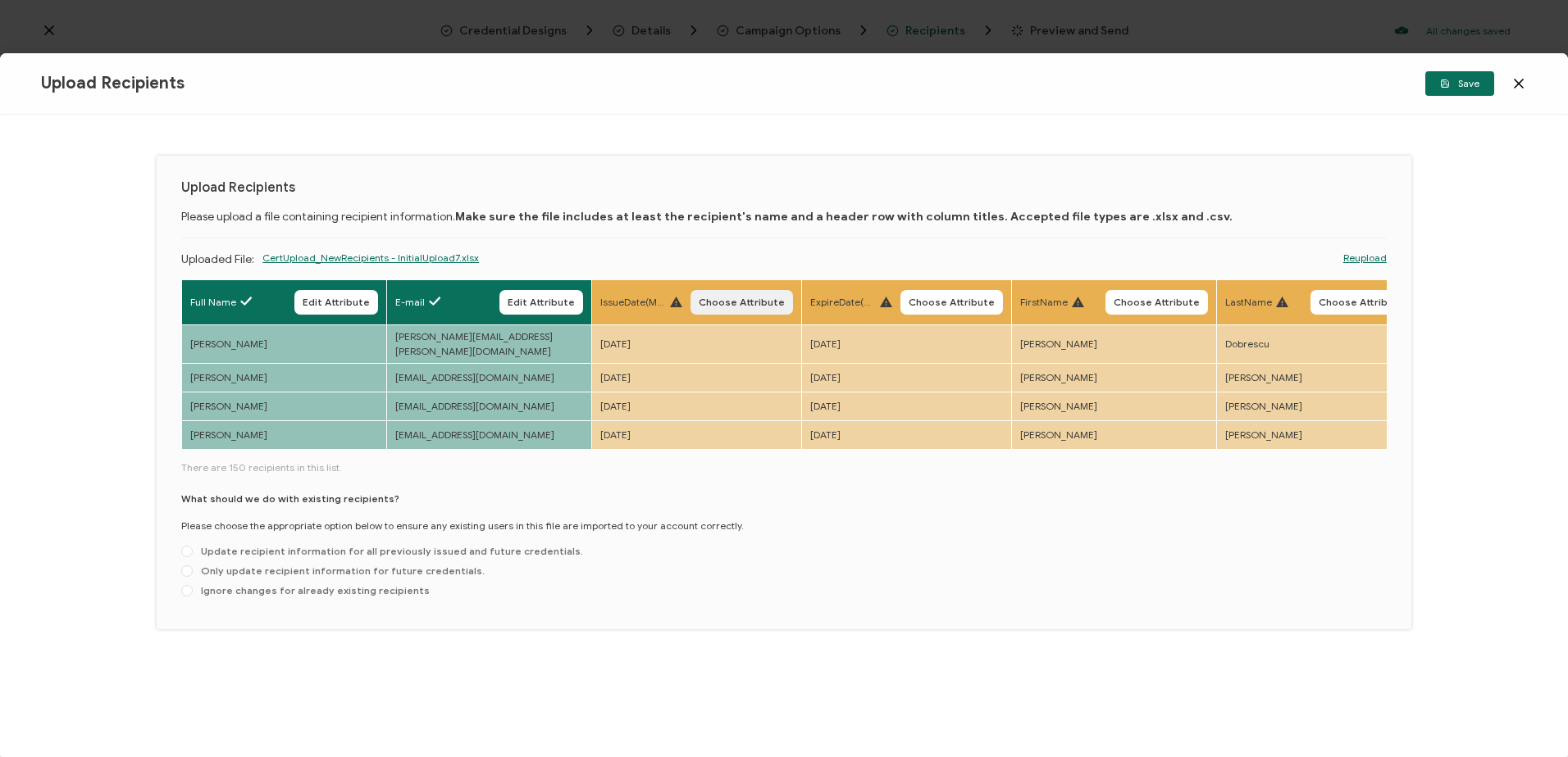
click at [733, 295] on button "Choose Attribute" at bounding box center [742, 302] width 103 height 25
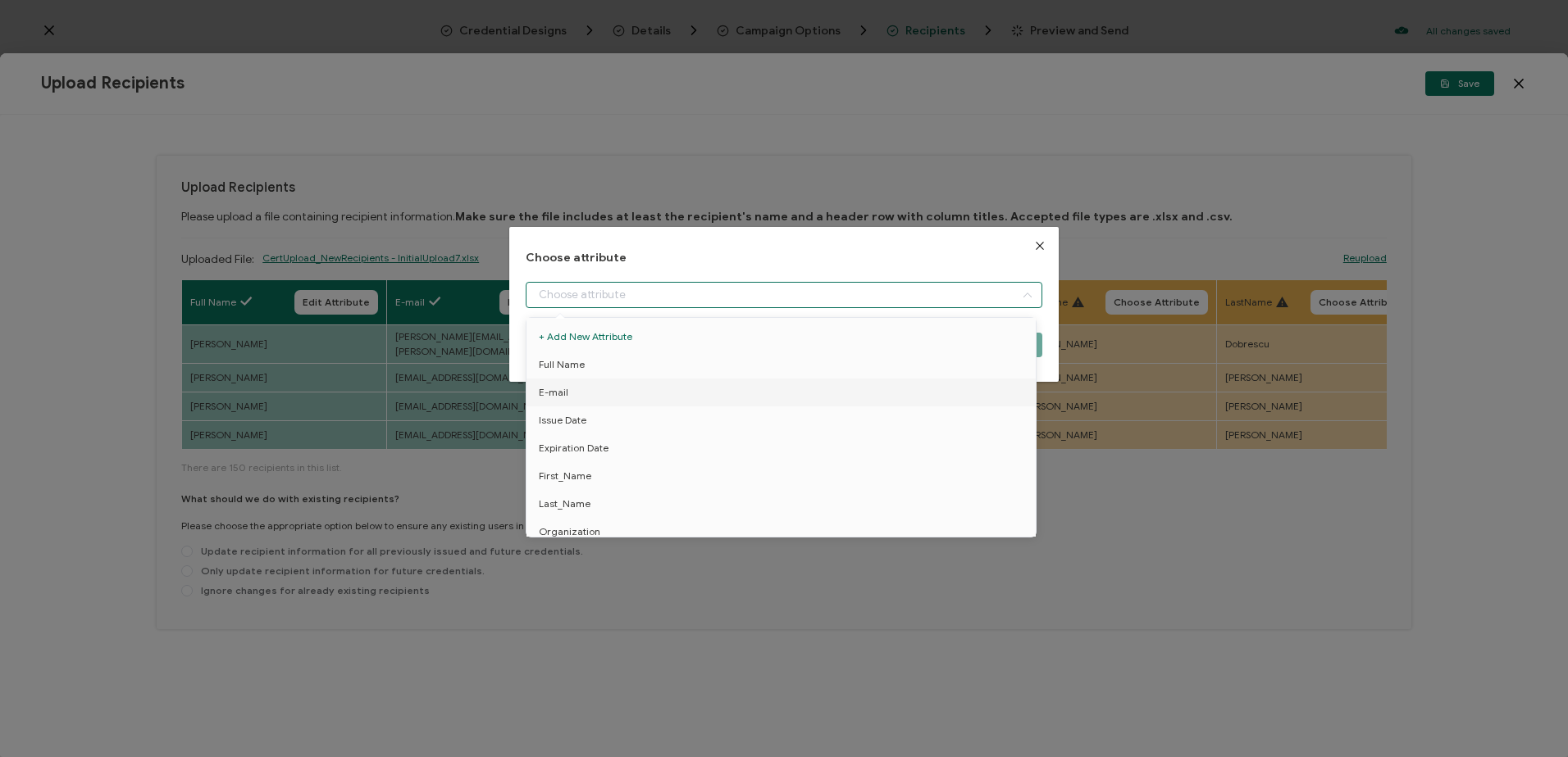
click at [691, 291] on input "dialog" at bounding box center [783, 295] width 515 height 27
click at [565, 417] on span "Issue Date" at bounding box center [562, 421] width 47 height 28
type input "Issue Date"
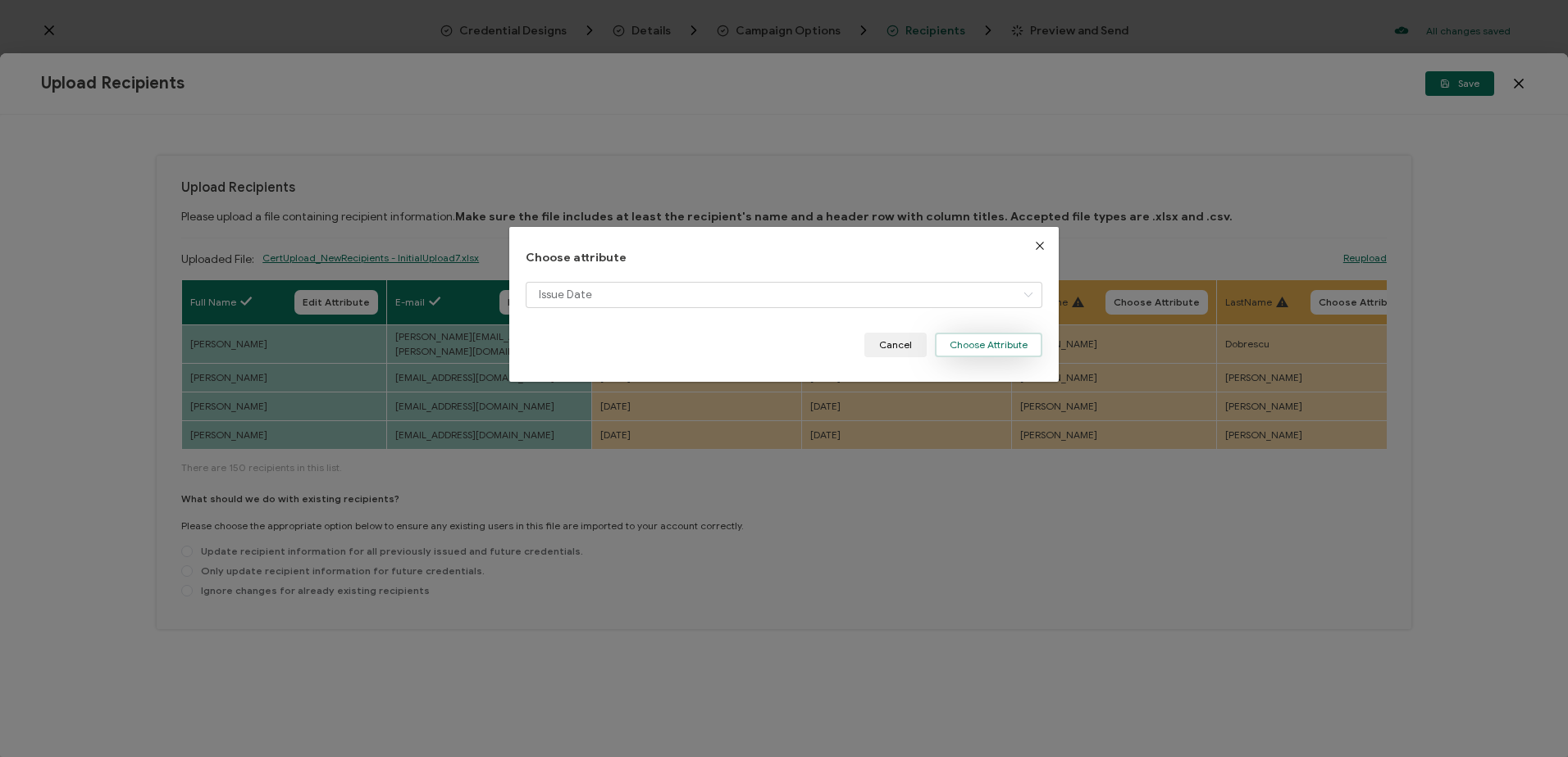
click at [992, 340] on button "Choose Attribute" at bounding box center [989, 345] width 108 height 25
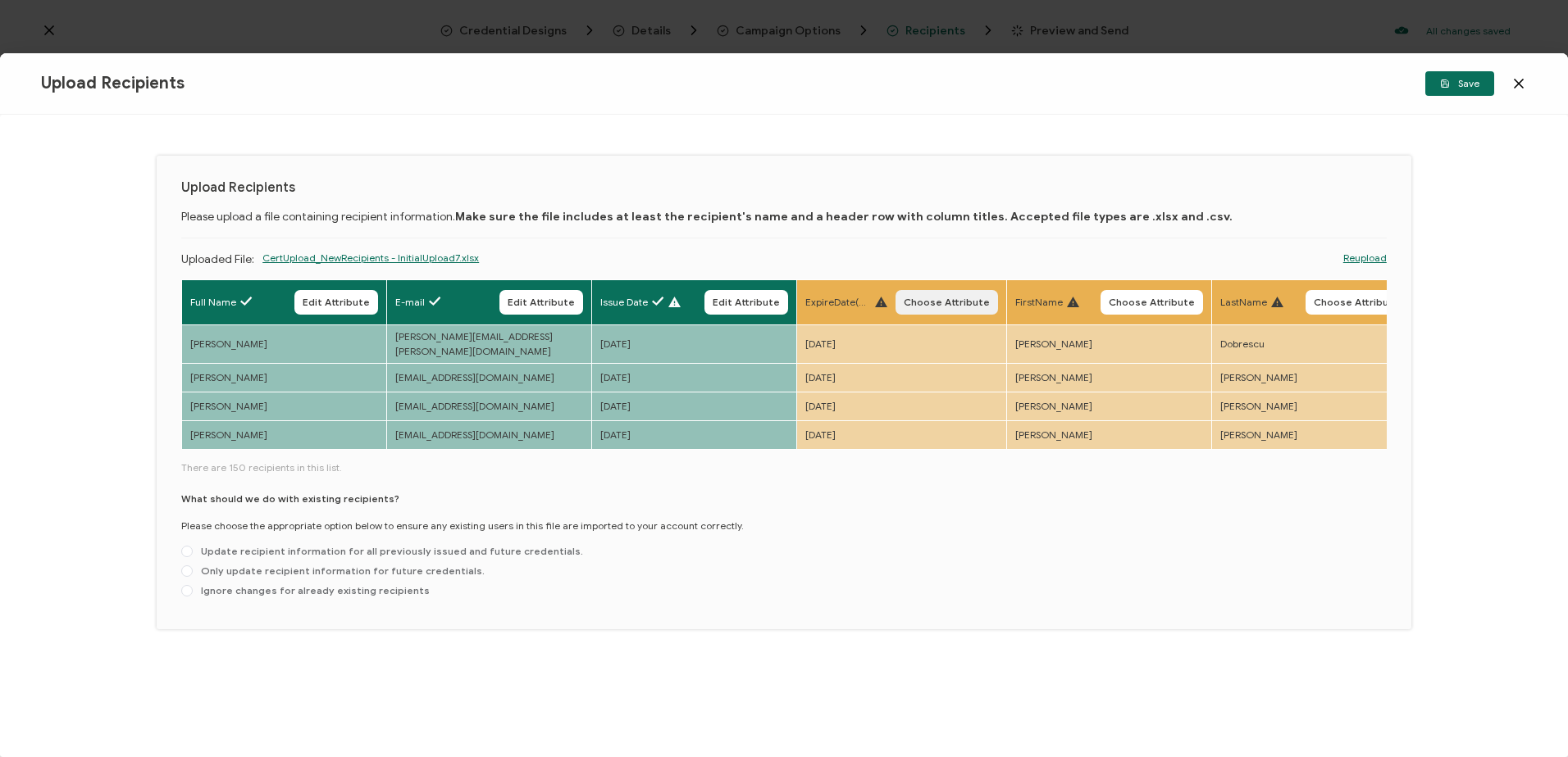
click at [957, 299] on span "Choose Attribute" at bounding box center [946, 302] width 86 height 10
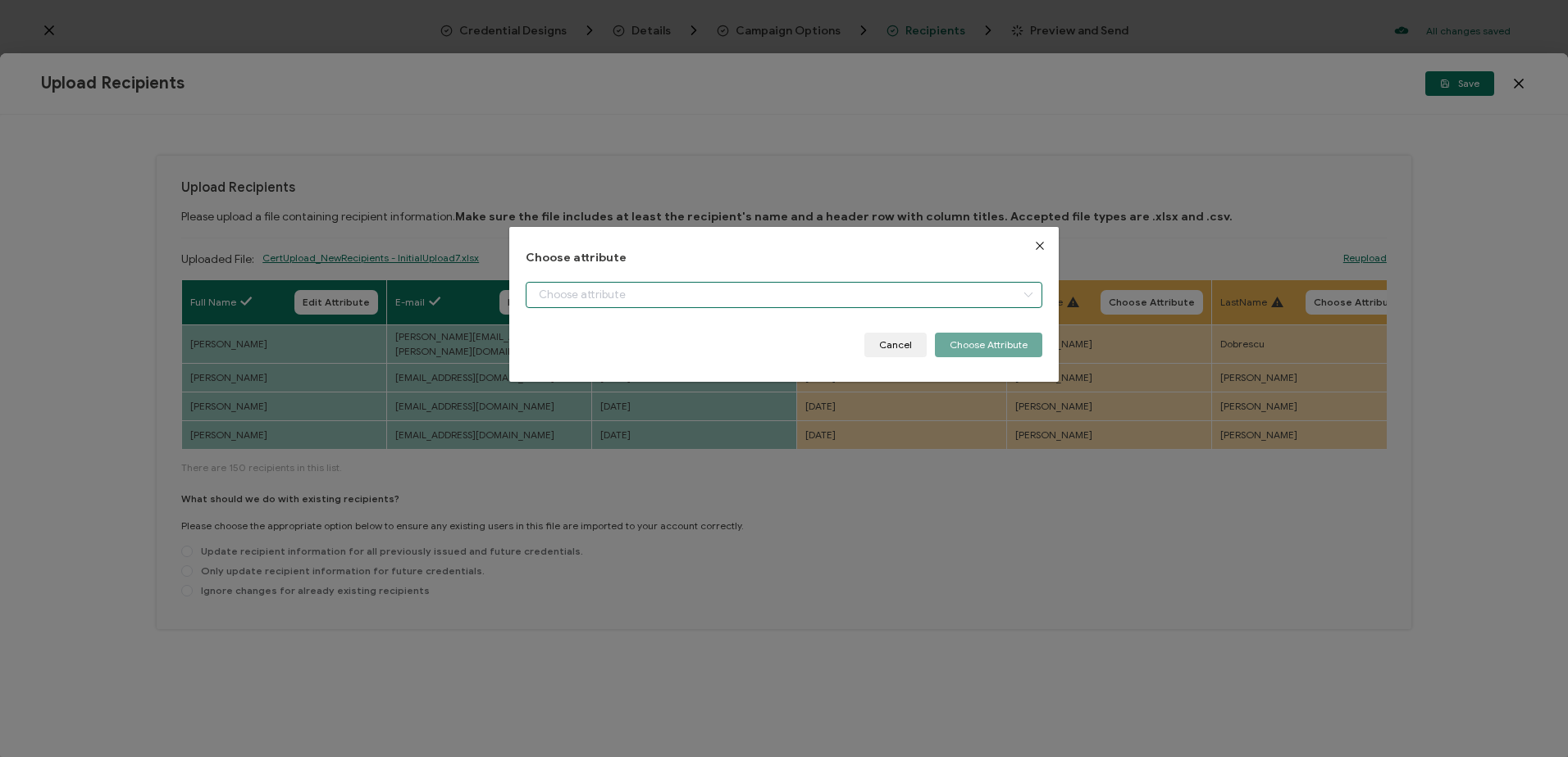
click at [730, 292] on input "dialog" at bounding box center [783, 295] width 515 height 27
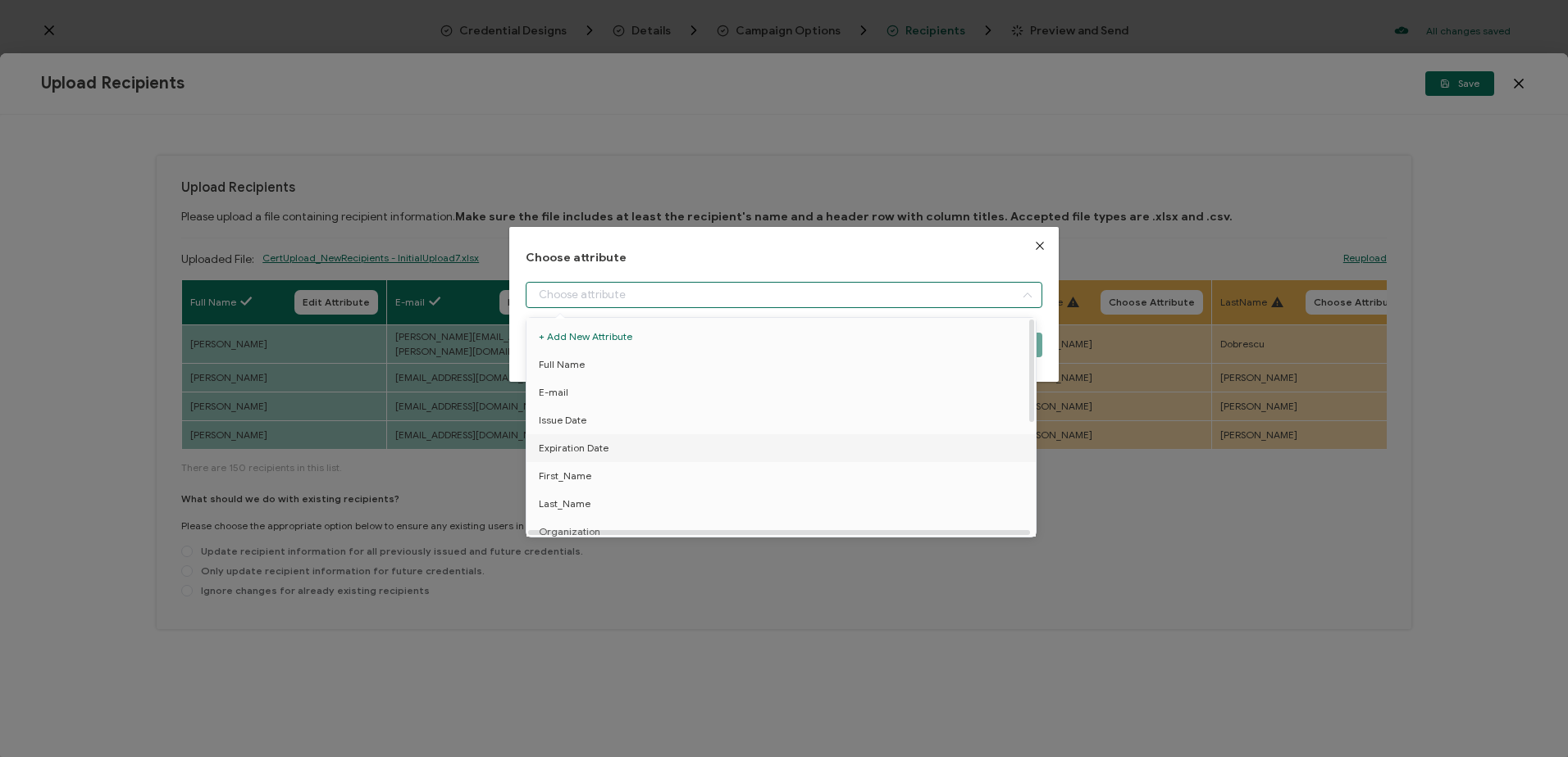
click at [608, 449] on li "Expiration Date" at bounding box center [783, 448] width 523 height 28
type input "Expiration Date"
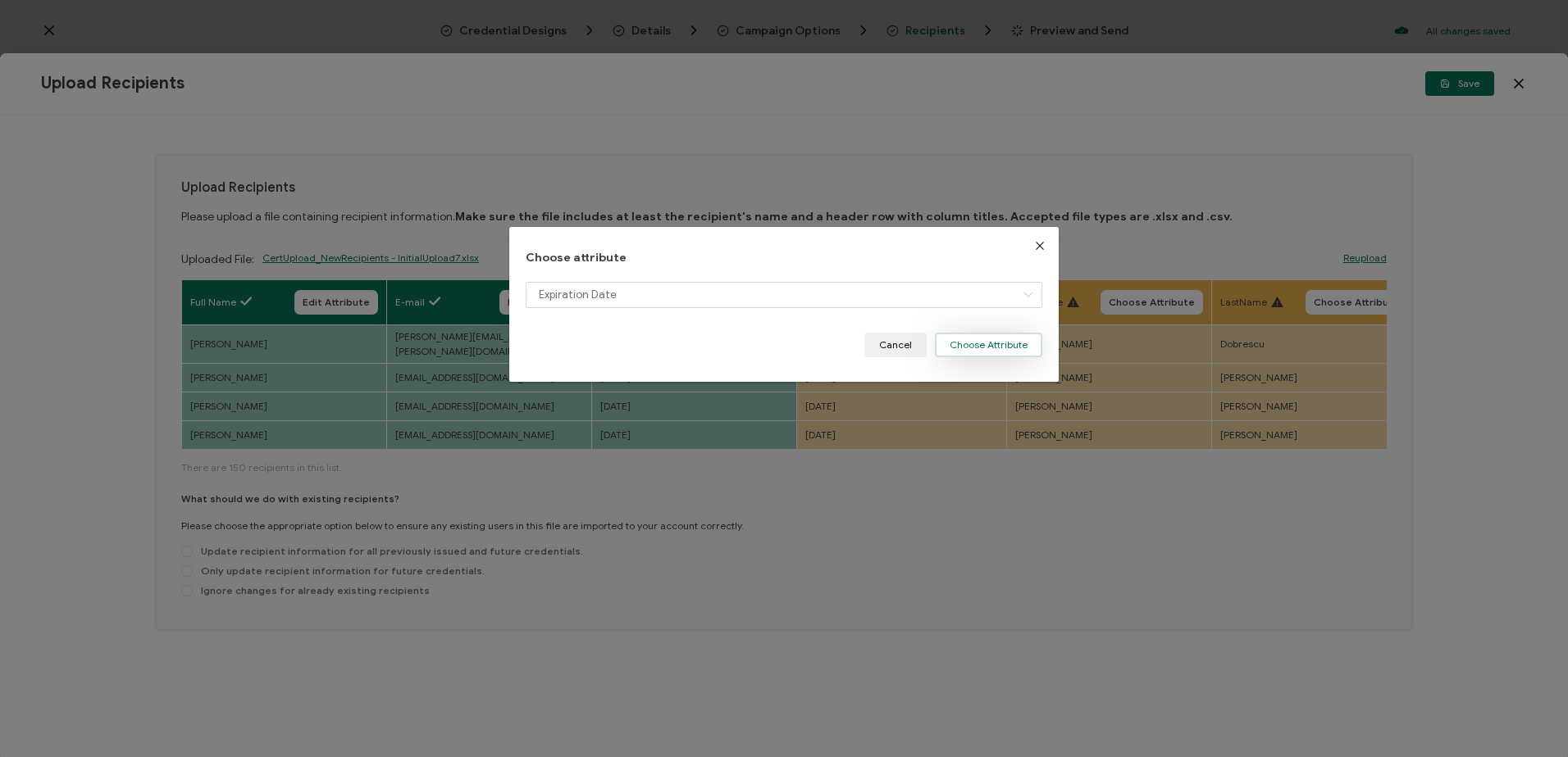
click at [984, 347] on button "Choose Attribute" at bounding box center [989, 345] width 108 height 25
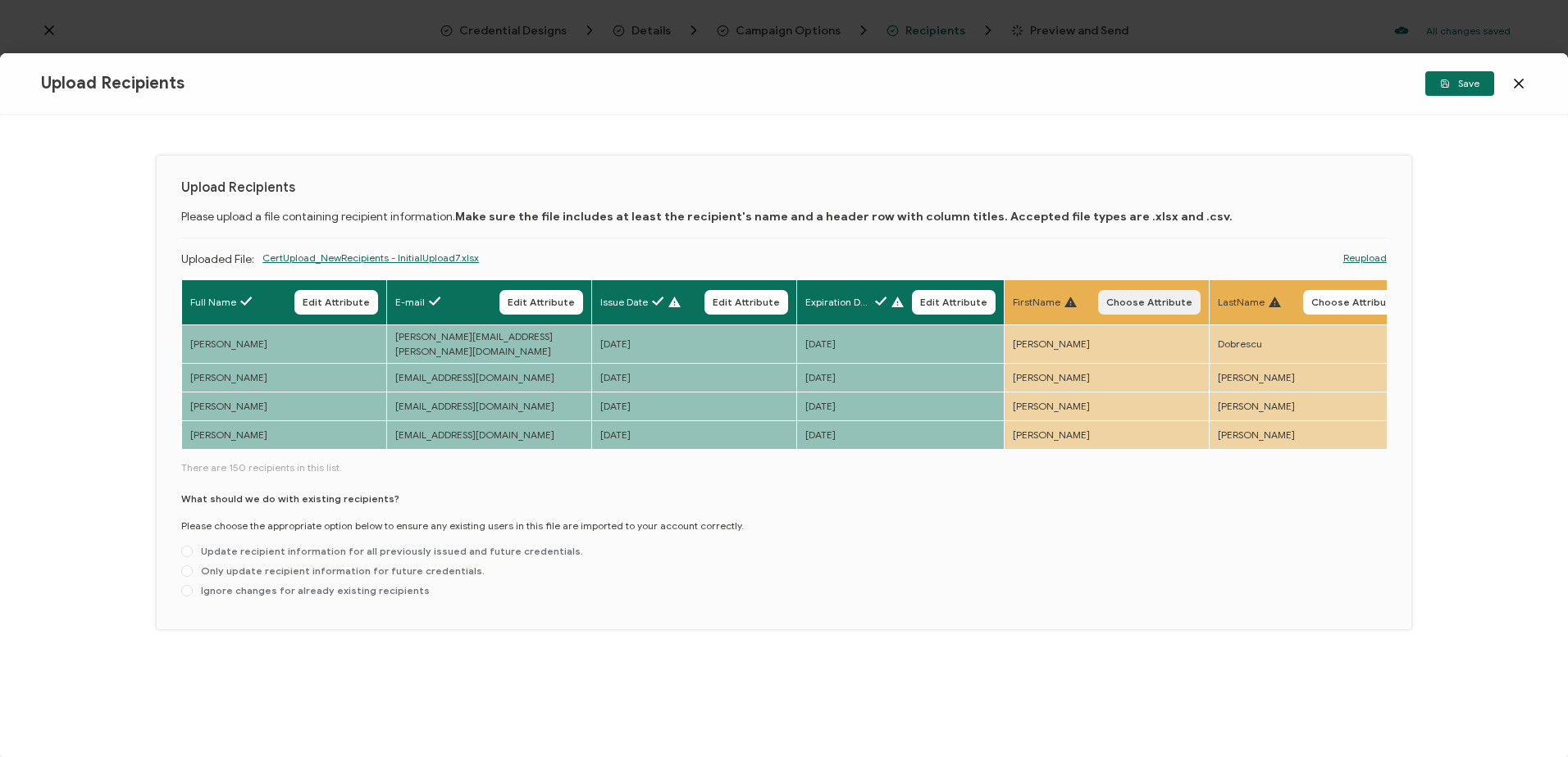
click at [1167, 300] on span "Choose Attribute" at bounding box center [1149, 302] width 86 height 10
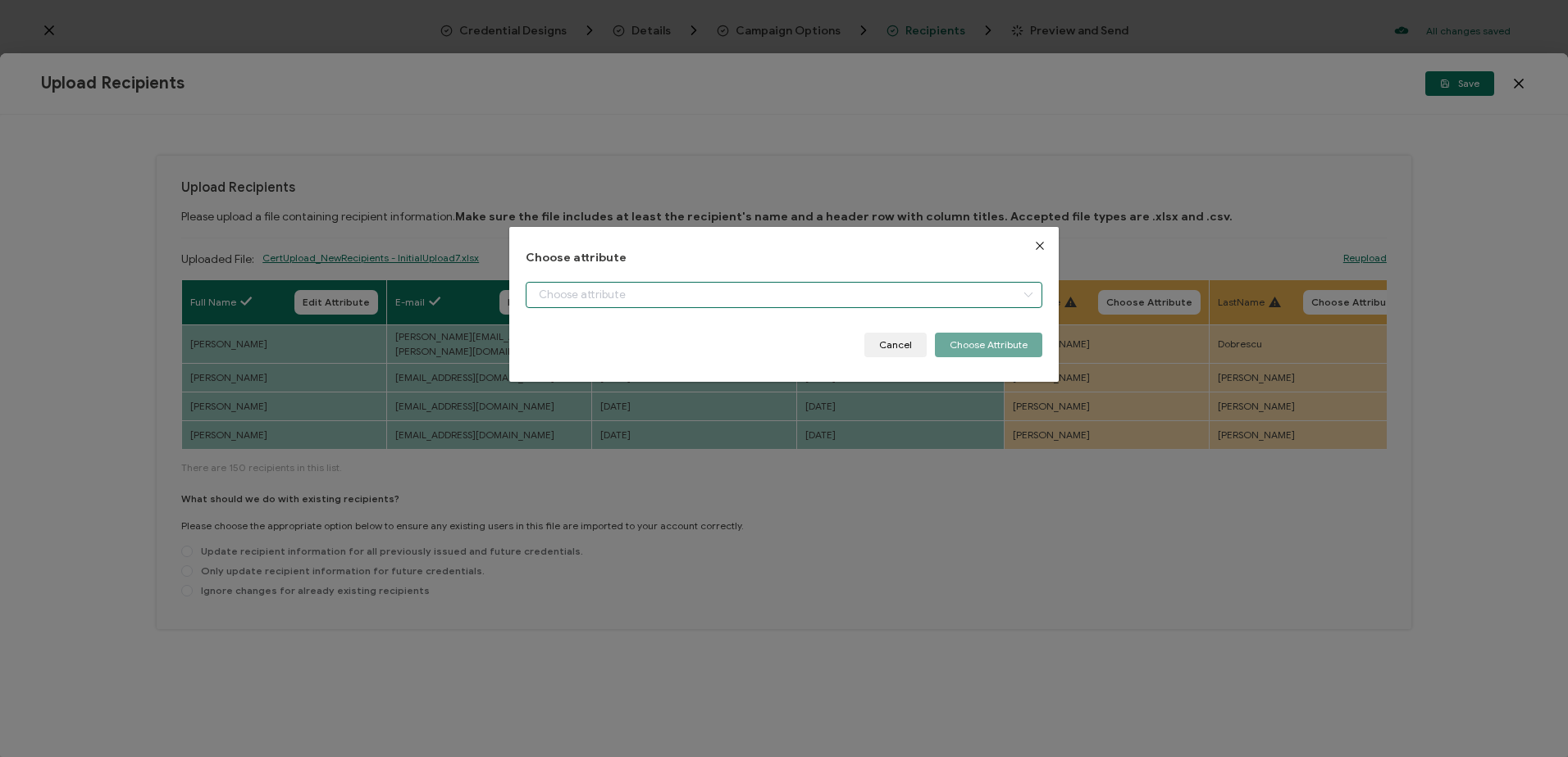
click at [645, 290] on input "dialog" at bounding box center [783, 295] width 515 height 27
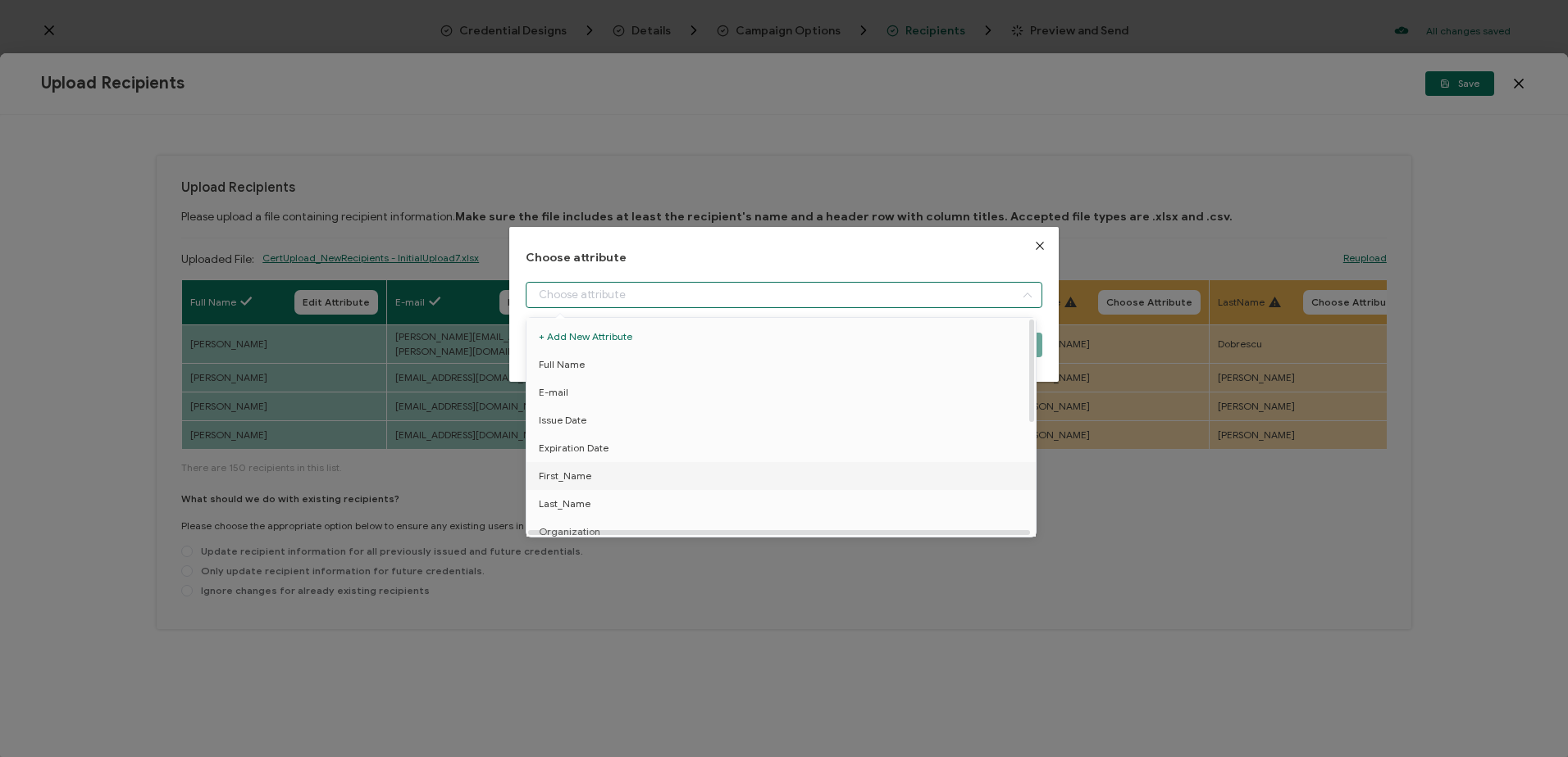
click at [582, 477] on span "First_Name" at bounding box center [564, 476] width 52 height 28
type input "First_Name"
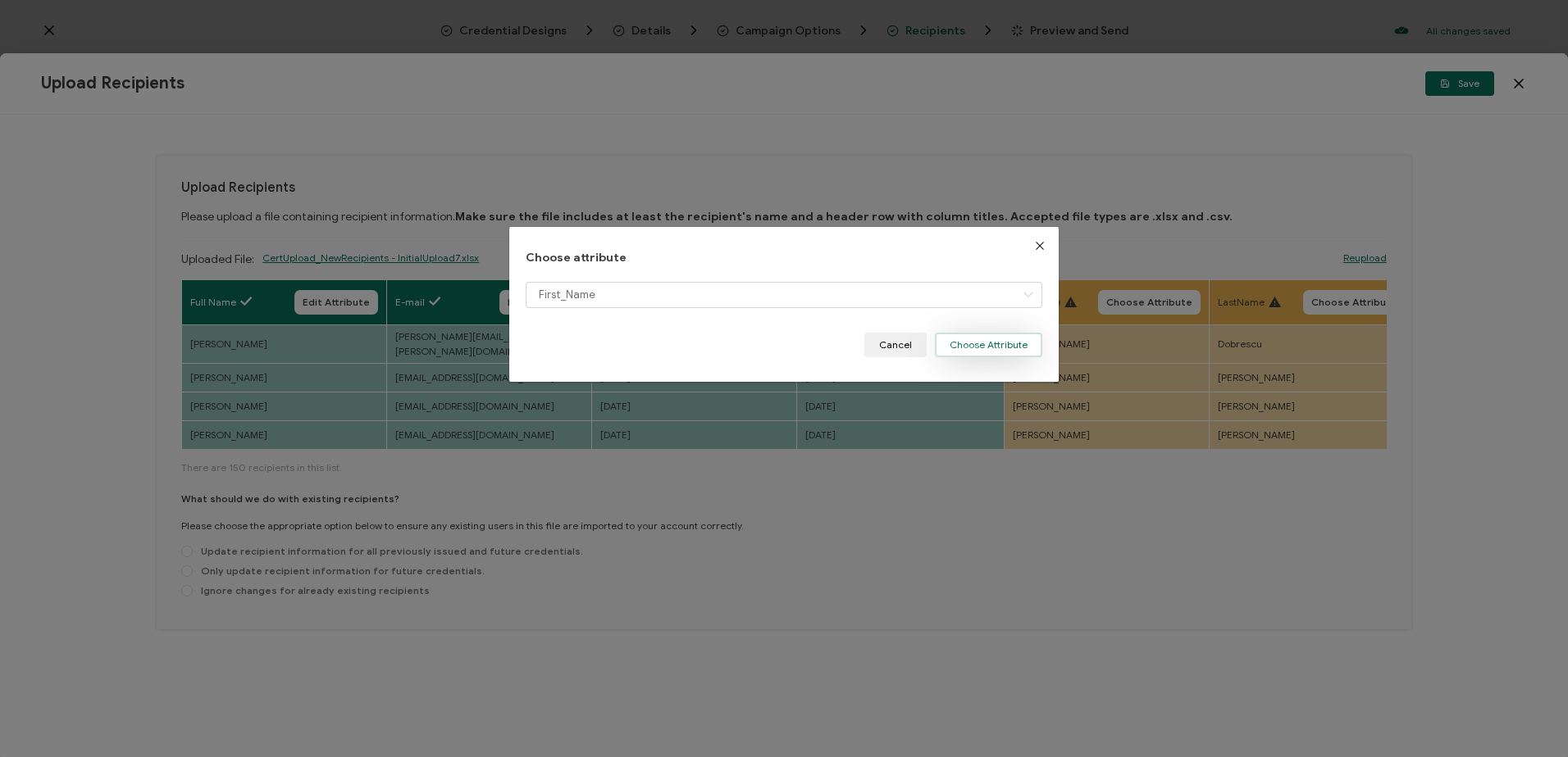
click at [989, 345] on button "Choose Attribute" at bounding box center [989, 345] width 108 height 25
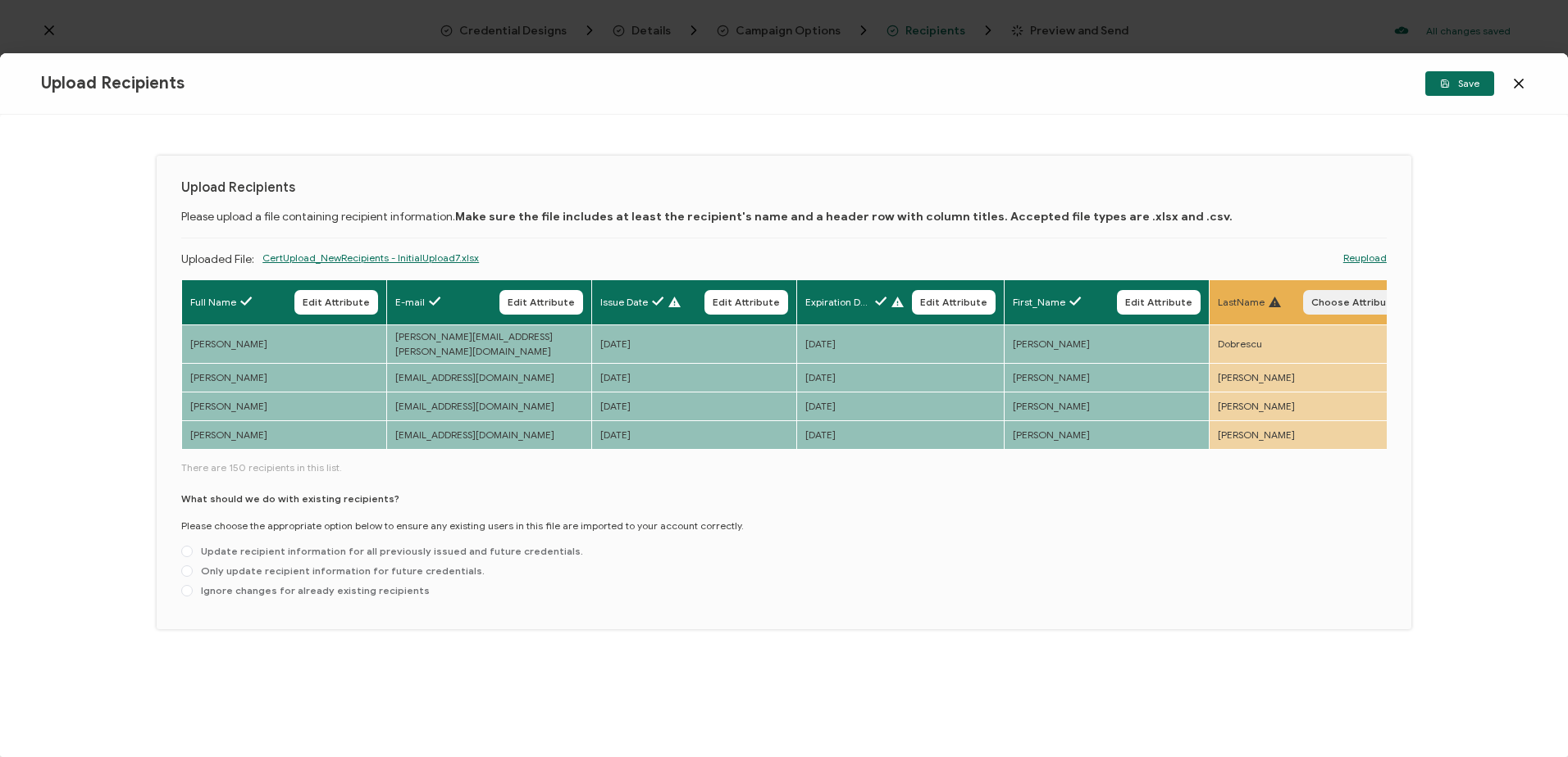
click at [1339, 301] on span "Choose Attribute" at bounding box center [1354, 302] width 86 height 10
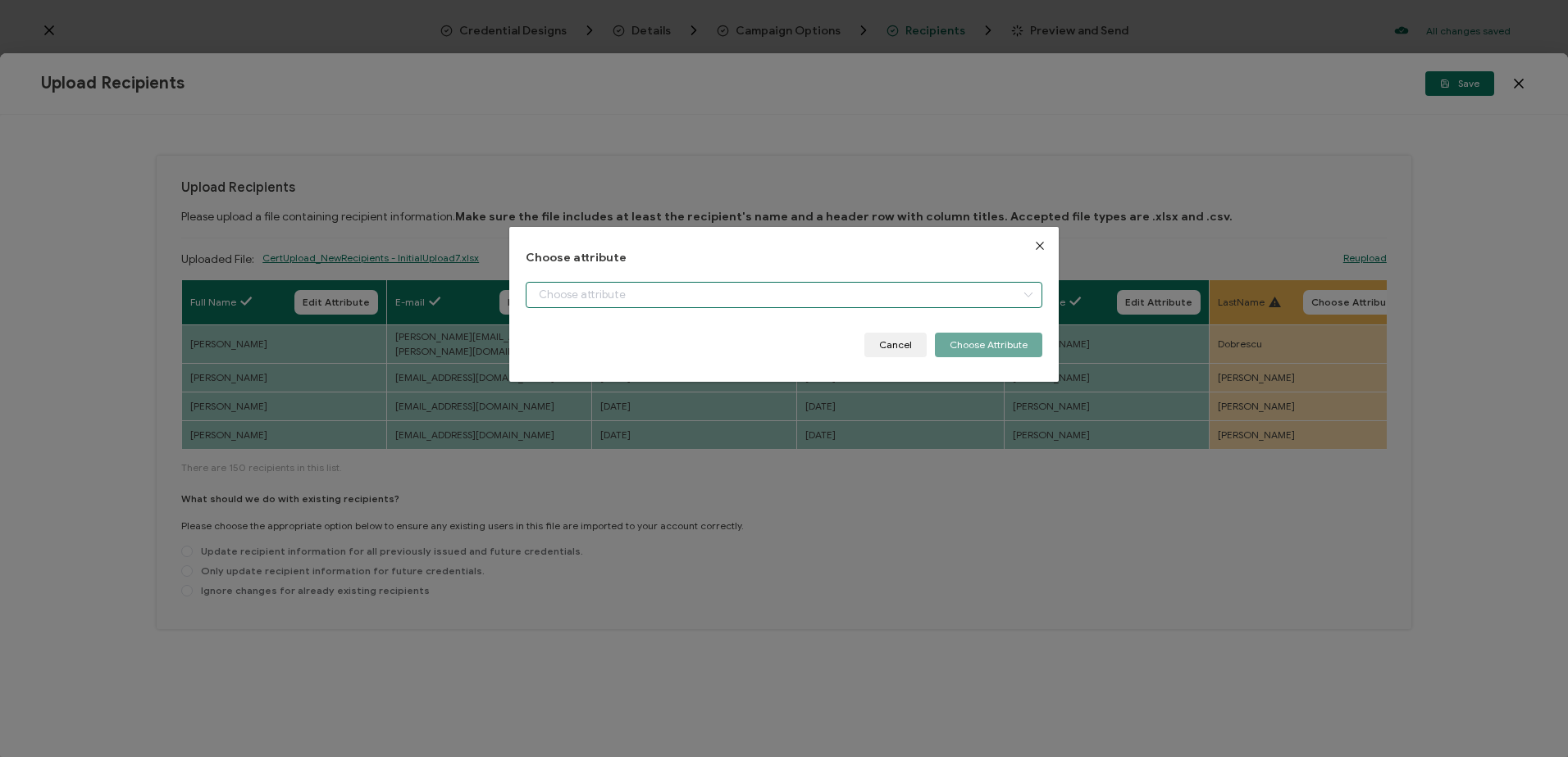
click at [757, 288] on input "dialog" at bounding box center [783, 295] width 515 height 27
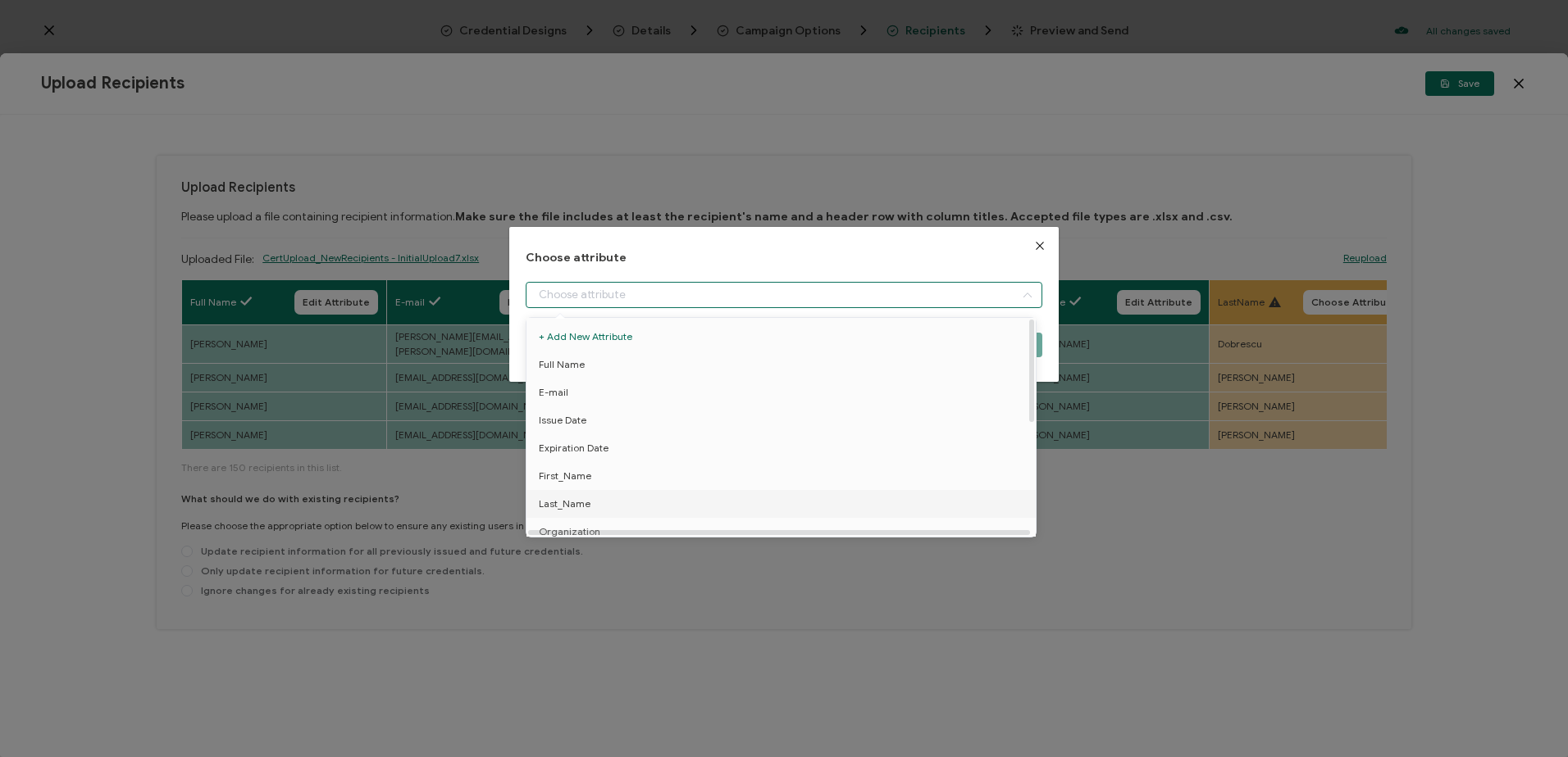
click at [610, 502] on li "Last_Name" at bounding box center [783, 504] width 523 height 28
type input "Last_Name"
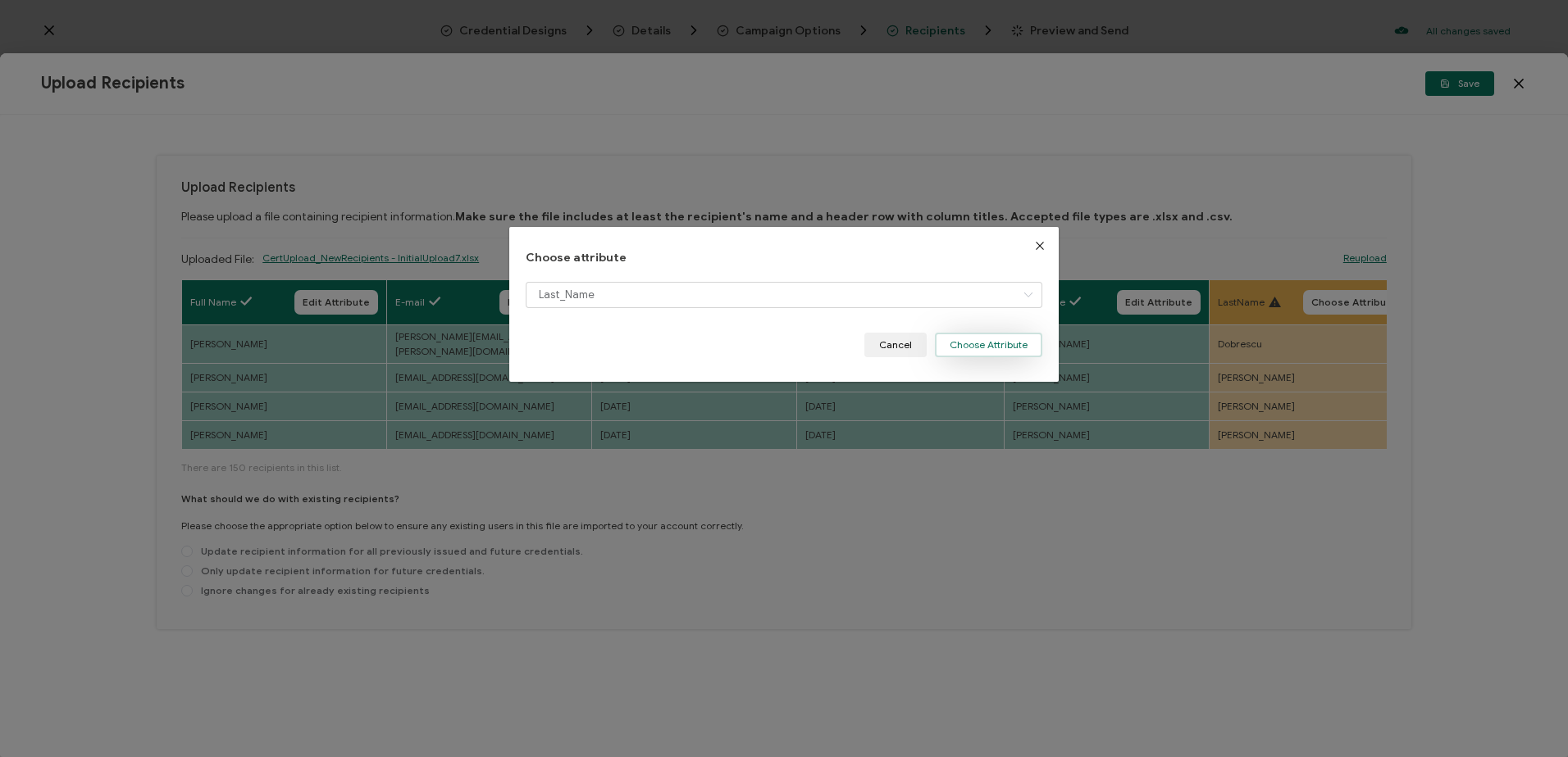
click at [957, 346] on button "Choose Attribute" at bounding box center [989, 345] width 108 height 25
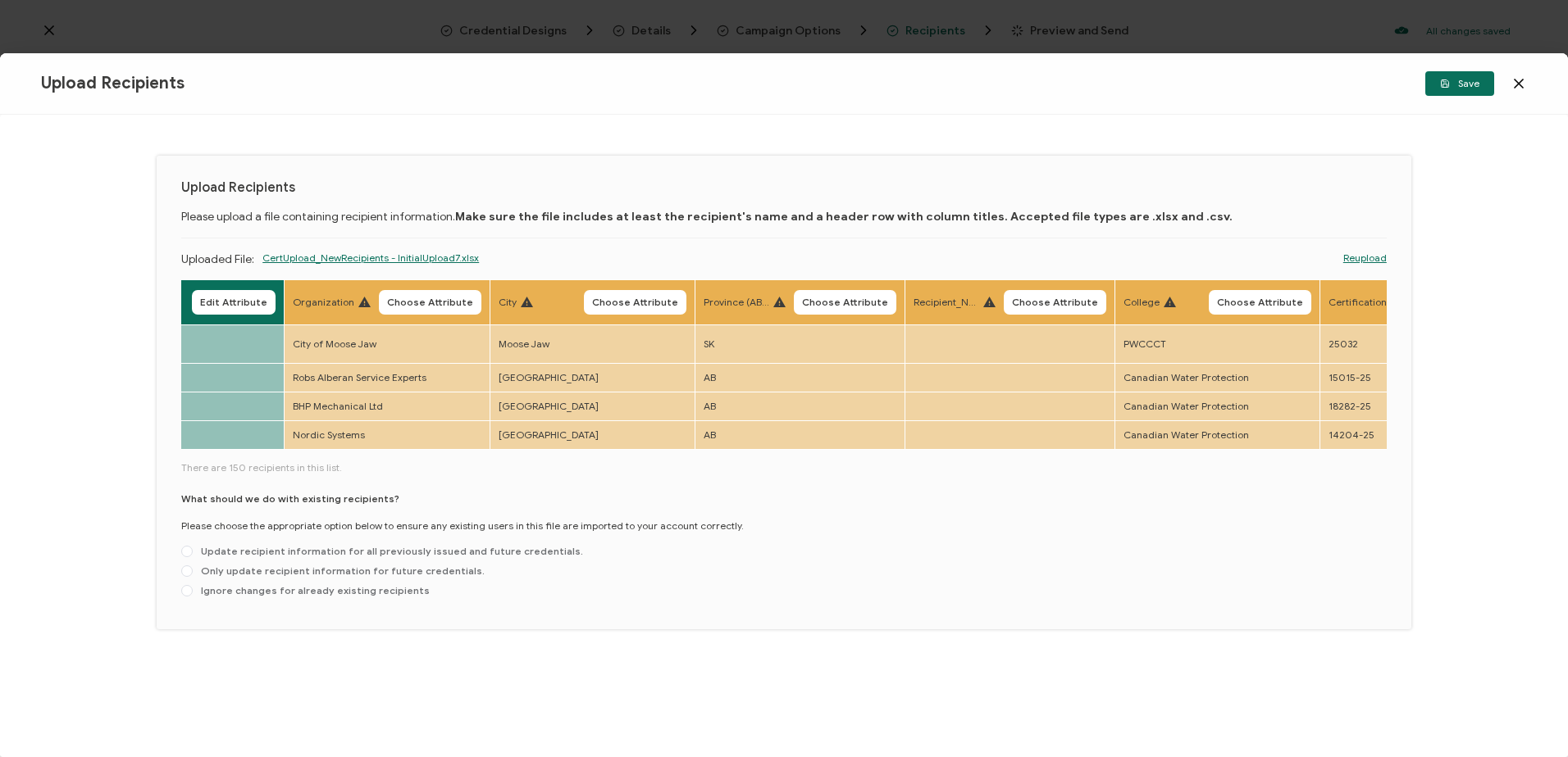
scroll to position [0, 1135]
click at [433, 297] on span "Choose Attribute" at bounding box center [425, 302] width 86 height 10
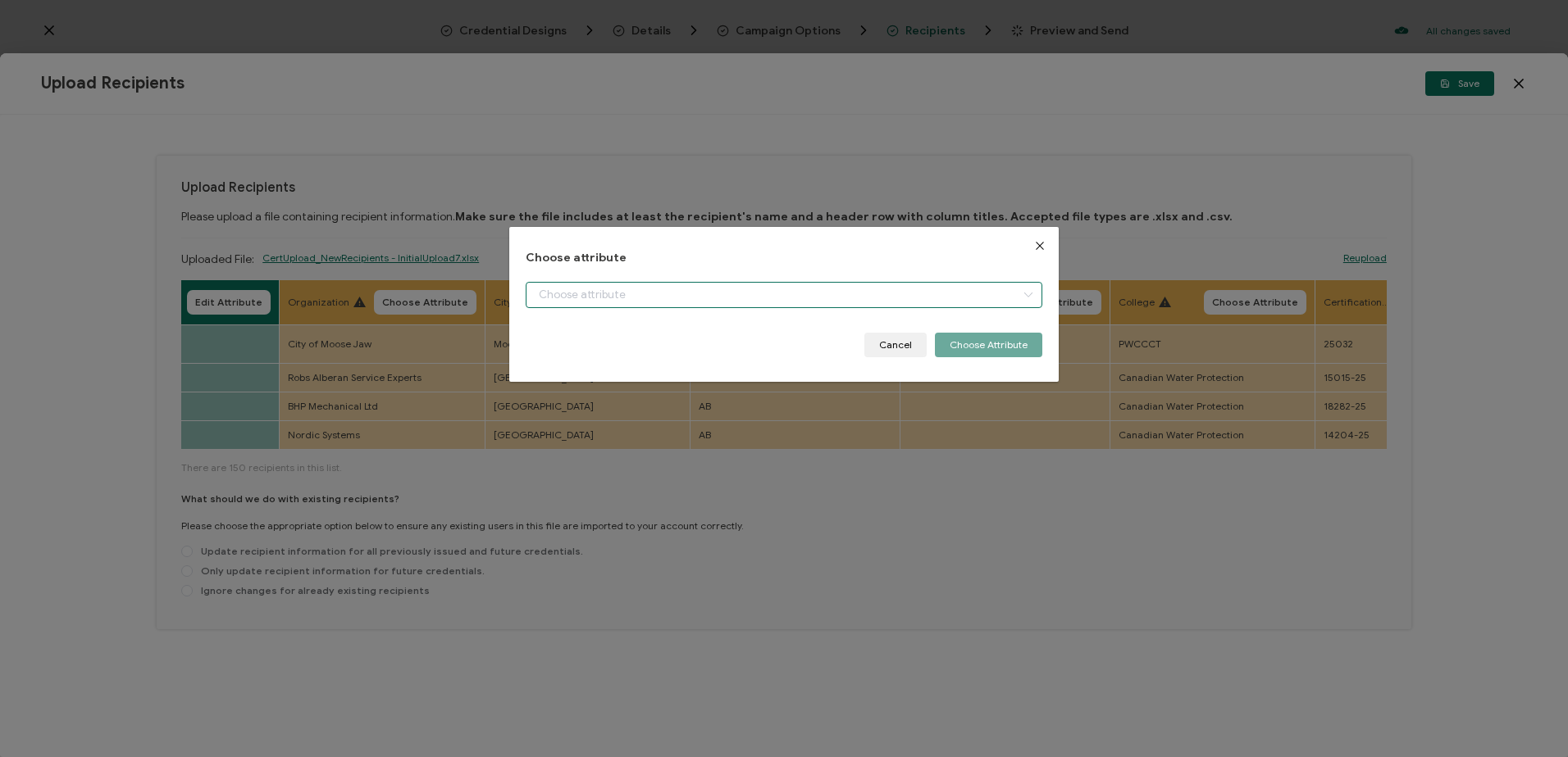
click at [691, 296] on input "dialog" at bounding box center [783, 295] width 515 height 27
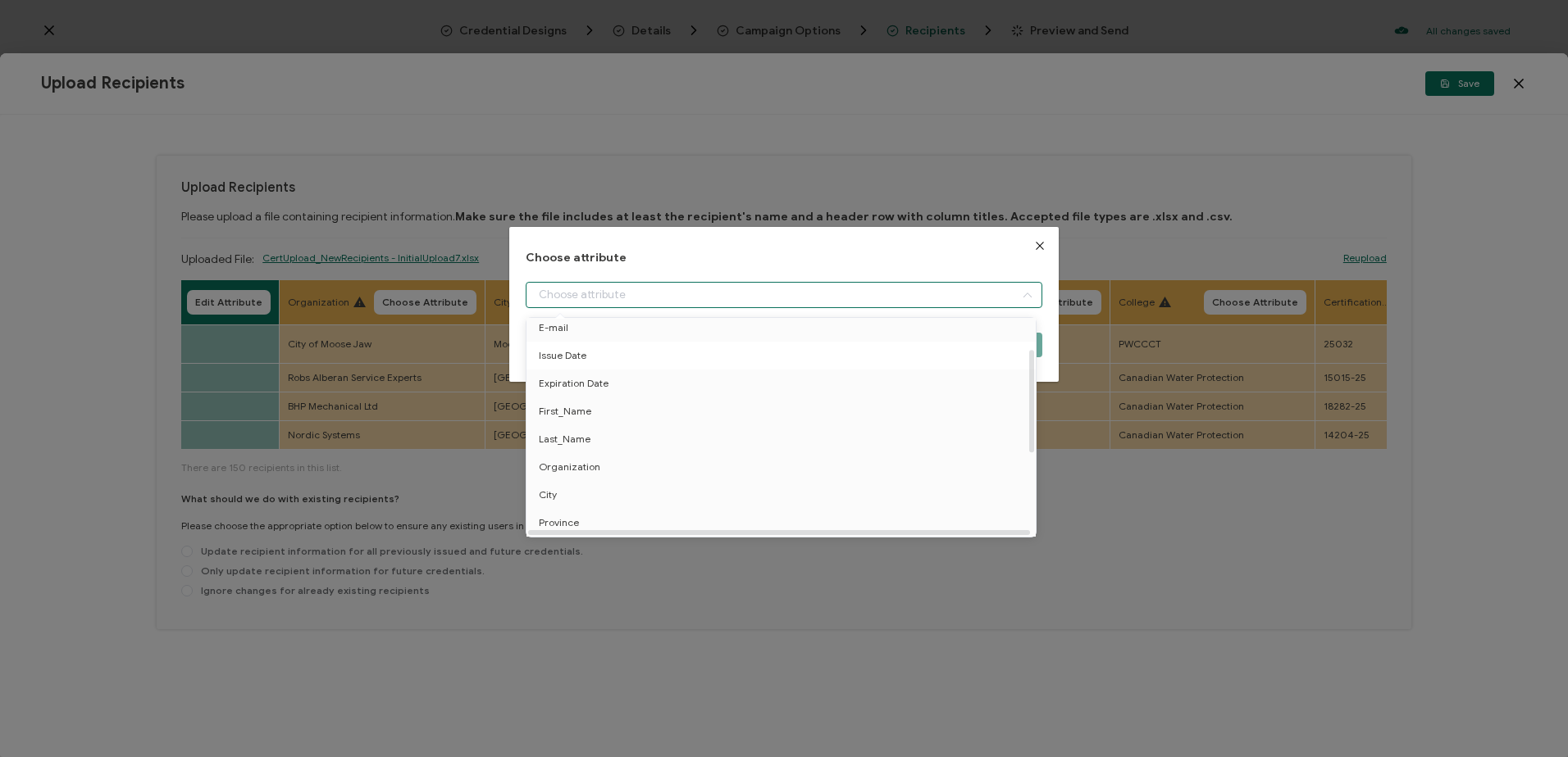
scroll to position [82, 0]
click at [564, 470] on li "City" at bounding box center [783, 478] width 523 height 28
type input "City"
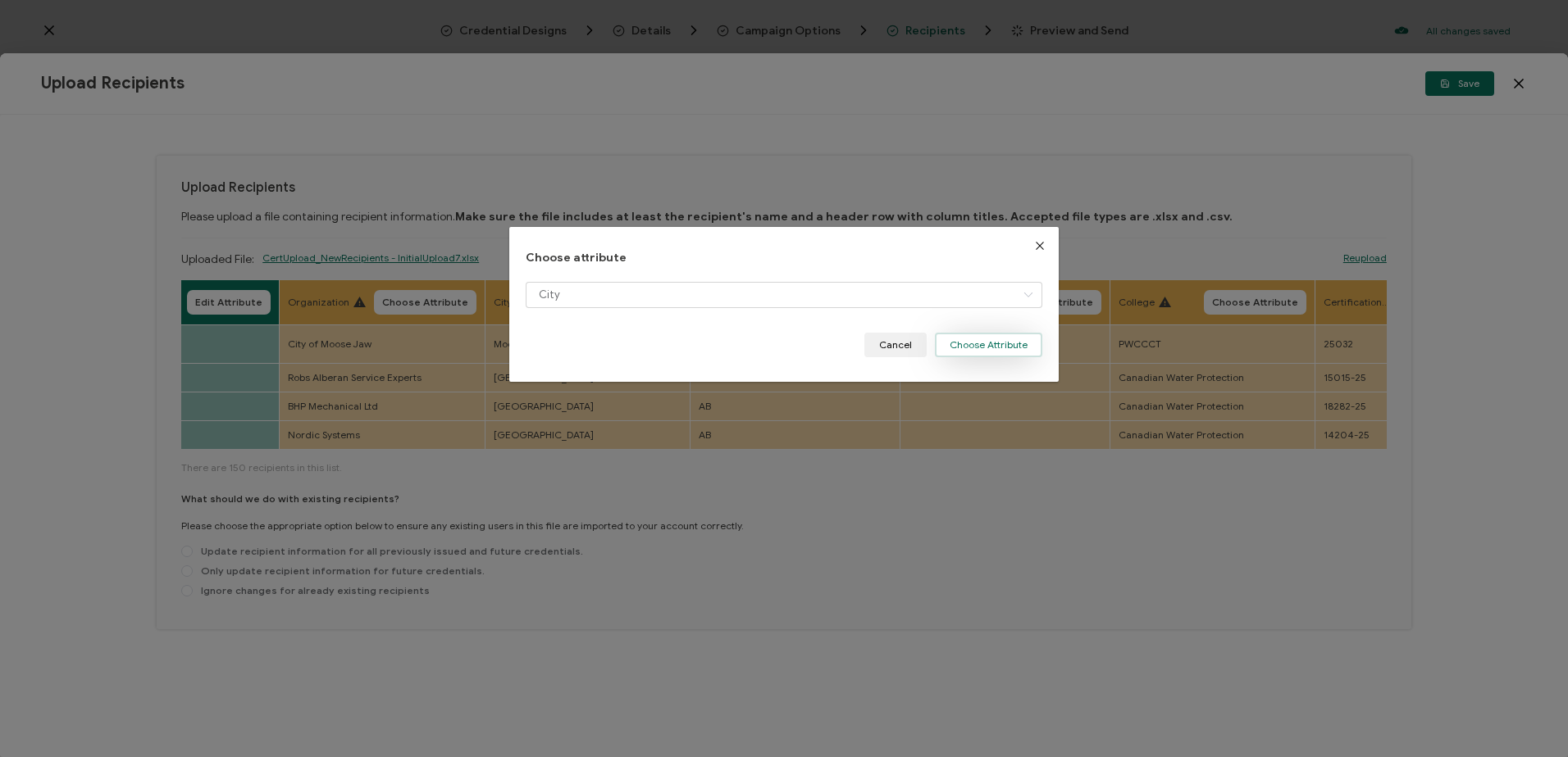
click at [1001, 345] on button "Choose Attribute" at bounding box center [989, 345] width 108 height 25
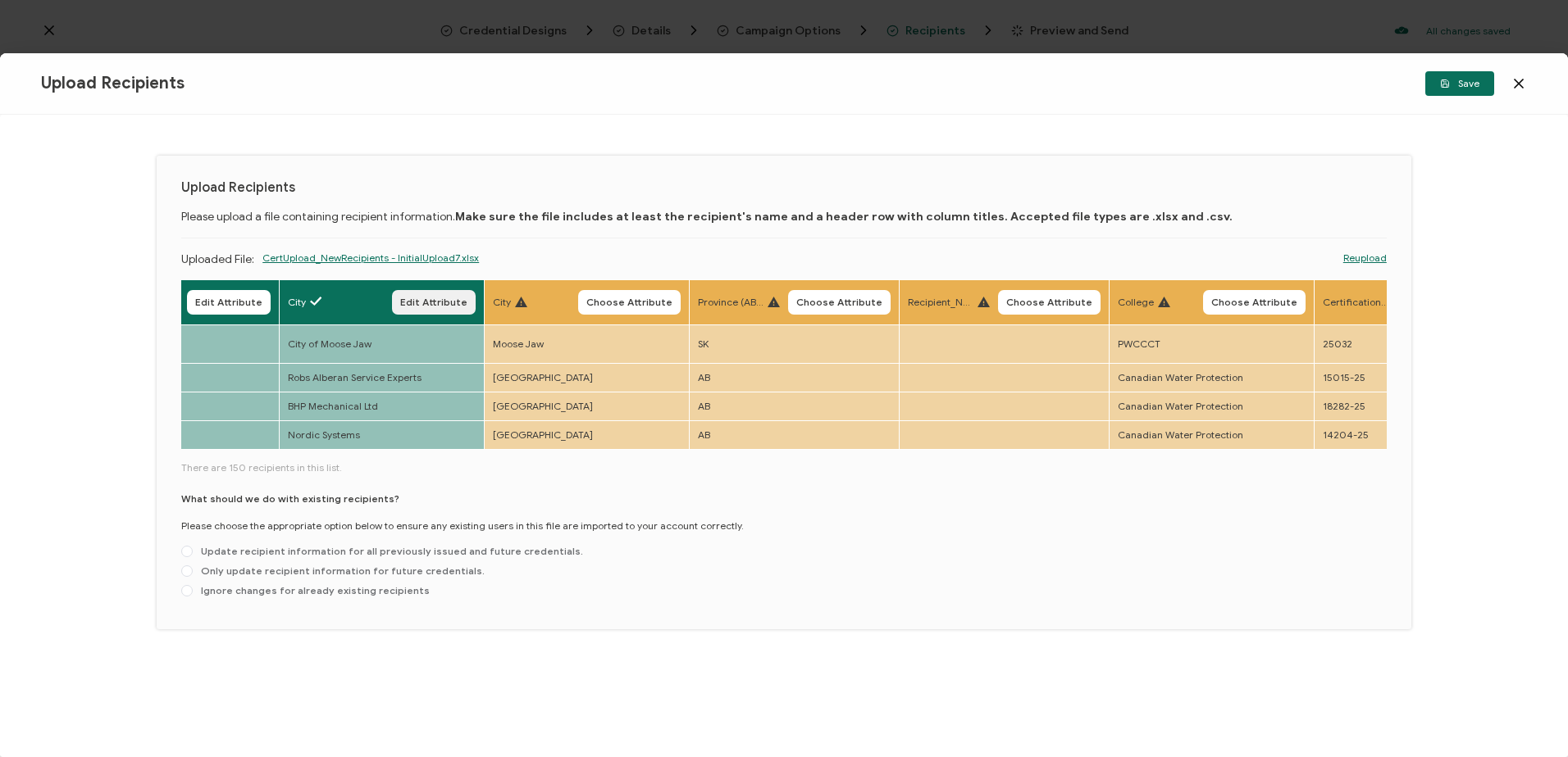
click at [457, 297] on span "Edit Attribute" at bounding box center [433, 302] width 67 height 10
type input "City"
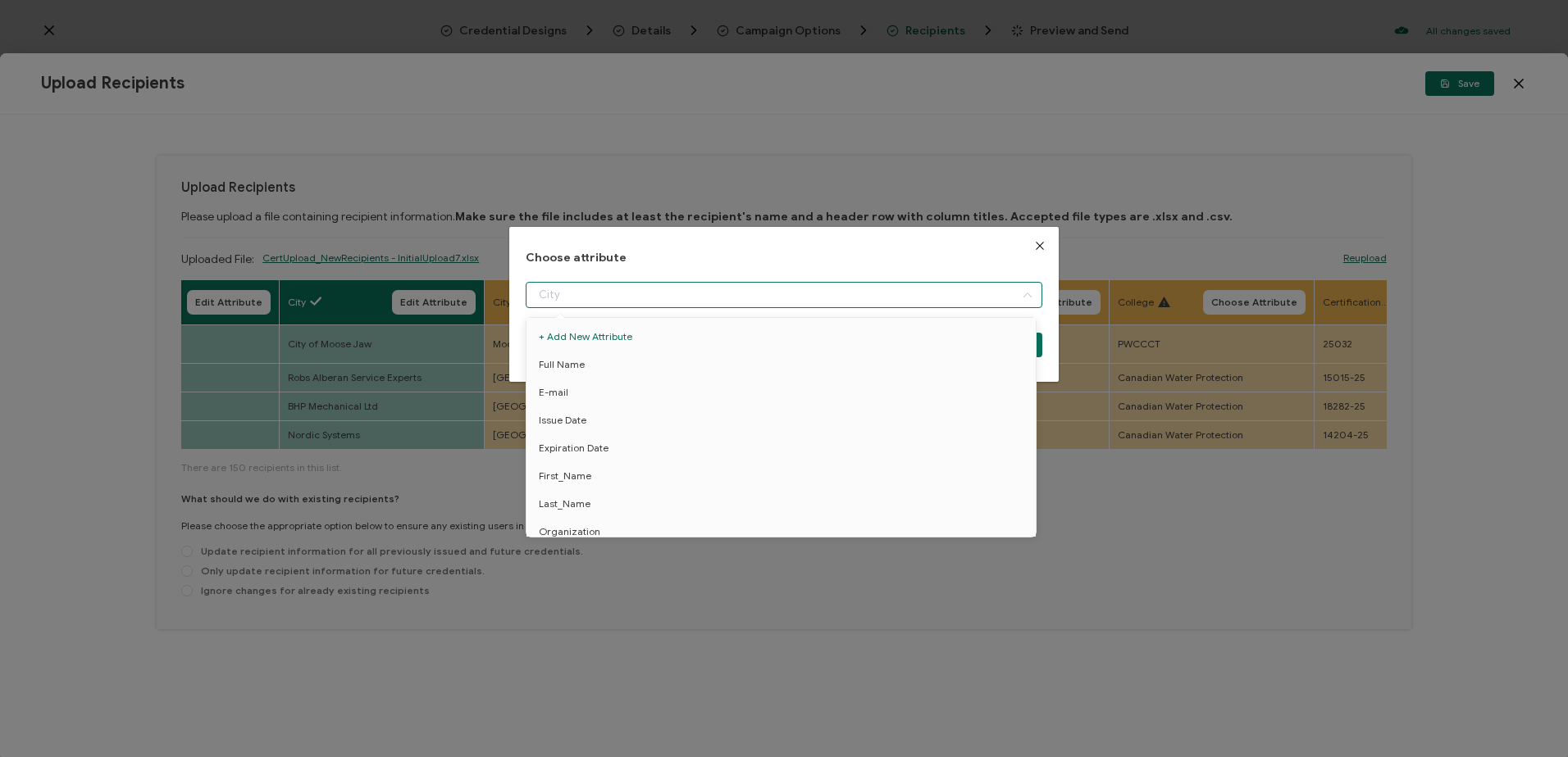
click at [656, 292] on input "dialog" at bounding box center [783, 295] width 515 height 27
click at [585, 489] on span "Organization" at bounding box center [569, 493] width 61 height 28
type input "Organization"
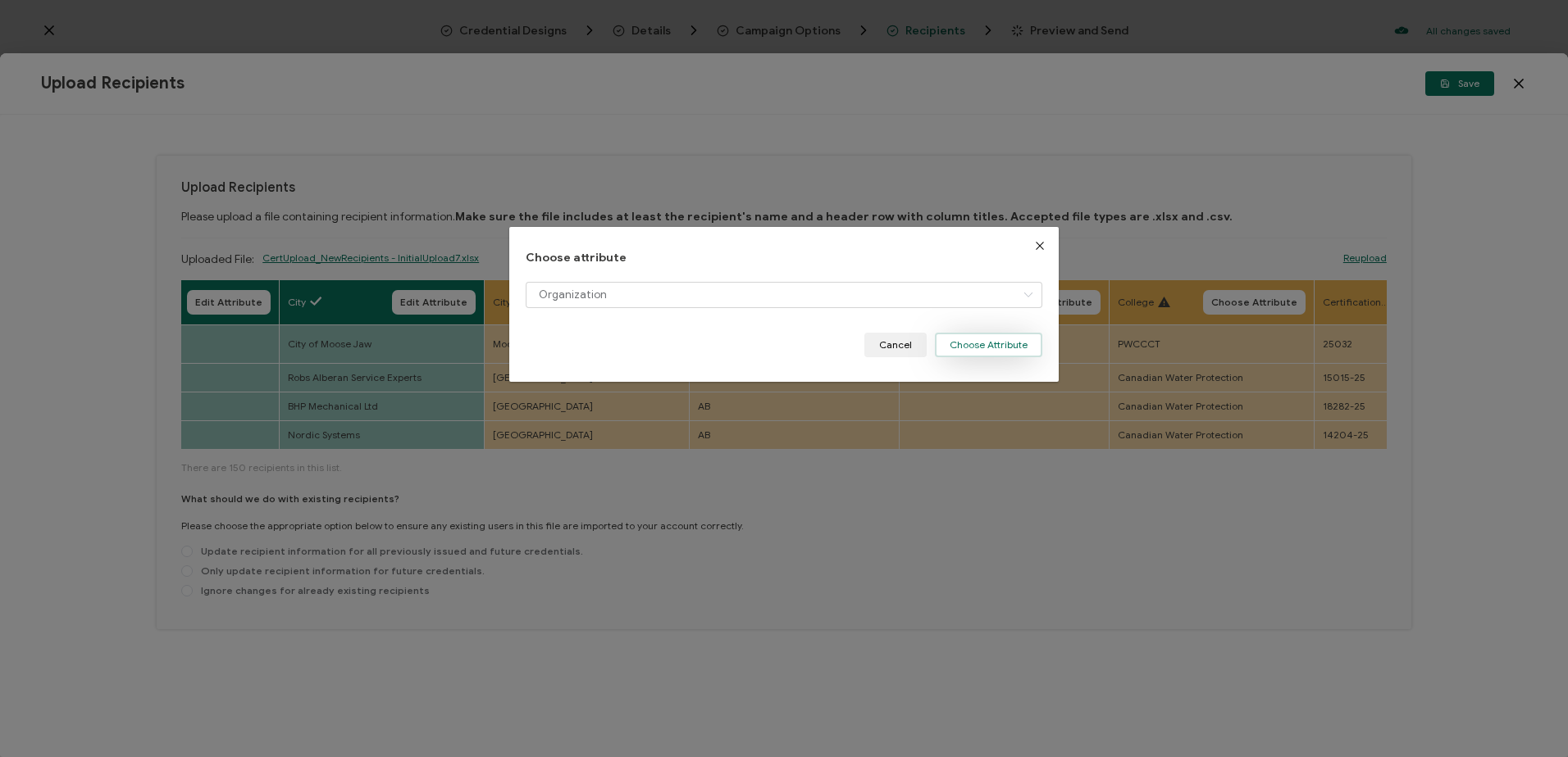
click at [973, 340] on button "Choose Attribute" at bounding box center [989, 345] width 108 height 25
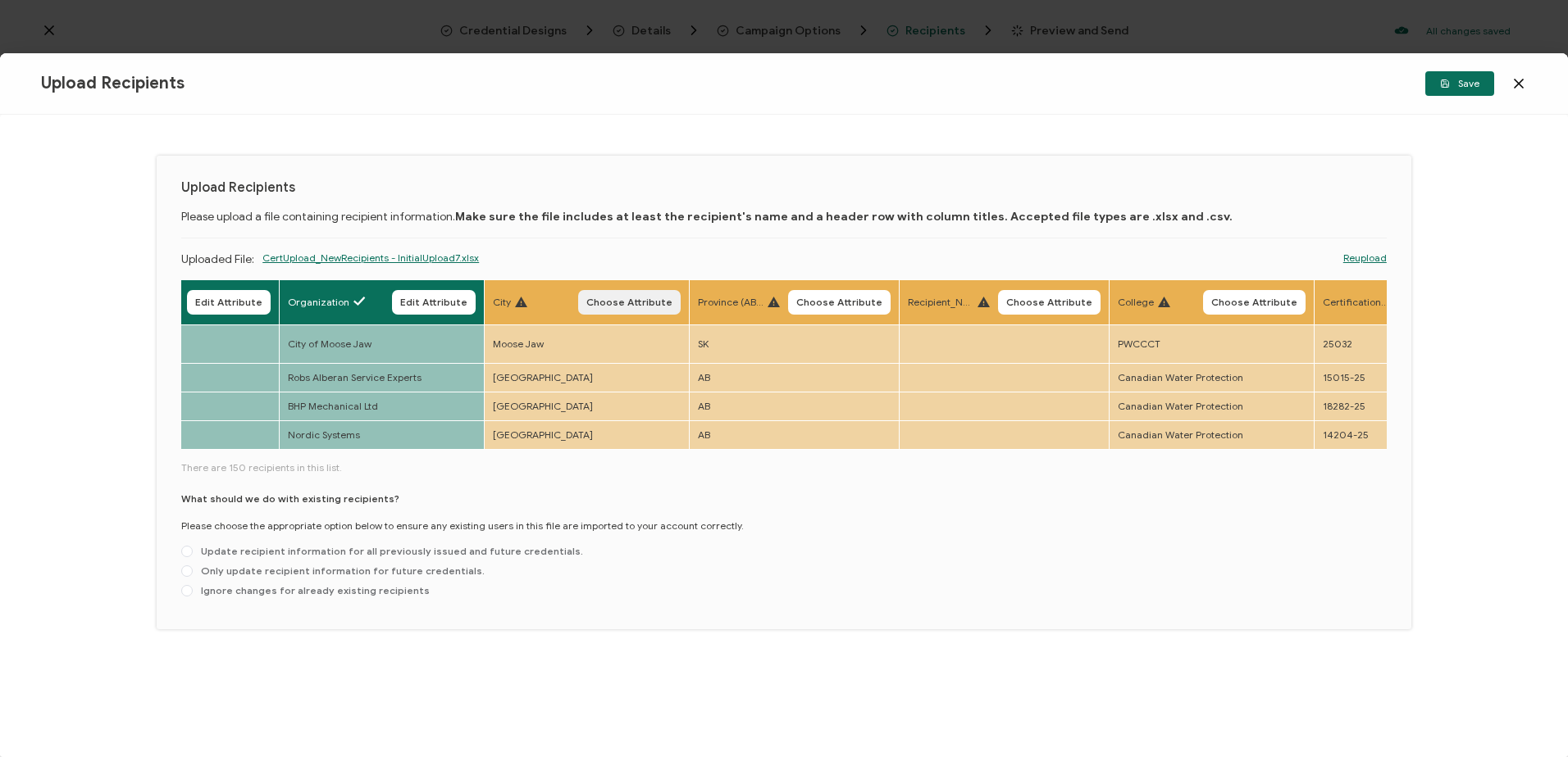
click at [608, 306] on span "Choose Attribute" at bounding box center [629, 302] width 86 height 10
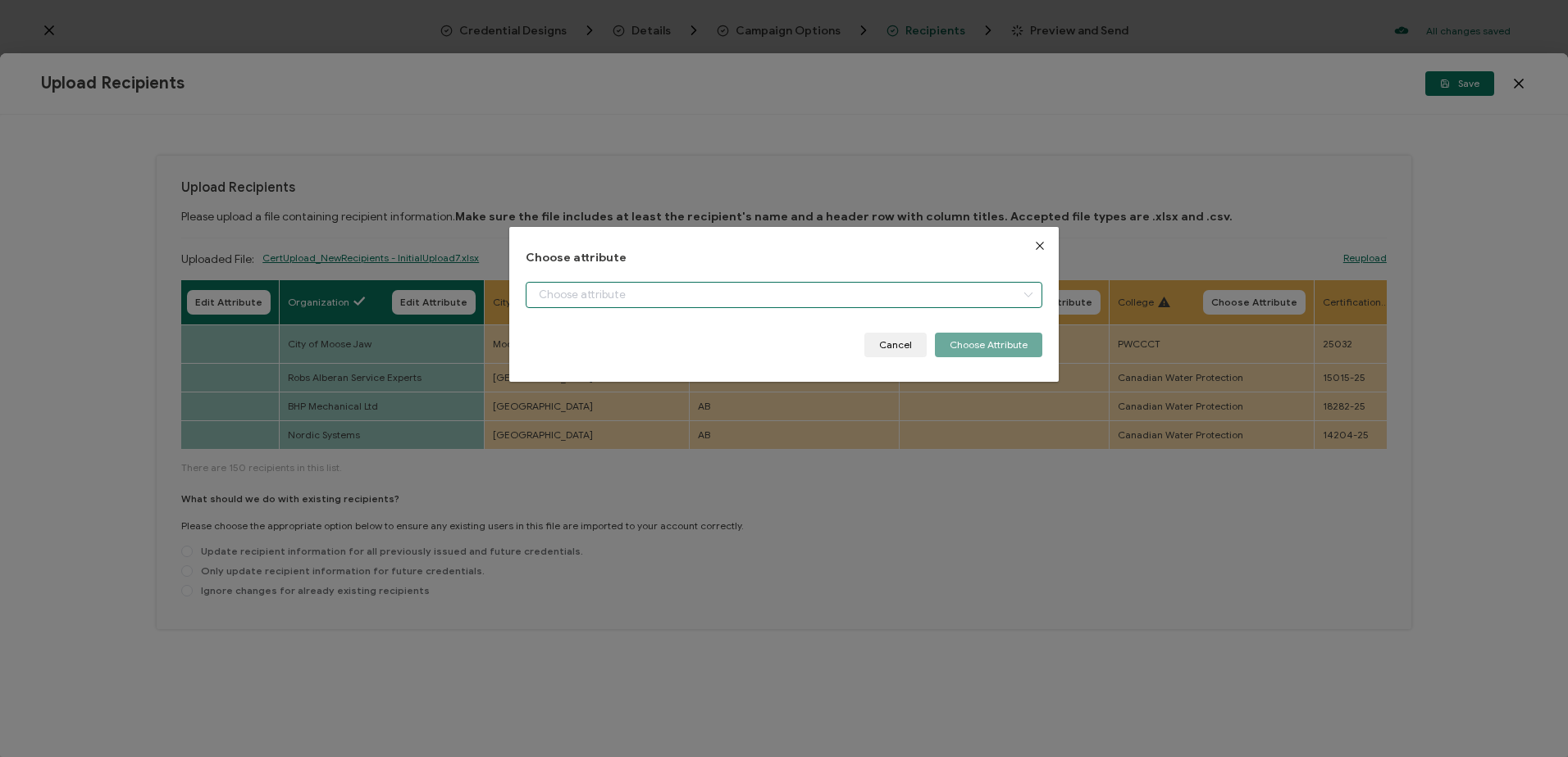
click at [587, 295] on input "dialog" at bounding box center [783, 295] width 515 height 27
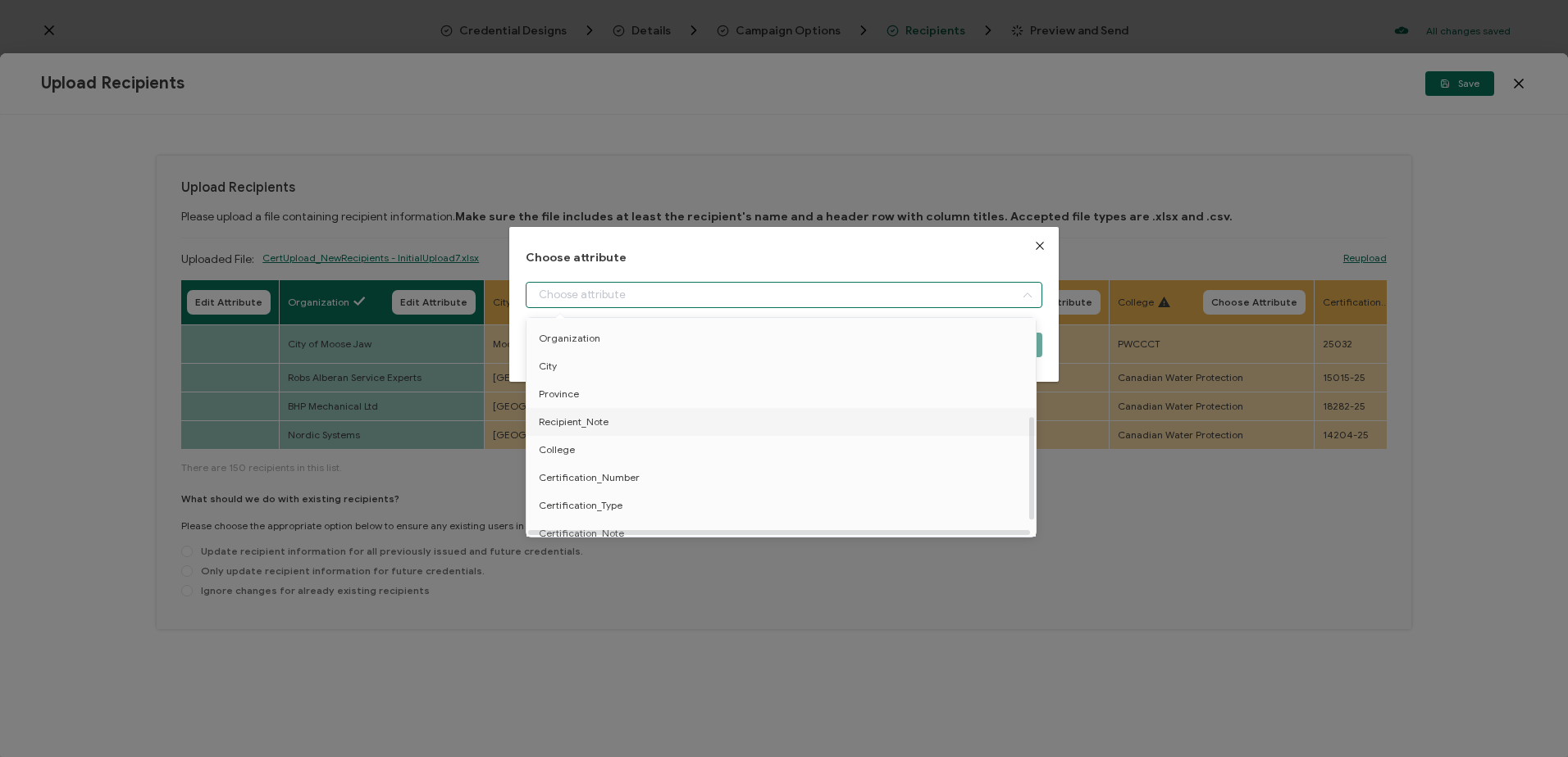
scroll to position [157, 0]
click at [565, 398] on li "City" at bounding box center [783, 403] width 523 height 28
type input "City"
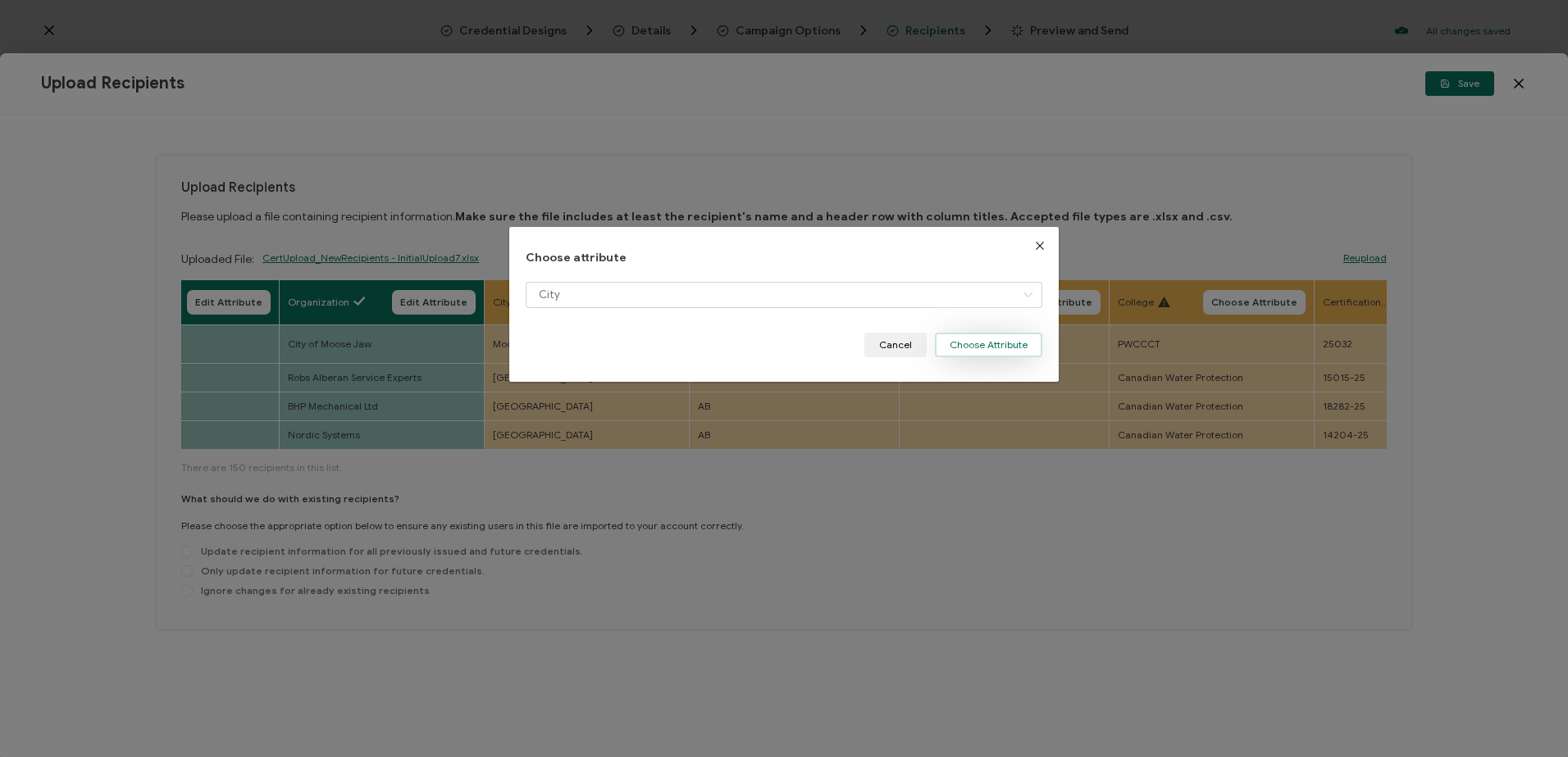
click at [991, 345] on button "Choose Attribute" at bounding box center [989, 345] width 108 height 25
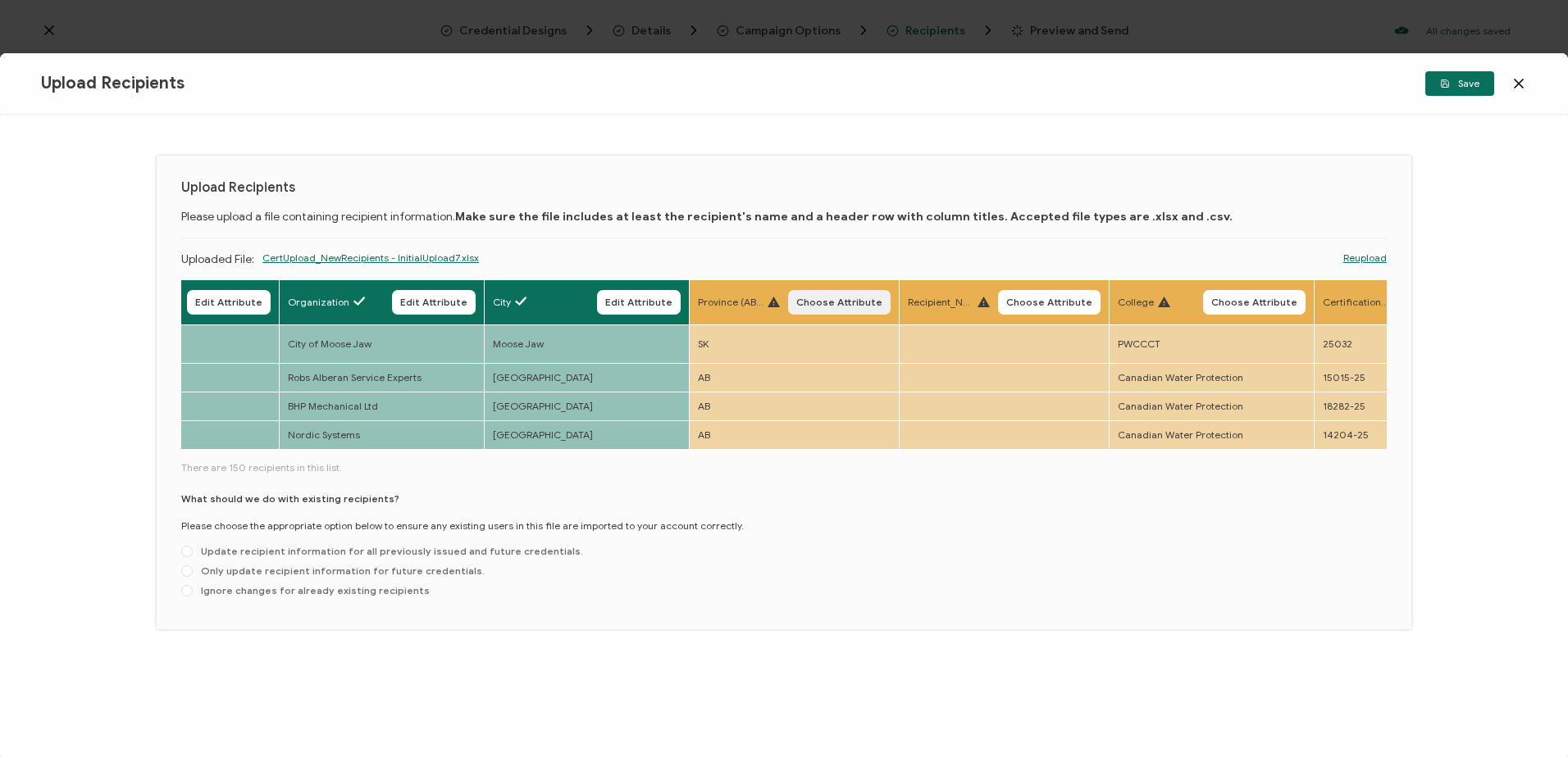
click at [842, 298] on span "Choose Attribute" at bounding box center [840, 302] width 86 height 10
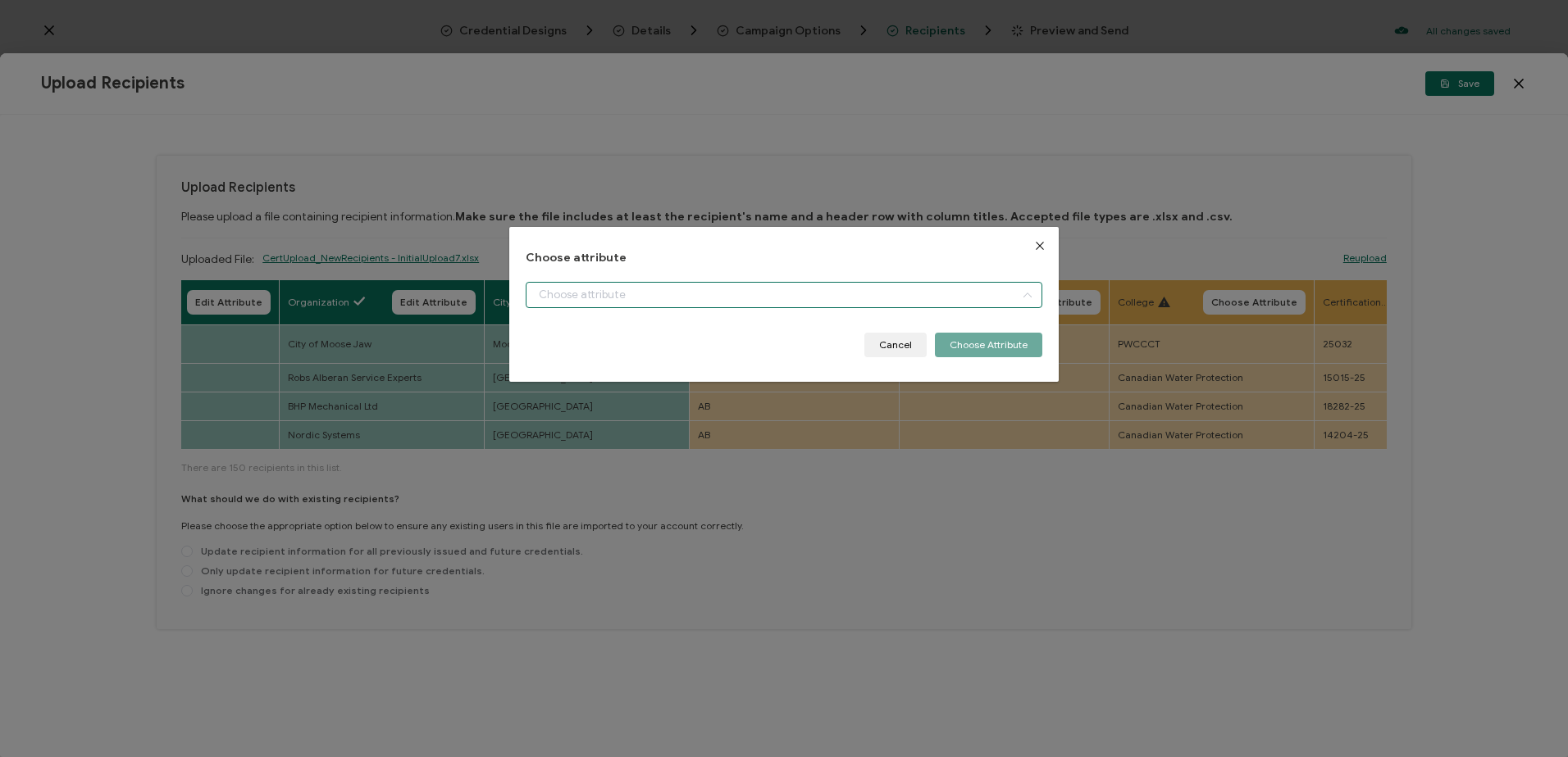
click at [636, 287] on input "dialog" at bounding box center [783, 295] width 515 height 27
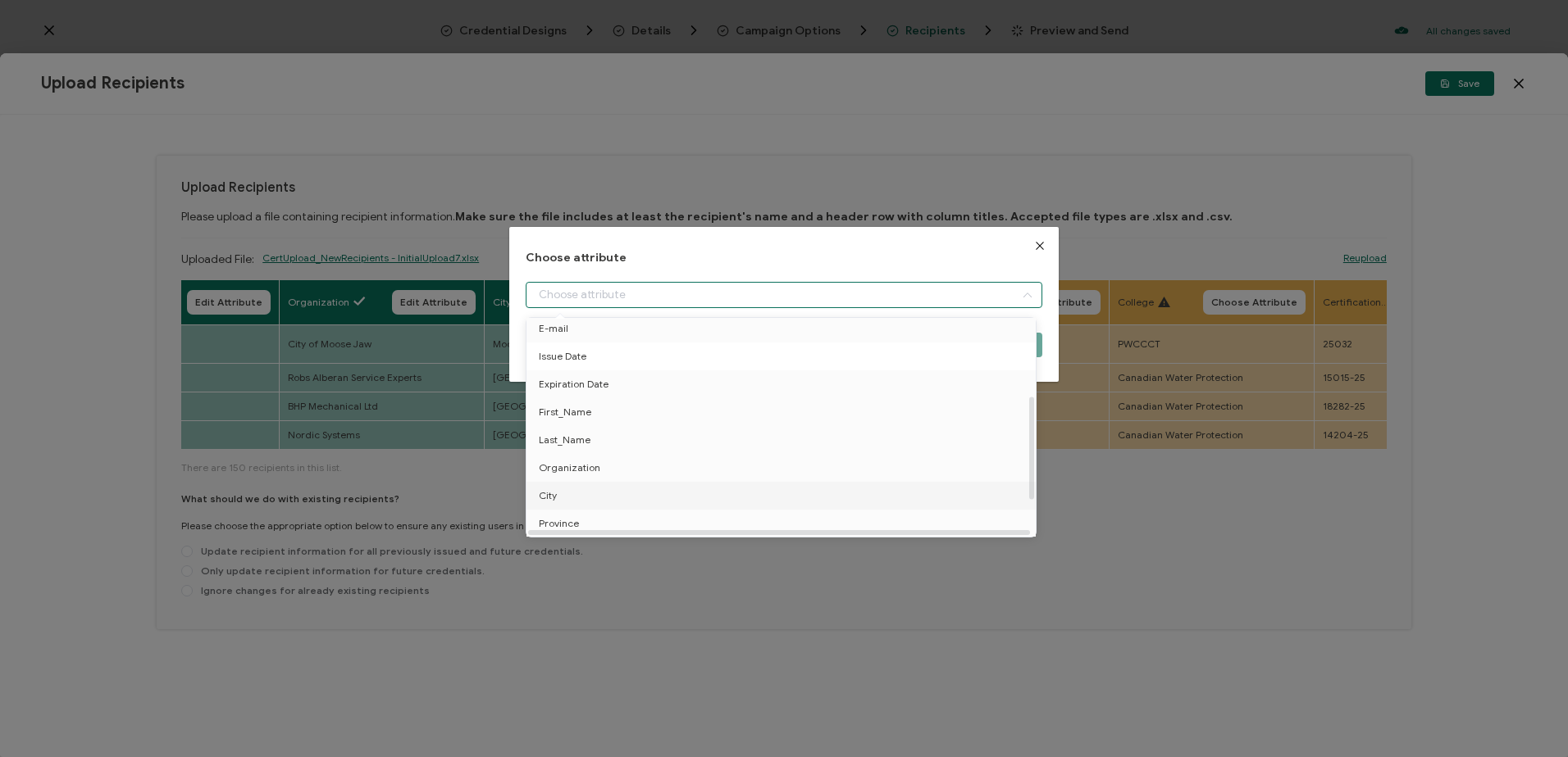
scroll to position [164, 0]
click at [595, 419] on li "Province" at bounding box center [783, 424] width 523 height 28
type input "Province"
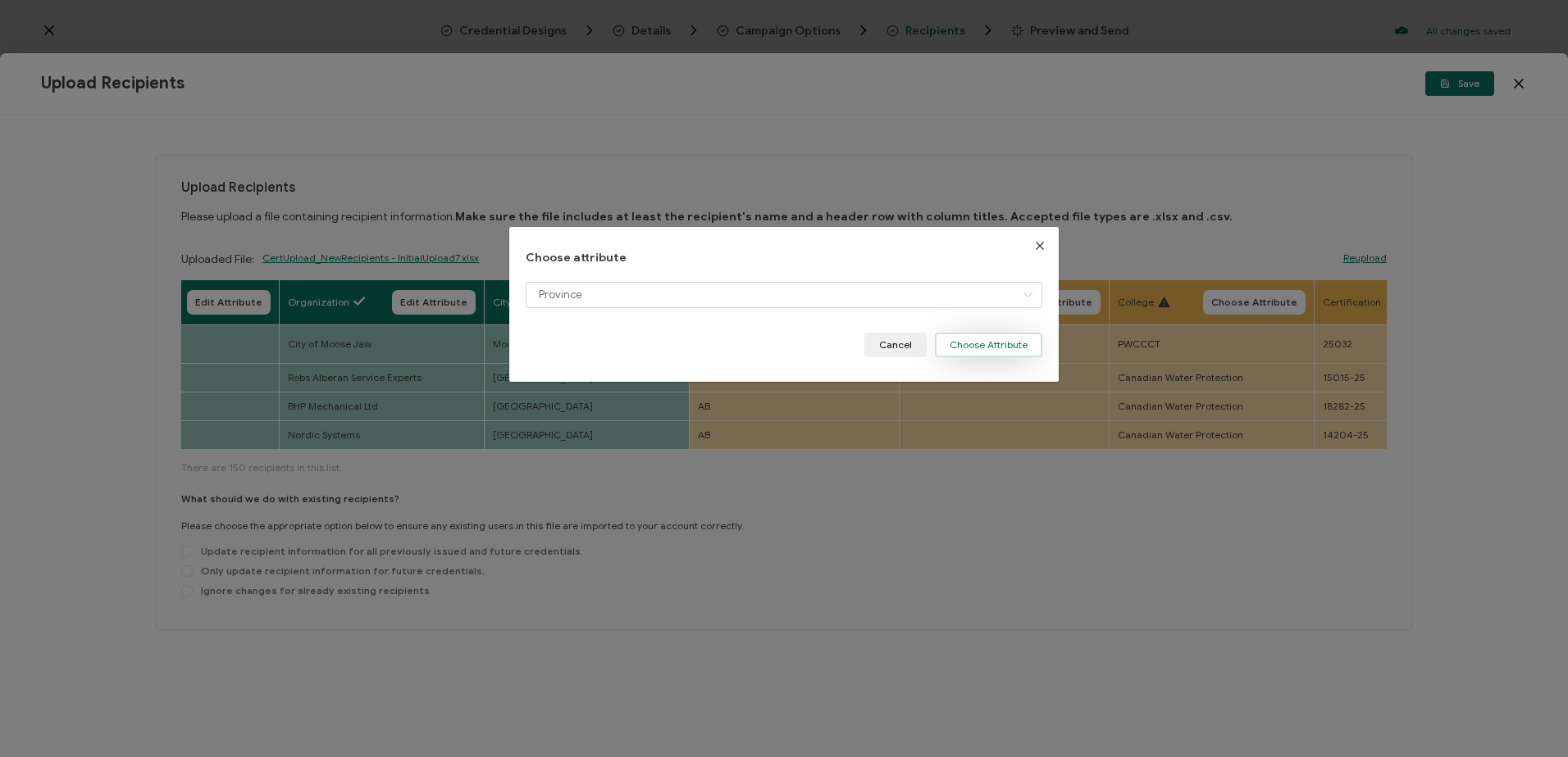
click at [1014, 343] on button "Choose Attribute" at bounding box center [989, 345] width 108 height 25
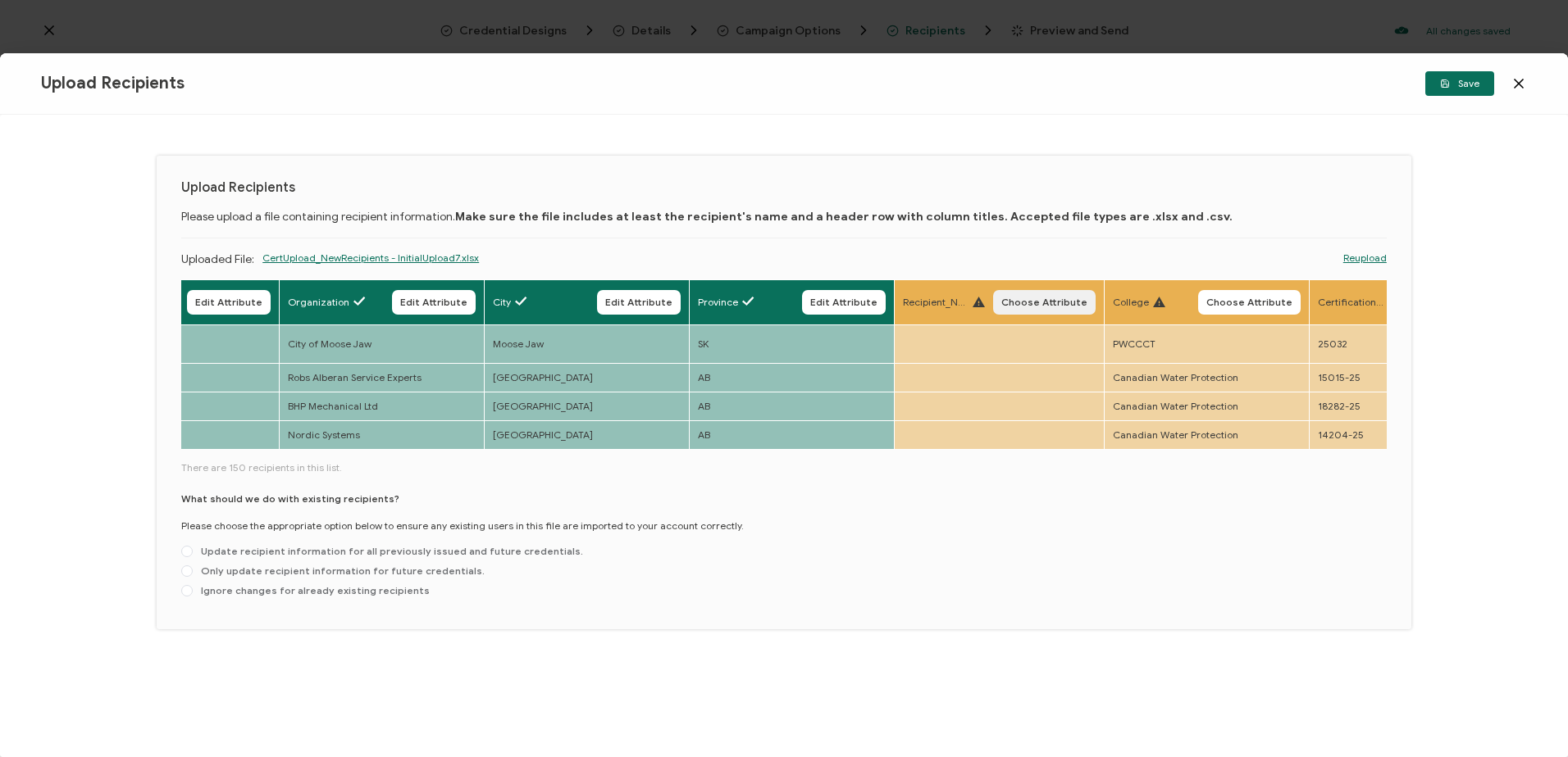
click at [1046, 300] on span "Choose Attribute" at bounding box center [1044, 302] width 86 height 10
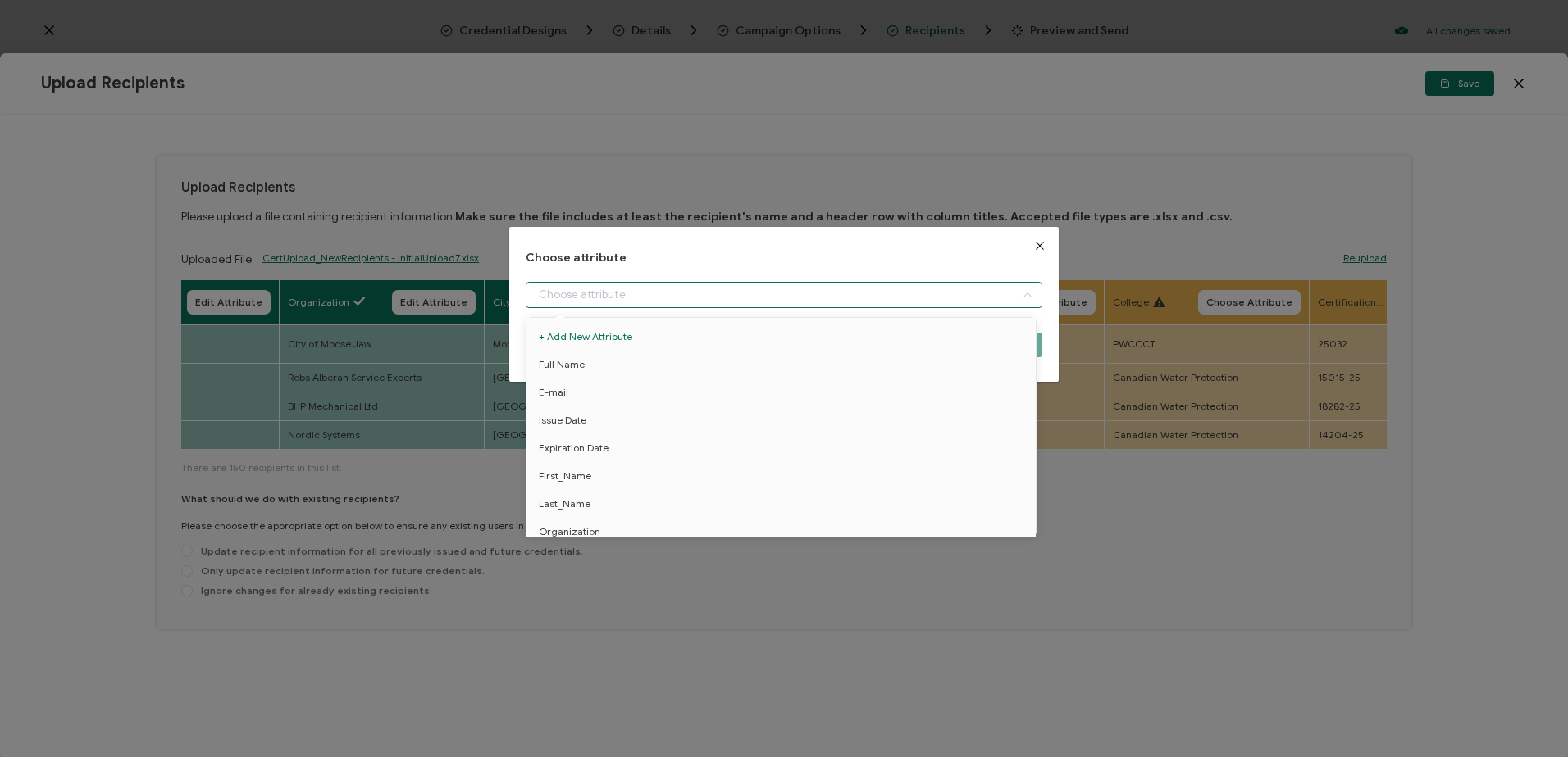
click at [749, 292] on input "dialog" at bounding box center [783, 295] width 515 height 27
click at [588, 453] on span "Recipient_Note" at bounding box center [573, 451] width 70 height 28
type input "Recipient_Note"
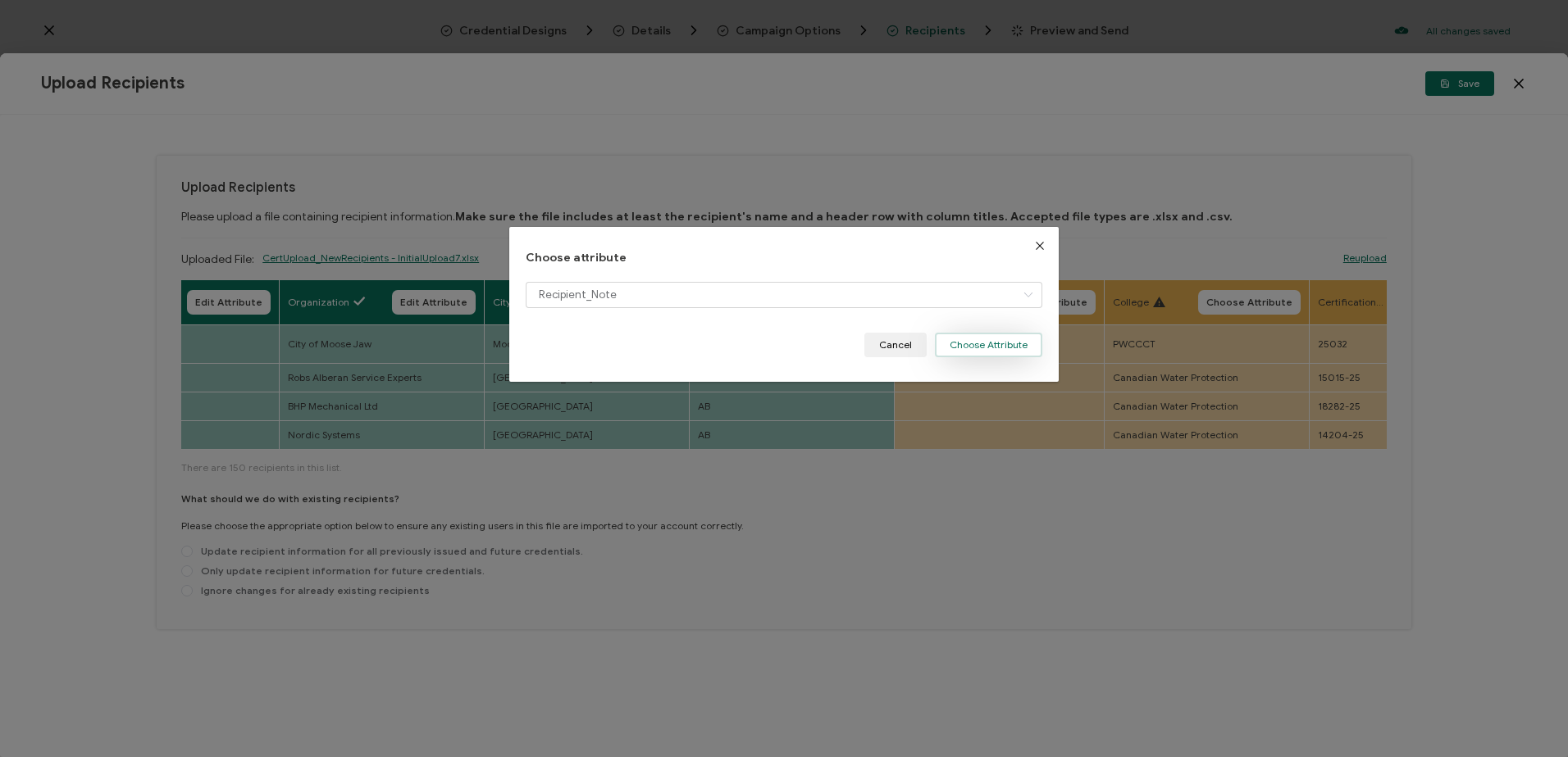
click at [980, 345] on button "Choose Attribute" at bounding box center [989, 345] width 108 height 25
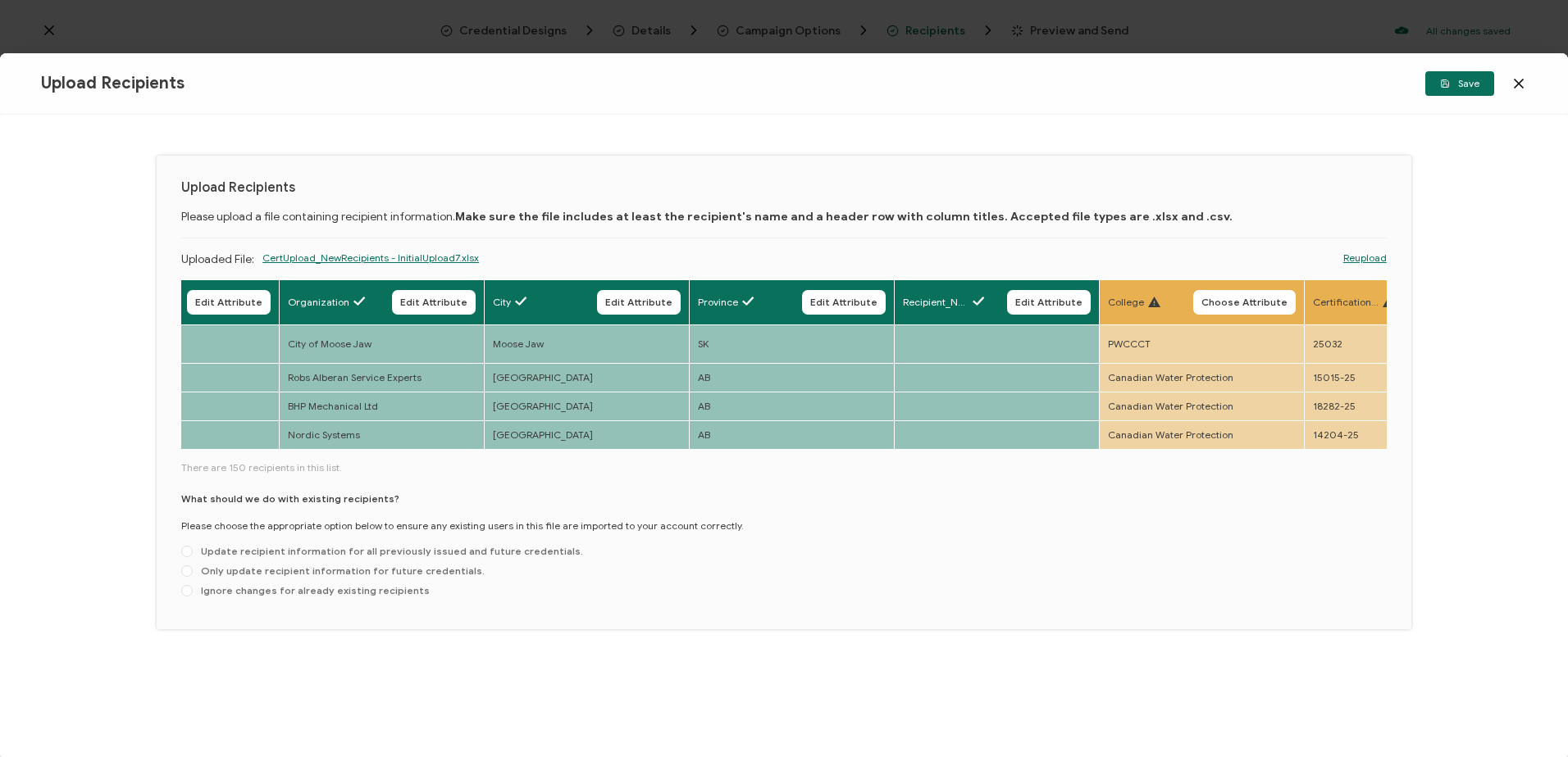
click at [806, 441] on div "Full Name Edit Attribute E-mail Edit Attribute Issue Date Edit Attribute Expira…" at bounding box center [784, 365] width 1205 height 173
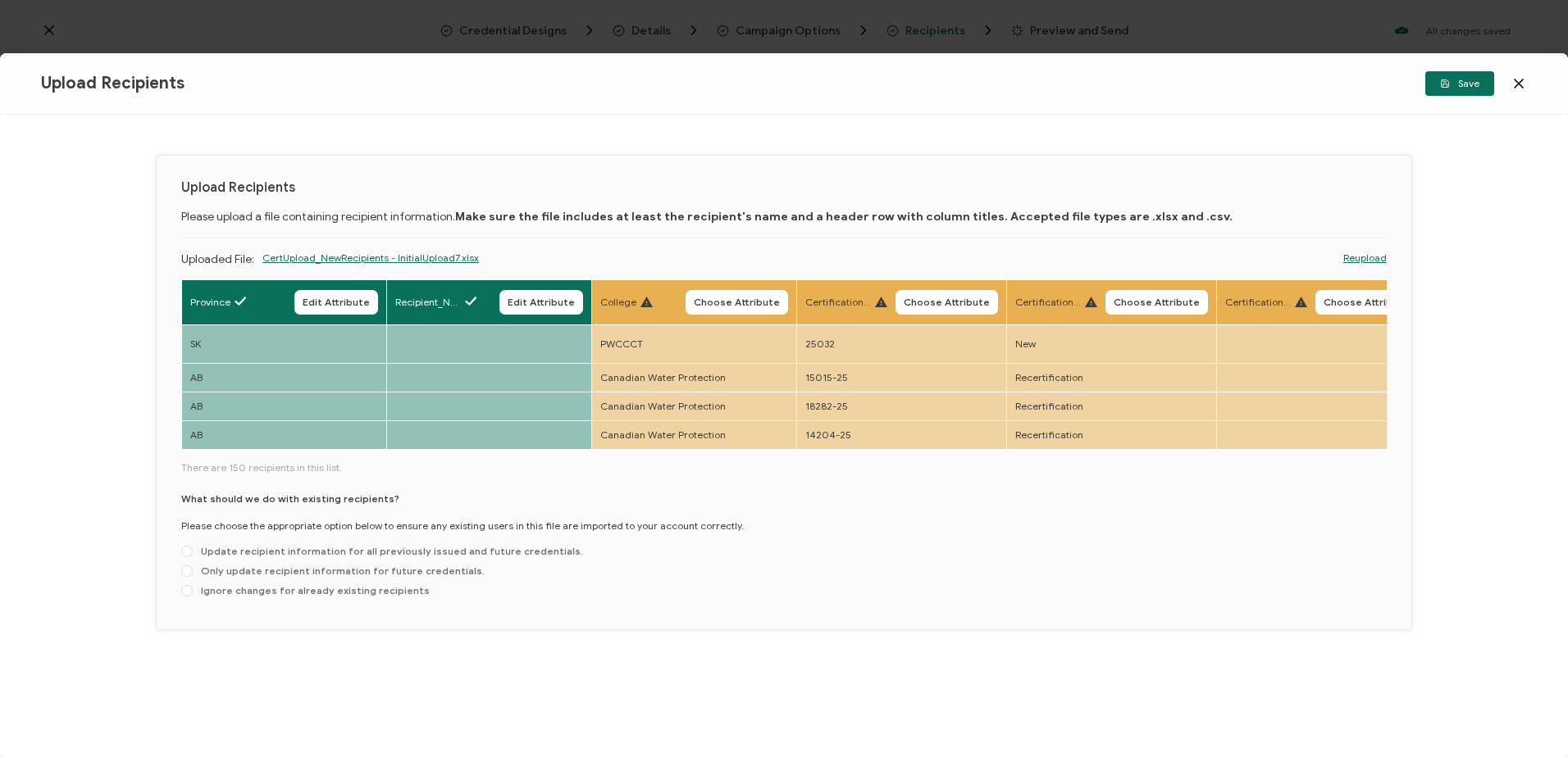
scroll to position [0, 1665]
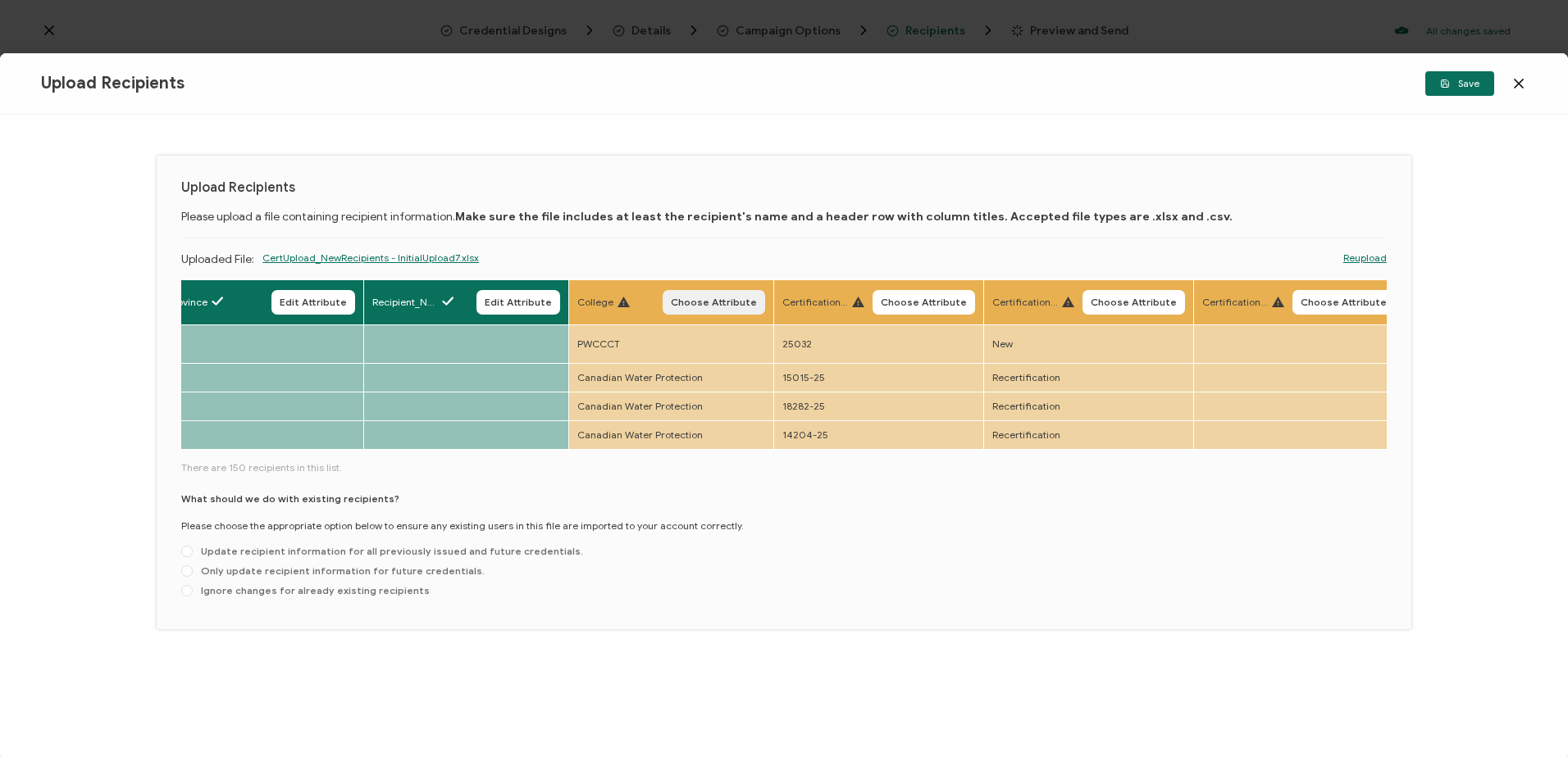
click at [727, 306] on span "Choose Attribute" at bounding box center [714, 302] width 86 height 10
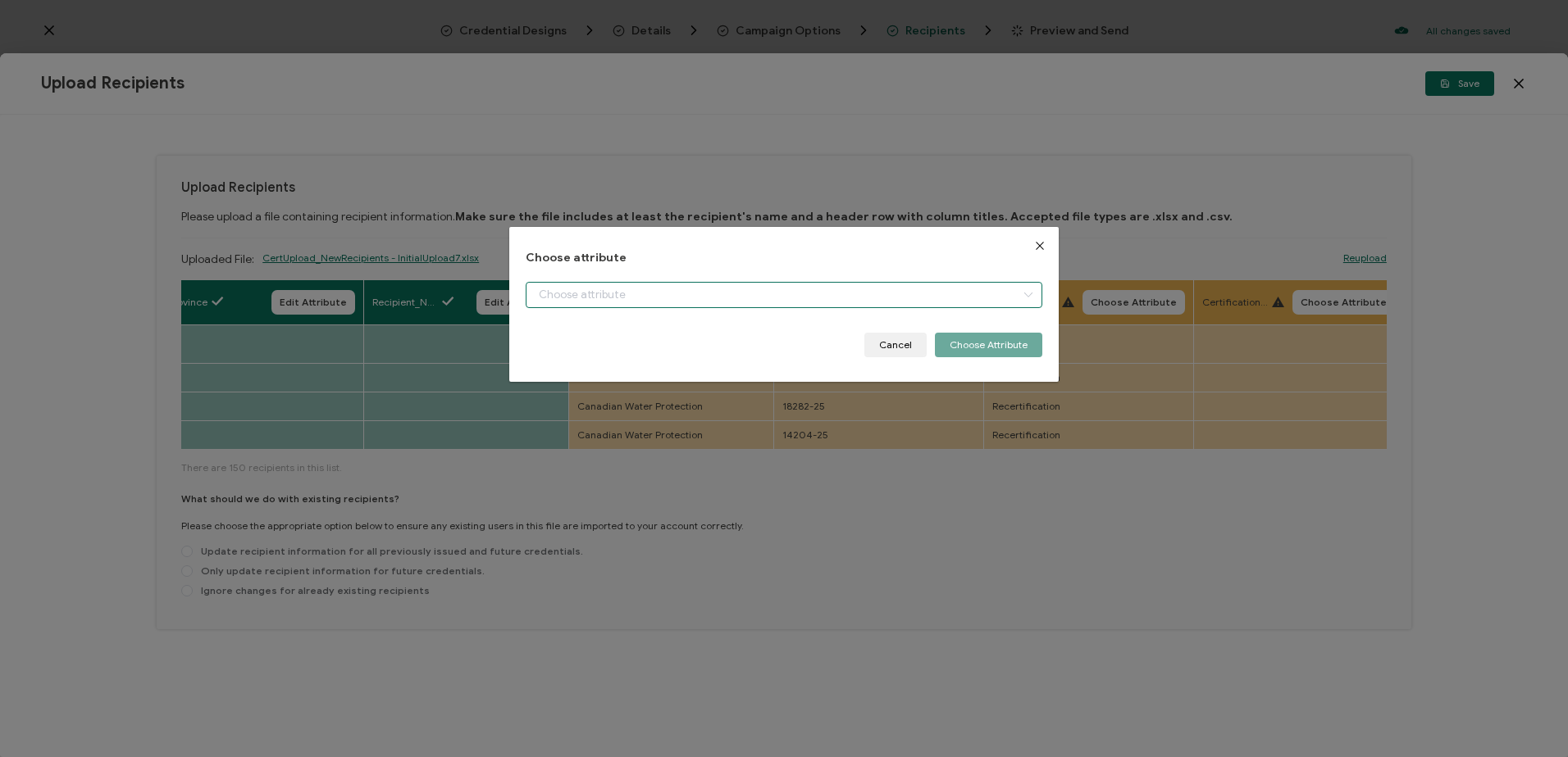
click at [615, 297] on input "dialog" at bounding box center [783, 295] width 515 height 27
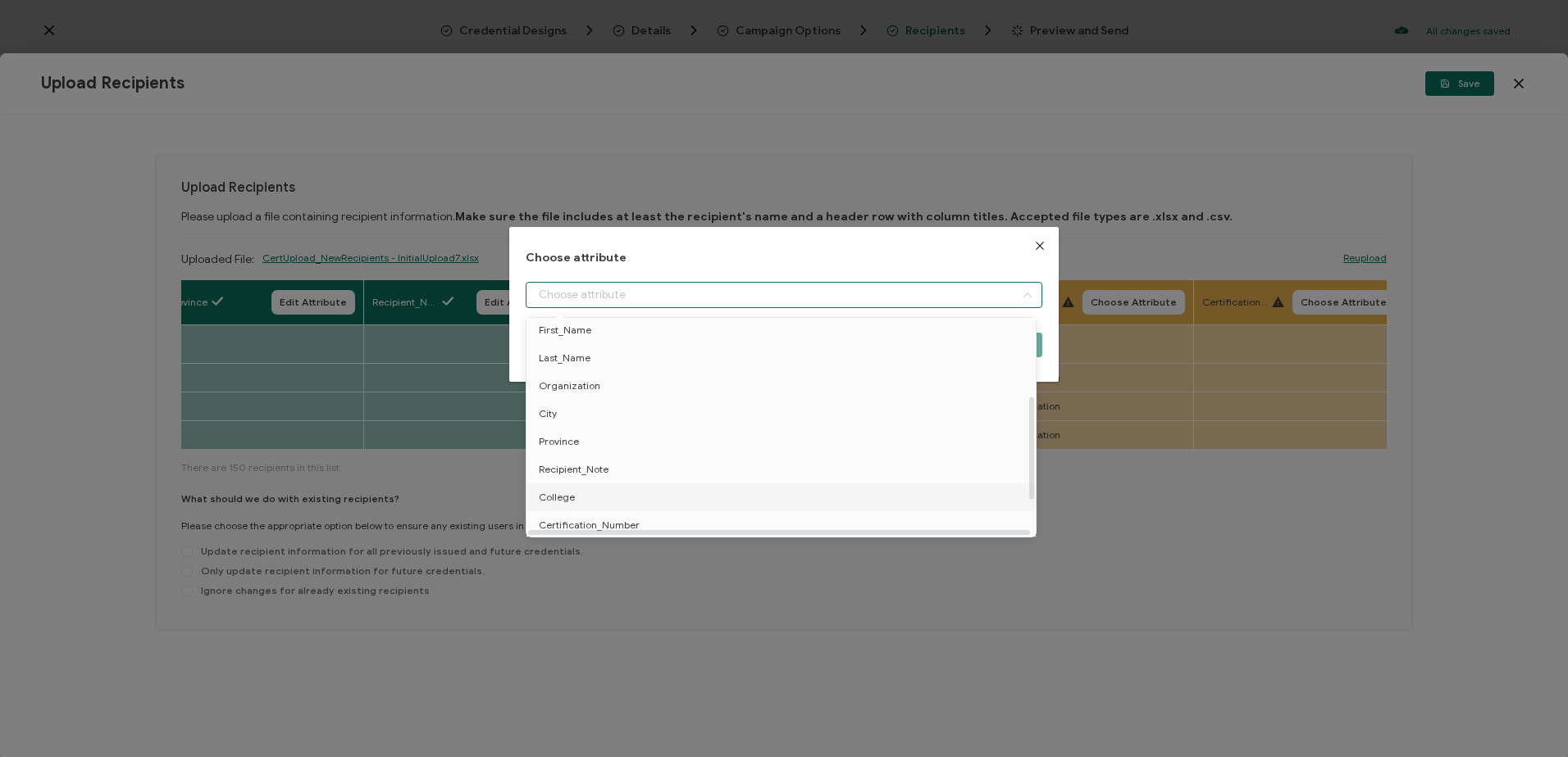
scroll to position [164, 0]
click at [566, 476] on span "College" at bounding box center [557, 480] width 36 height 28
type input "College"
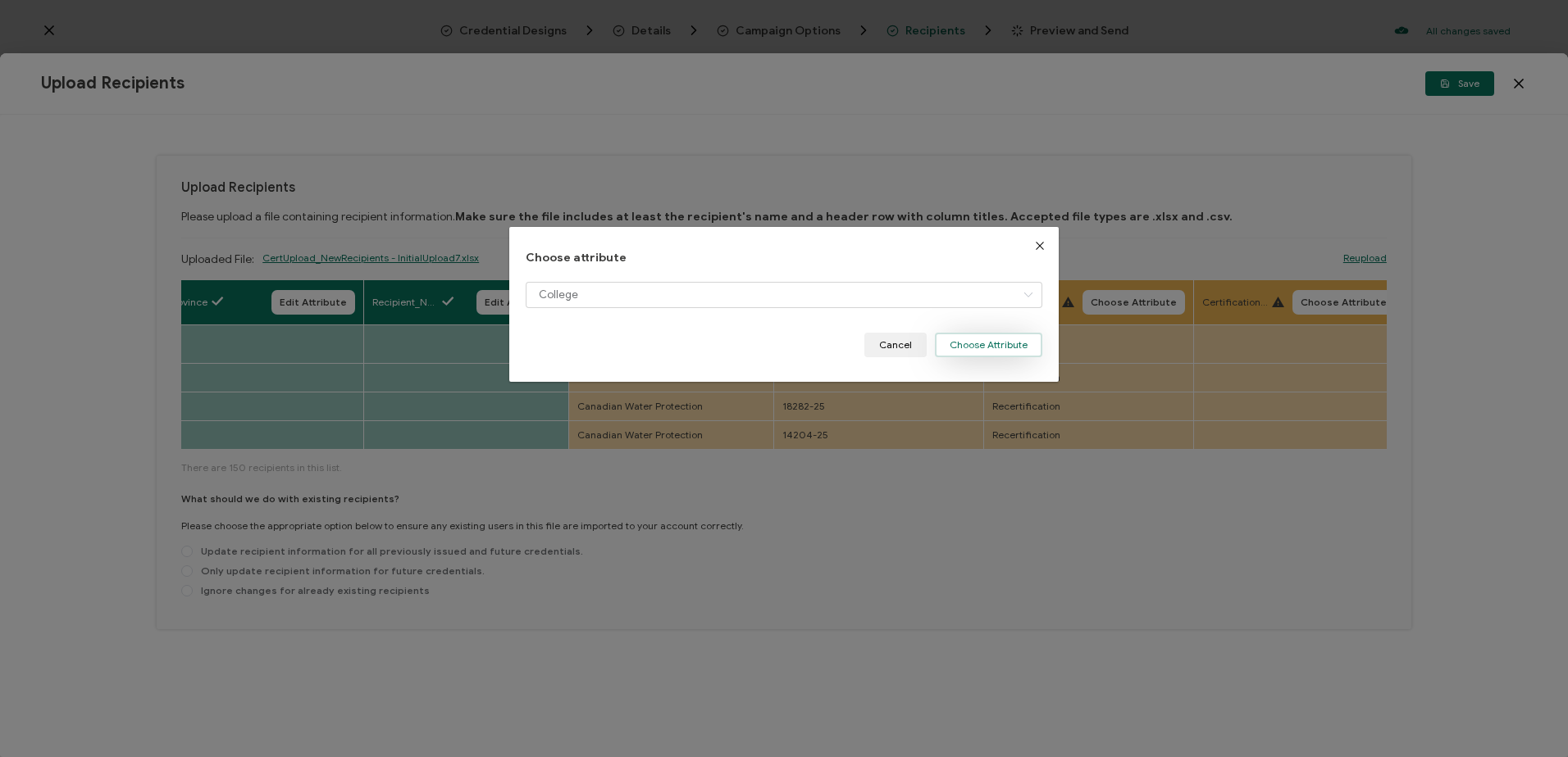
click at [975, 345] on button "Choose Attribute" at bounding box center [989, 345] width 108 height 25
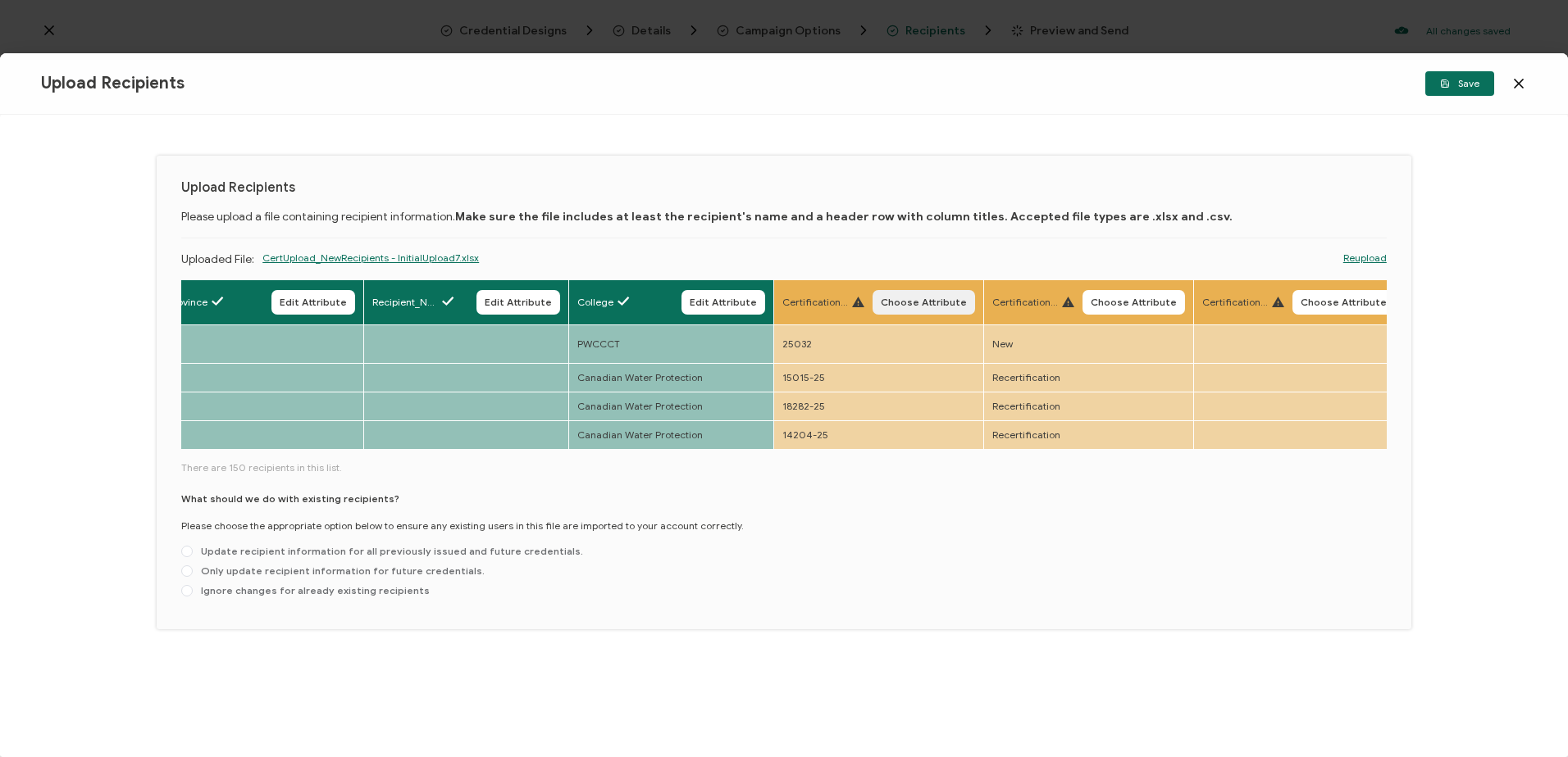
click at [938, 301] on span "Choose Attribute" at bounding box center [923, 302] width 86 height 10
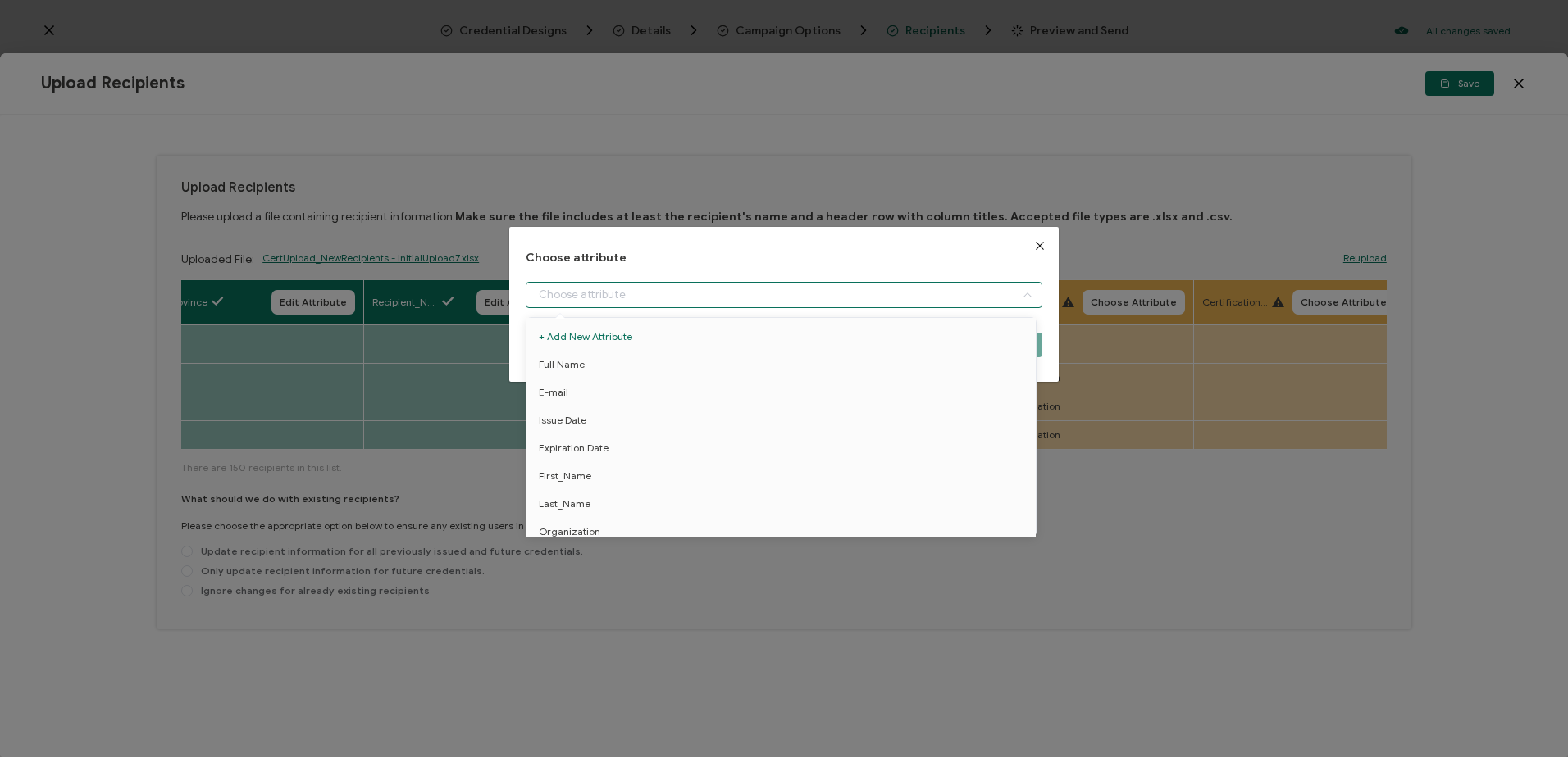
click at [675, 297] on input "dialog" at bounding box center [783, 295] width 515 height 27
click at [592, 426] on span "Certification_Number" at bounding box center [589, 440] width 101 height 28
type input "Certification_Number"
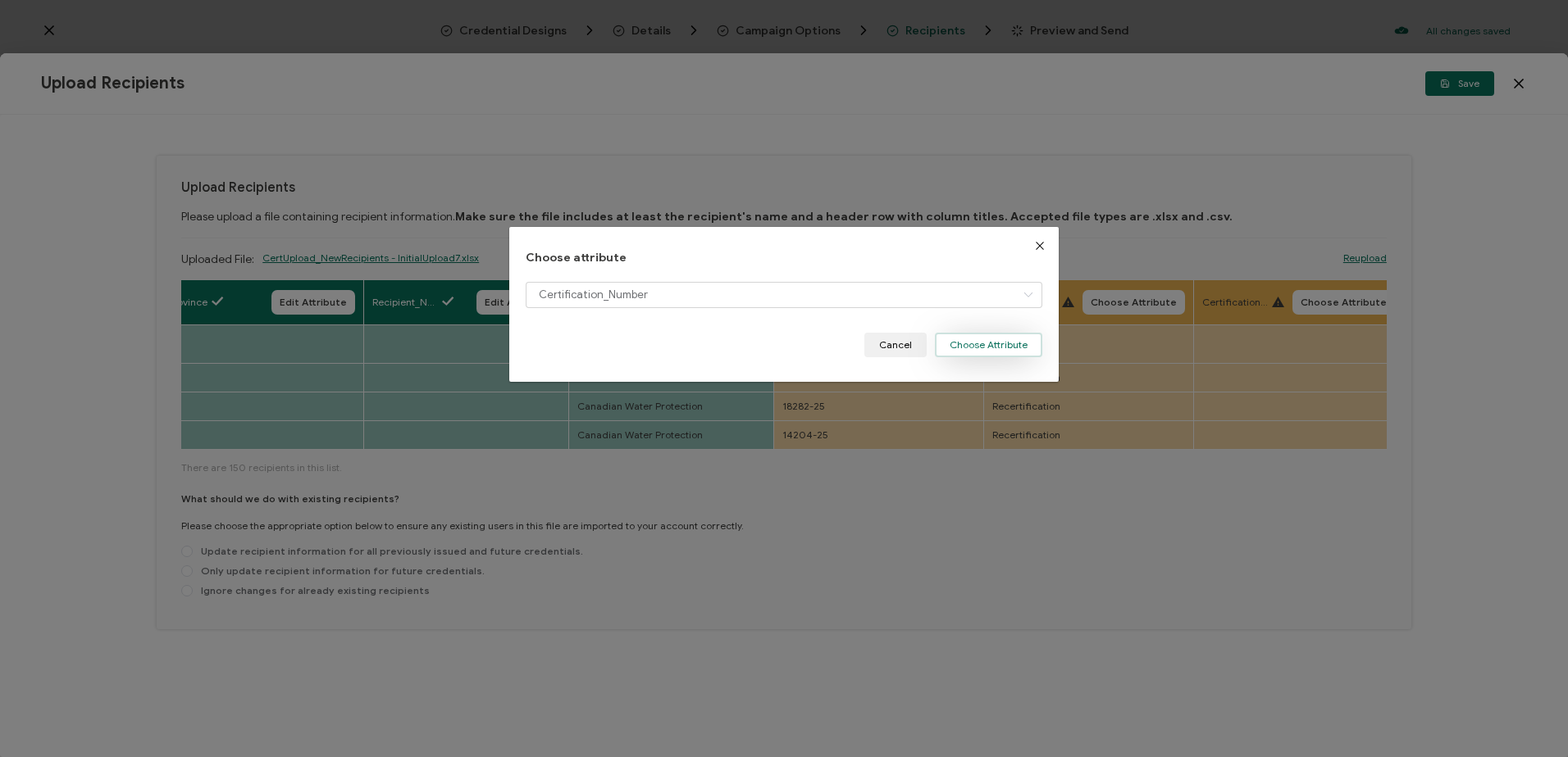
click at [970, 340] on button "Choose Attribute" at bounding box center [989, 345] width 108 height 25
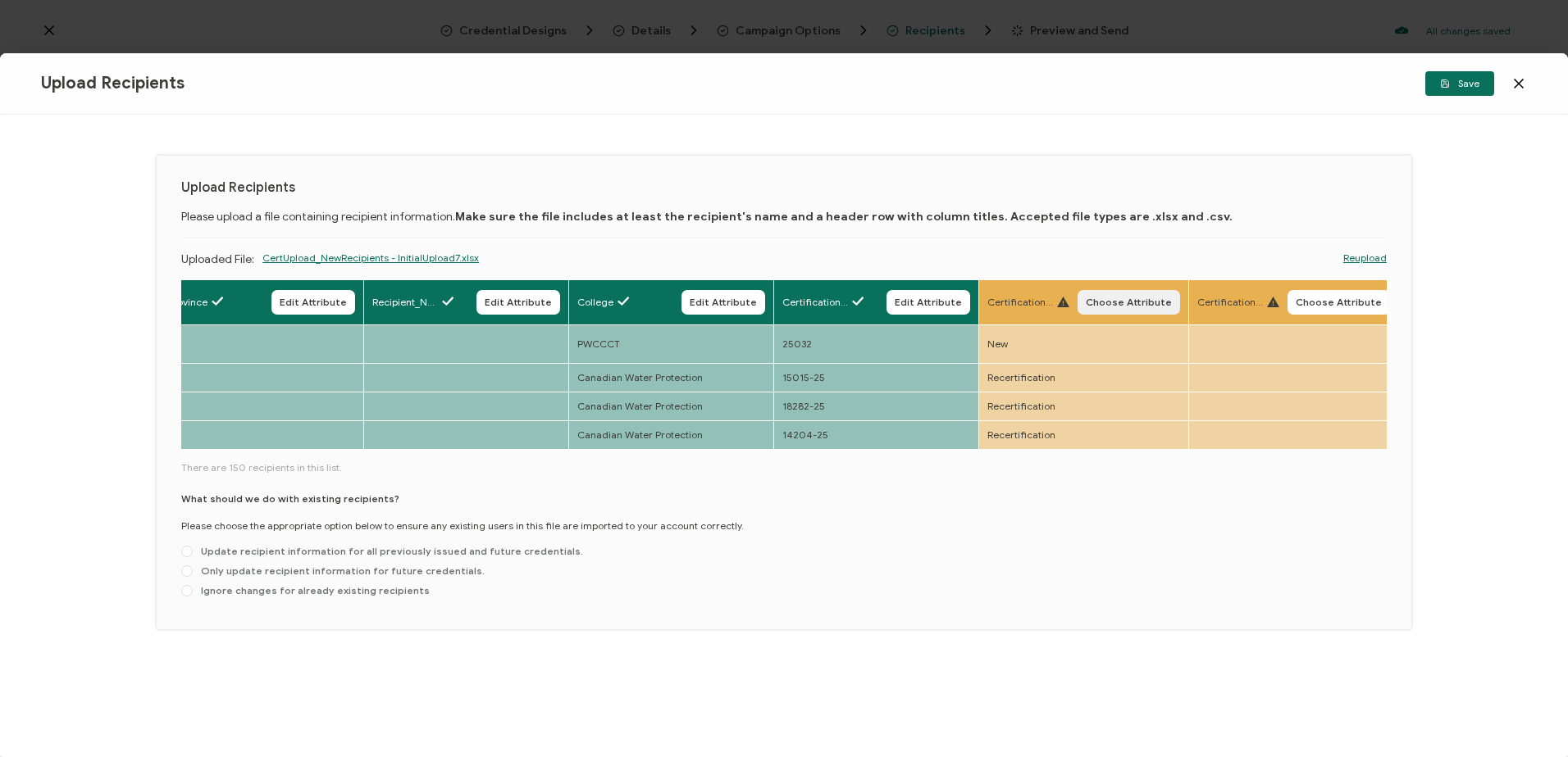
click at [1158, 303] on span "Choose Attribute" at bounding box center [1129, 302] width 86 height 10
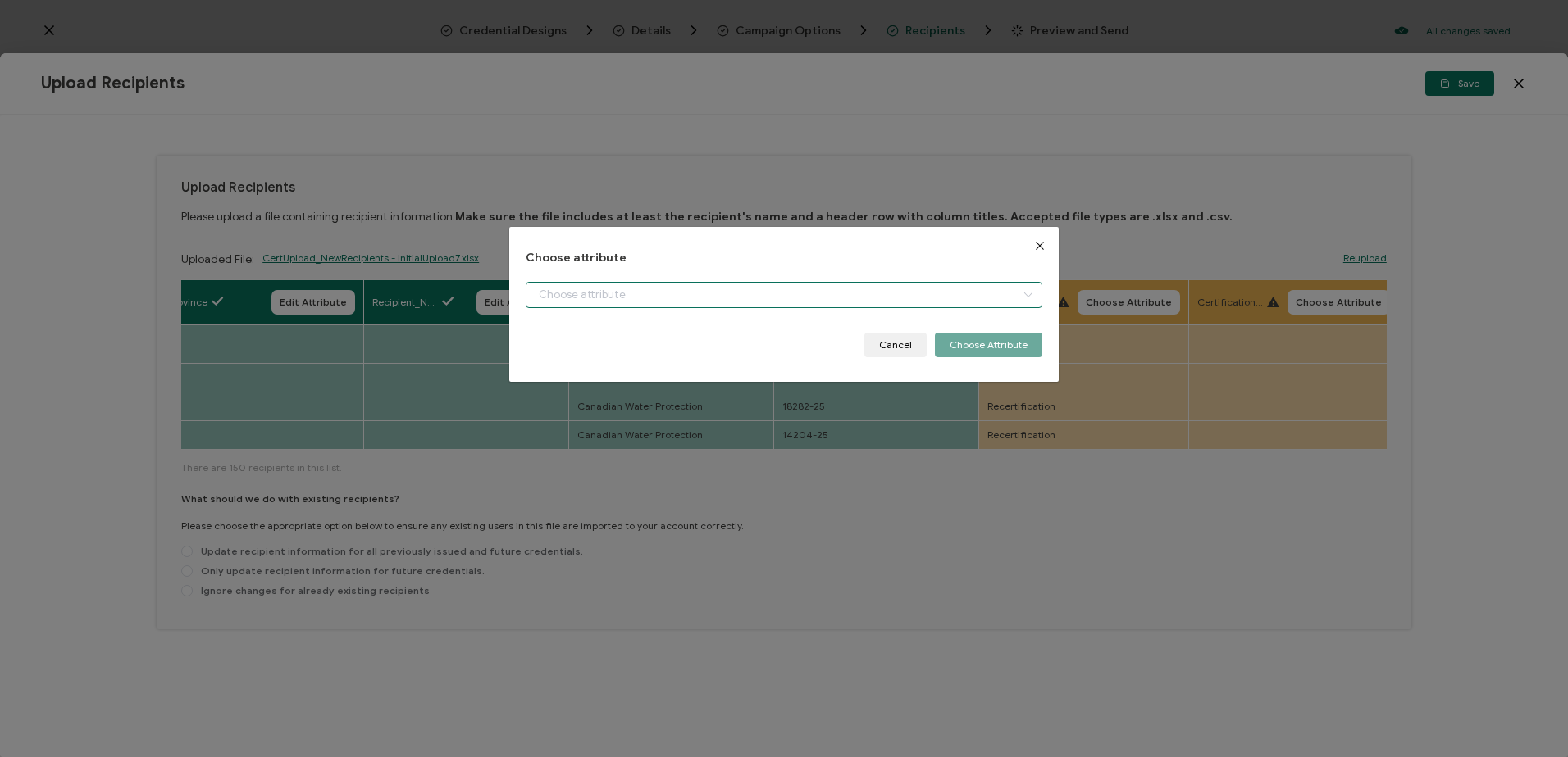
click at [820, 292] on input "dialog" at bounding box center [783, 295] width 515 height 27
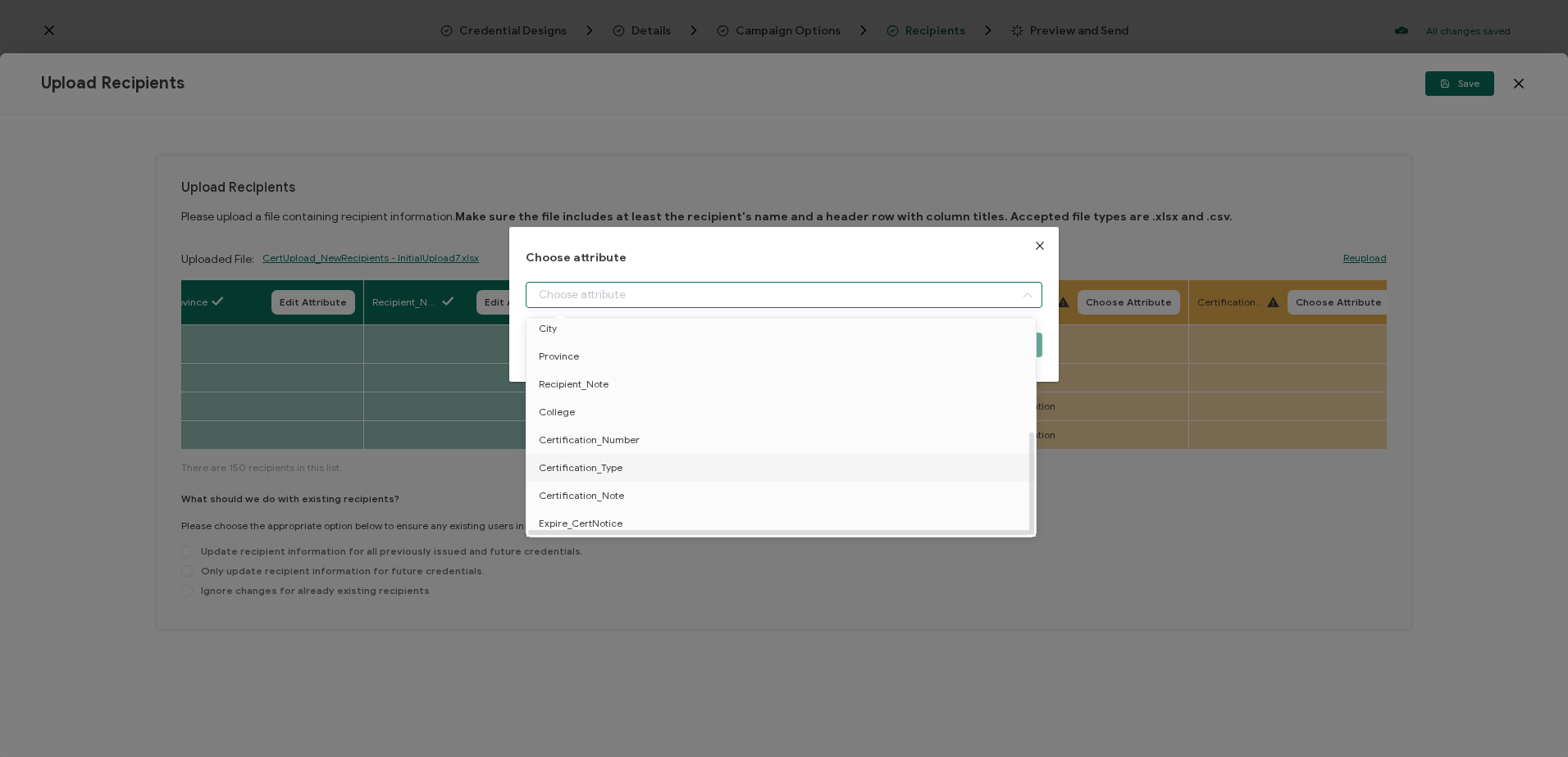
click at [644, 460] on li "Certification_Type" at bounding box center [783, 468] width 523 height 28
type input "Certification_Type"
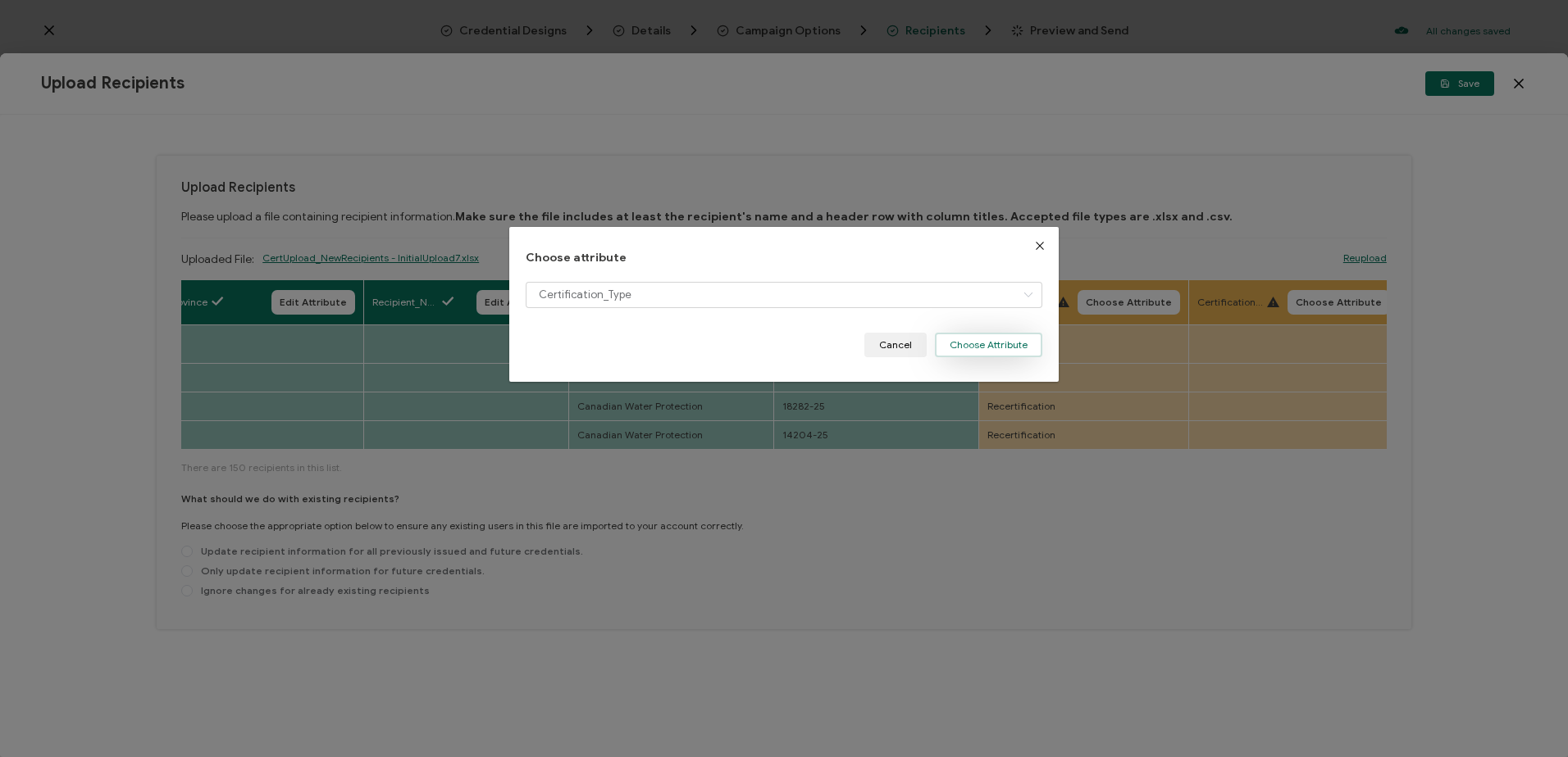
click at [996, 345] on button "Choose Attribute" at bounding box center [989, 345] width 108 height 25
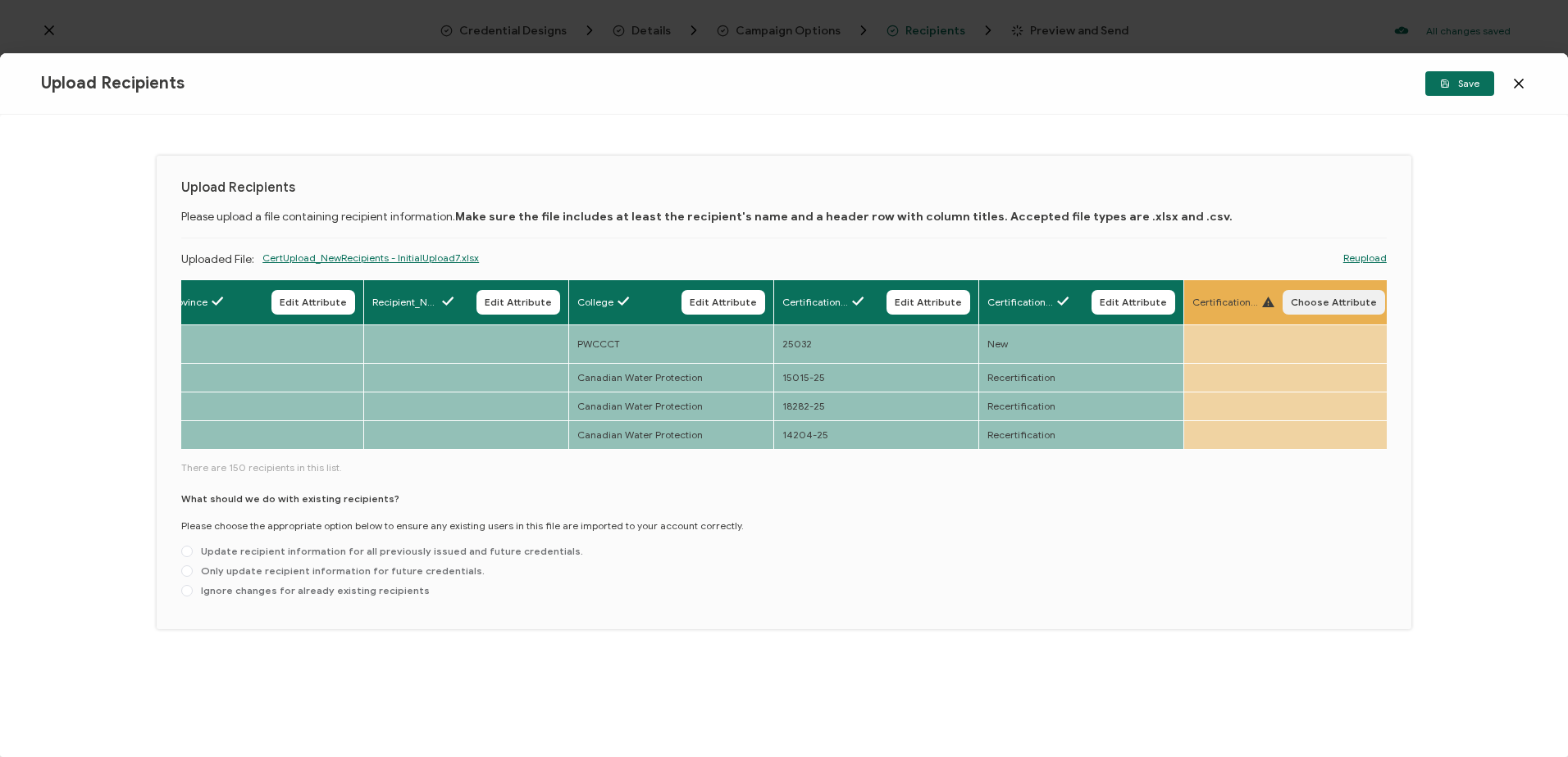
click at [1324, 298] on span "Choose Attribute" at bounding box center [1333, 302] width 86 height 10
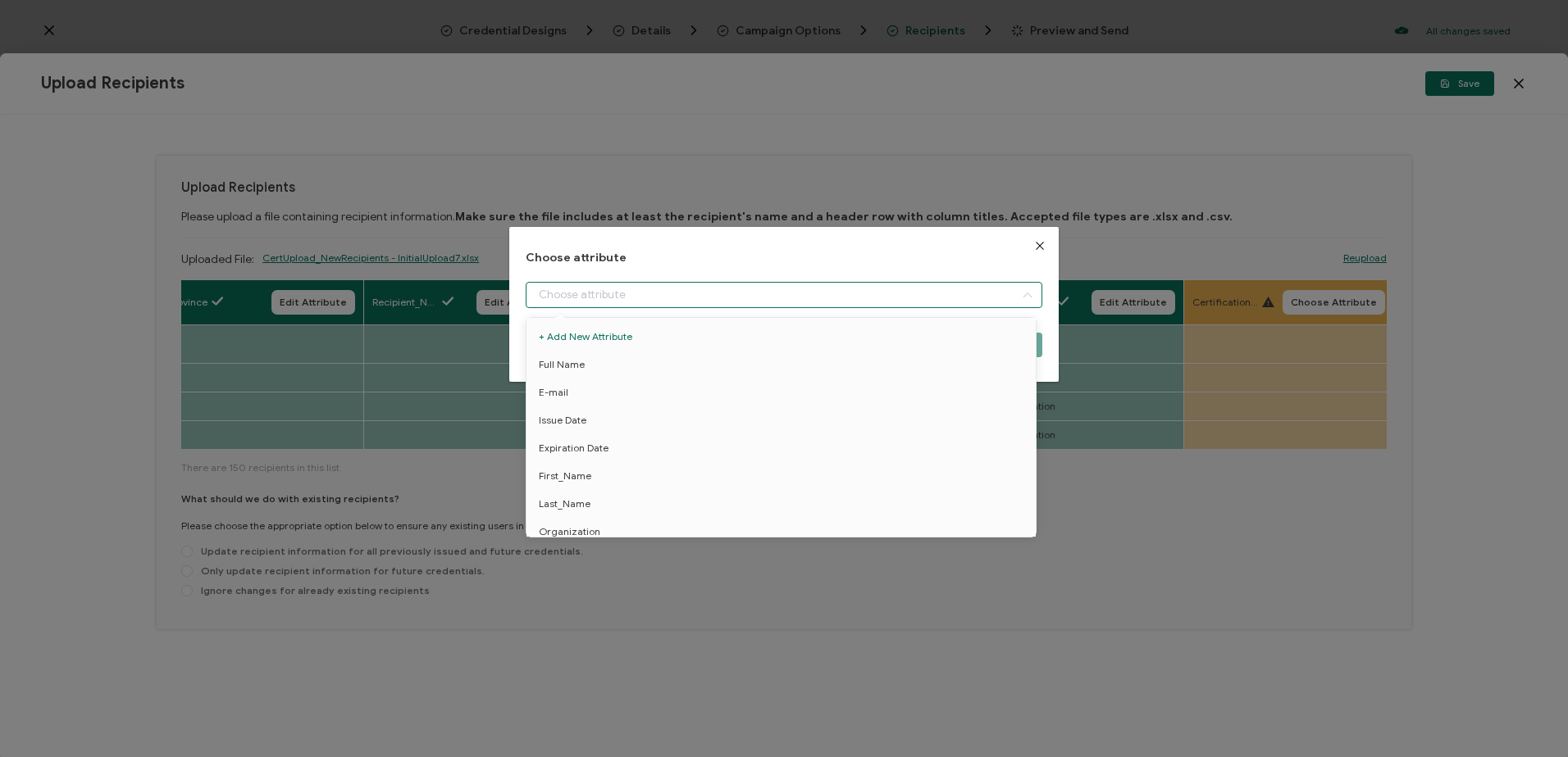
click at [754, 292] on input "dialog" at bounding box center [783, 295] width 515 height 27
click at [612, 491] on span "Certification_Note" at bounding box center [581, 496] width 85 height 28
type input "Certification_Note"
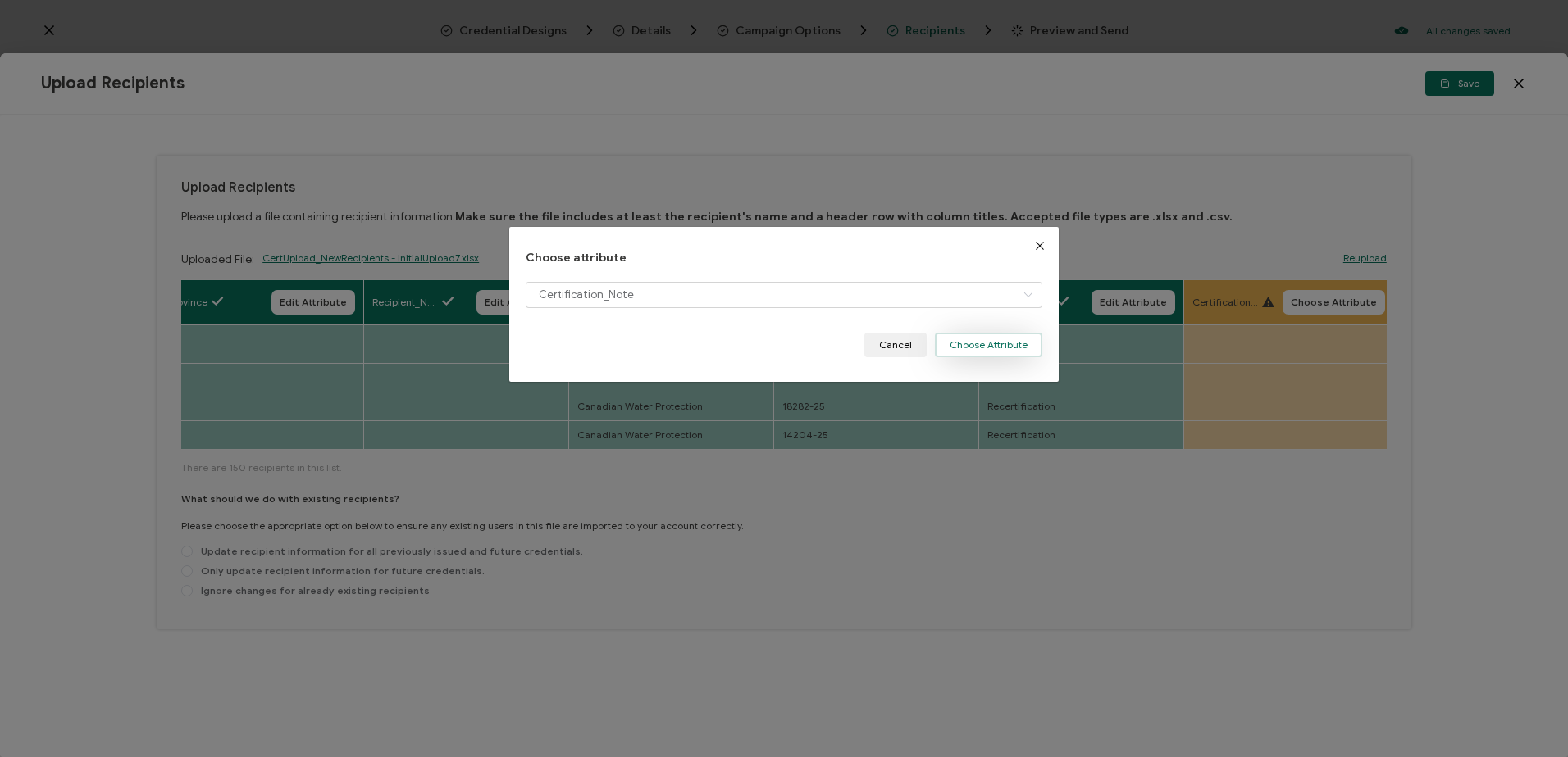
click at [995, 340] on button "Choose Attribute" at bounding box center [989, 345] width 108 height 25
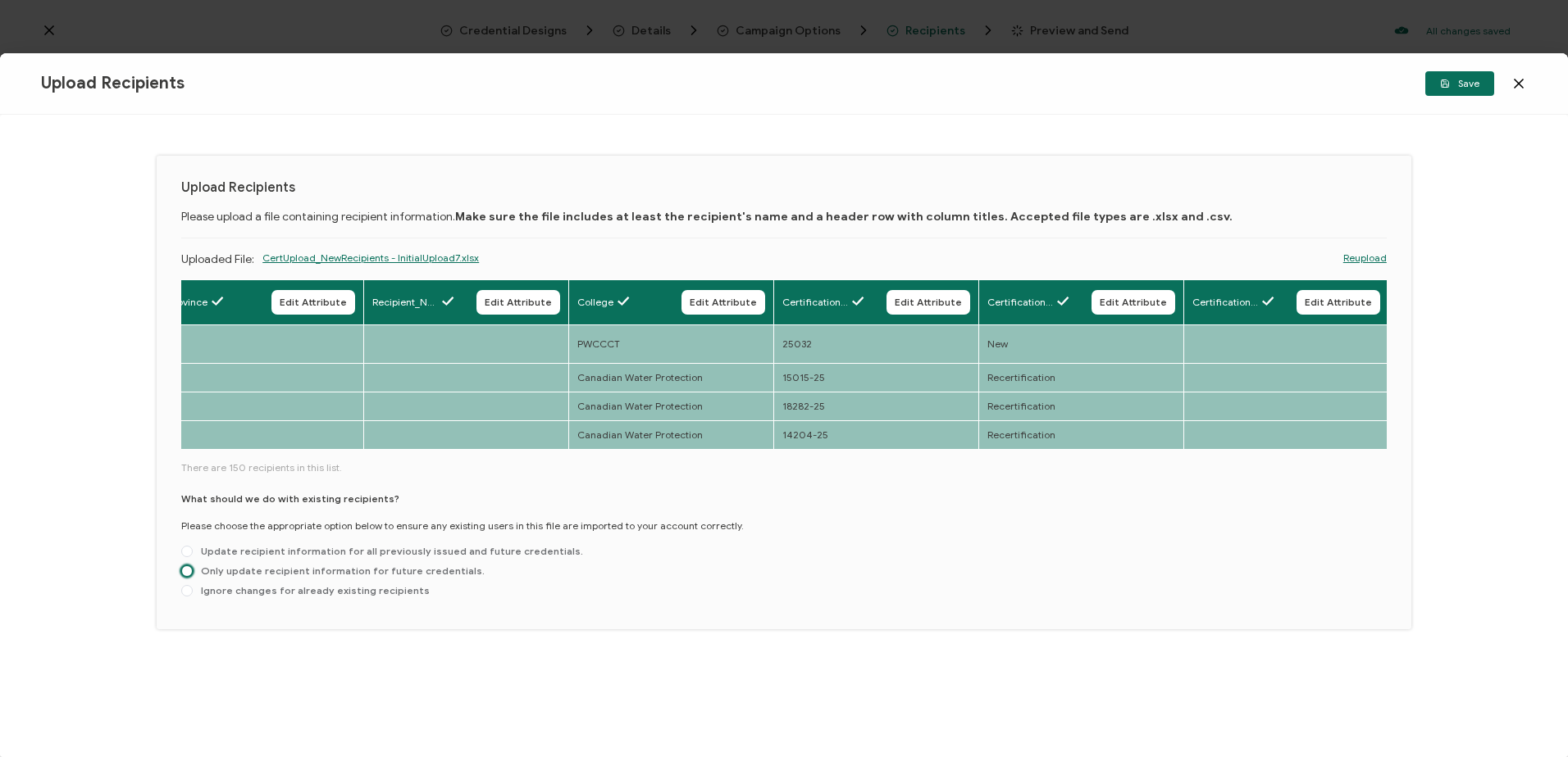
click at [189, 566] on span at bounding box center [187, 571] width 12 height 12
click at [189, 566] on input "Only update recipient information for future credentials." at bounding box center [187, 572] width 12 height 13
radio input "true"
click at [1466, 81] on span "Save" at bounding box center [1459, 84] width 39 height 10
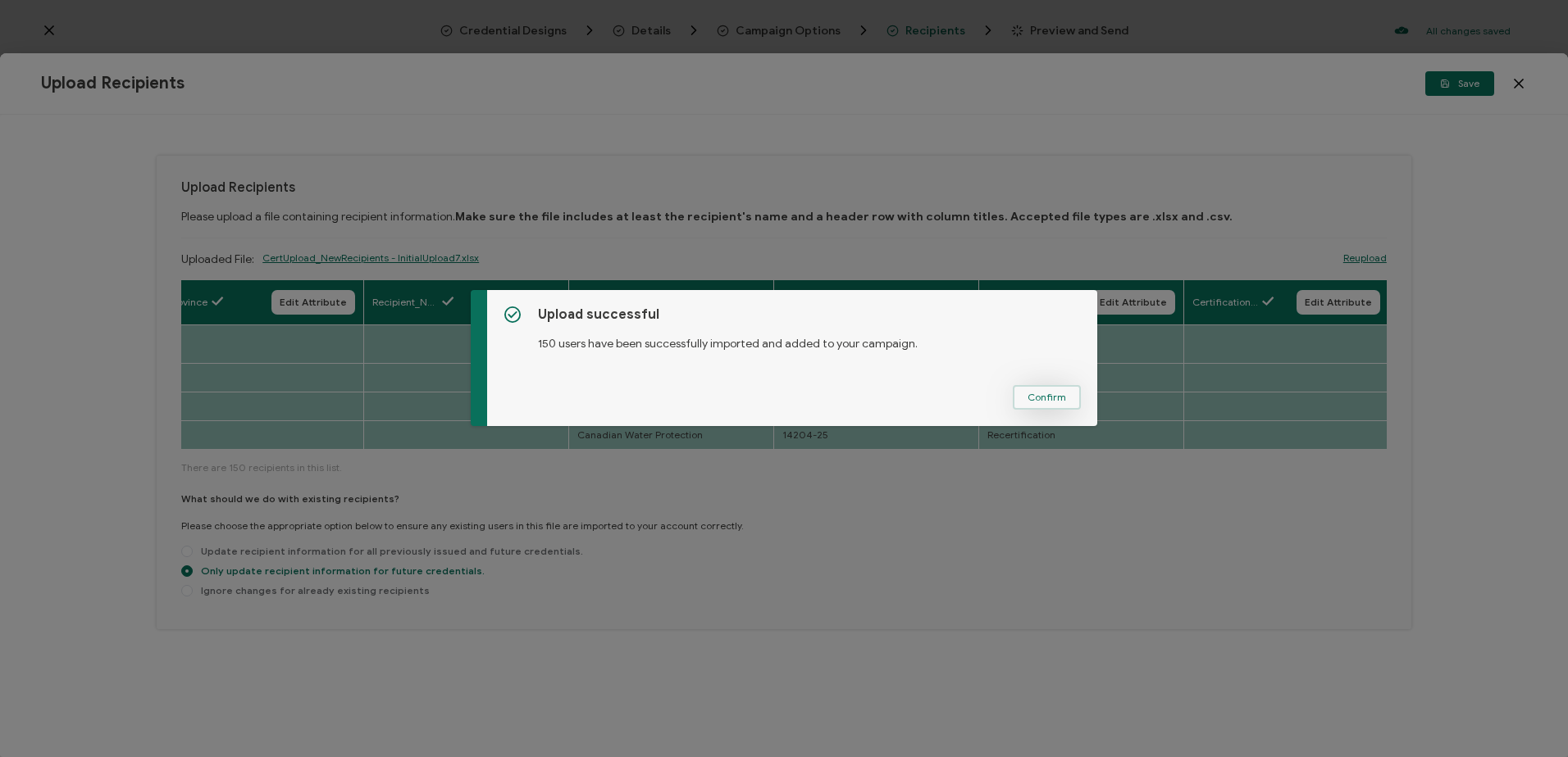
click at [1028, 395] on span "Confirm" at bounding box center [1047, 398] width 38 height 10
